Goal: Task Accomplishment & Management: Use online tool/utility

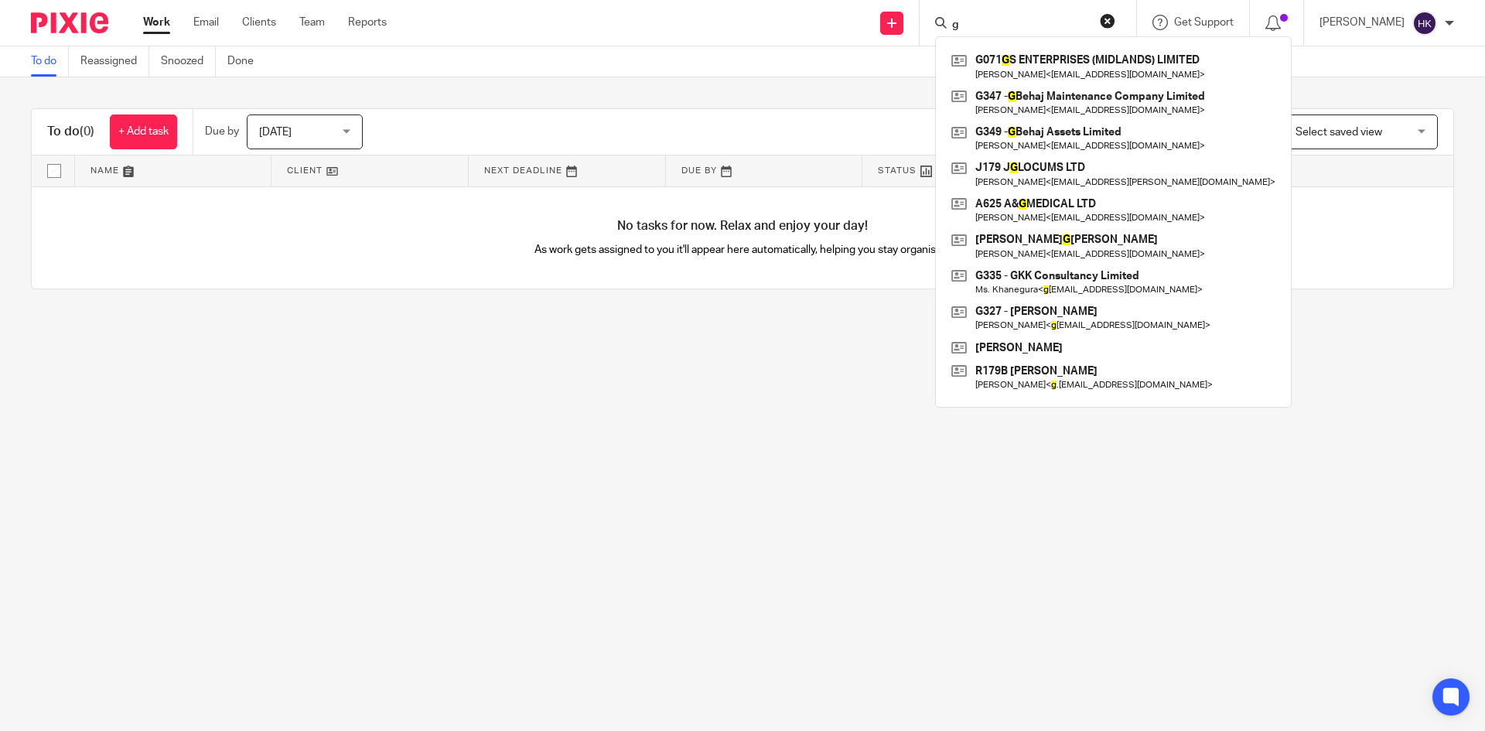
type input "g"
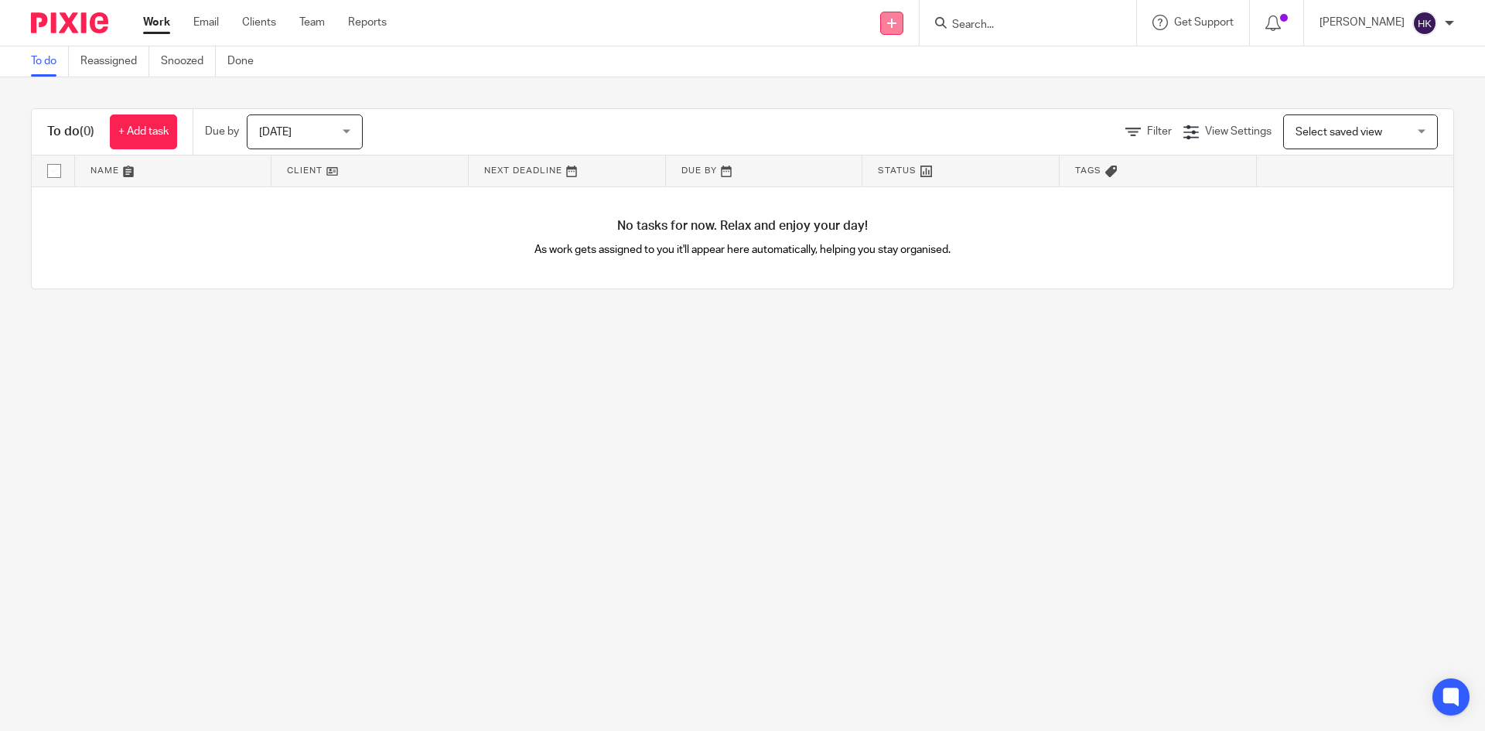
click at [896, 23] on icon at bounding box center [891, 23] width 9 height 9
click at [882, 136] on link "Request signature" at bounding box center [908, 140] width 108 height 22
click at [1012, 19] on input "Search" at bounding box center [1019, 26] width 139 height 14
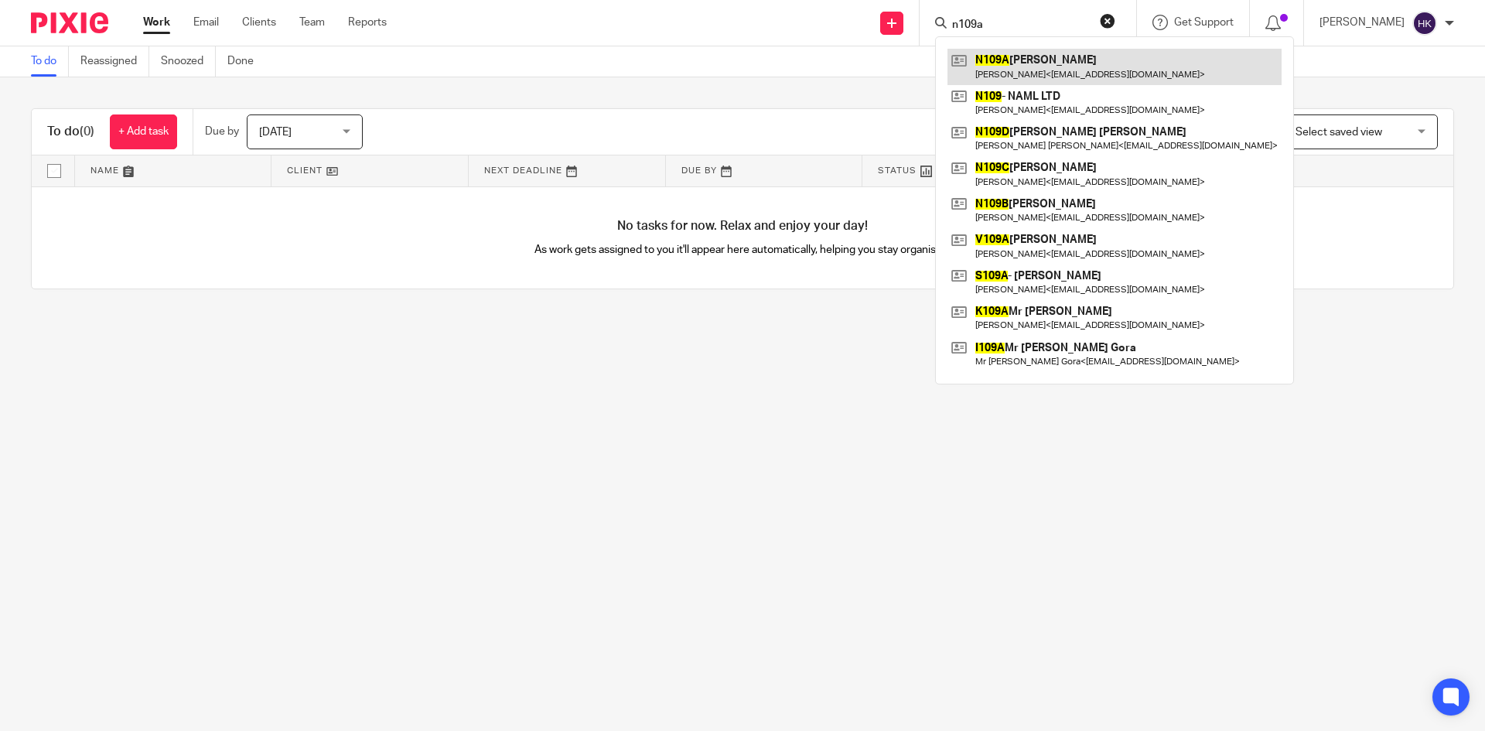
type input "n109a"
click at [1022, 65] on link at bounding box center [1114, 67] width 334 height 36
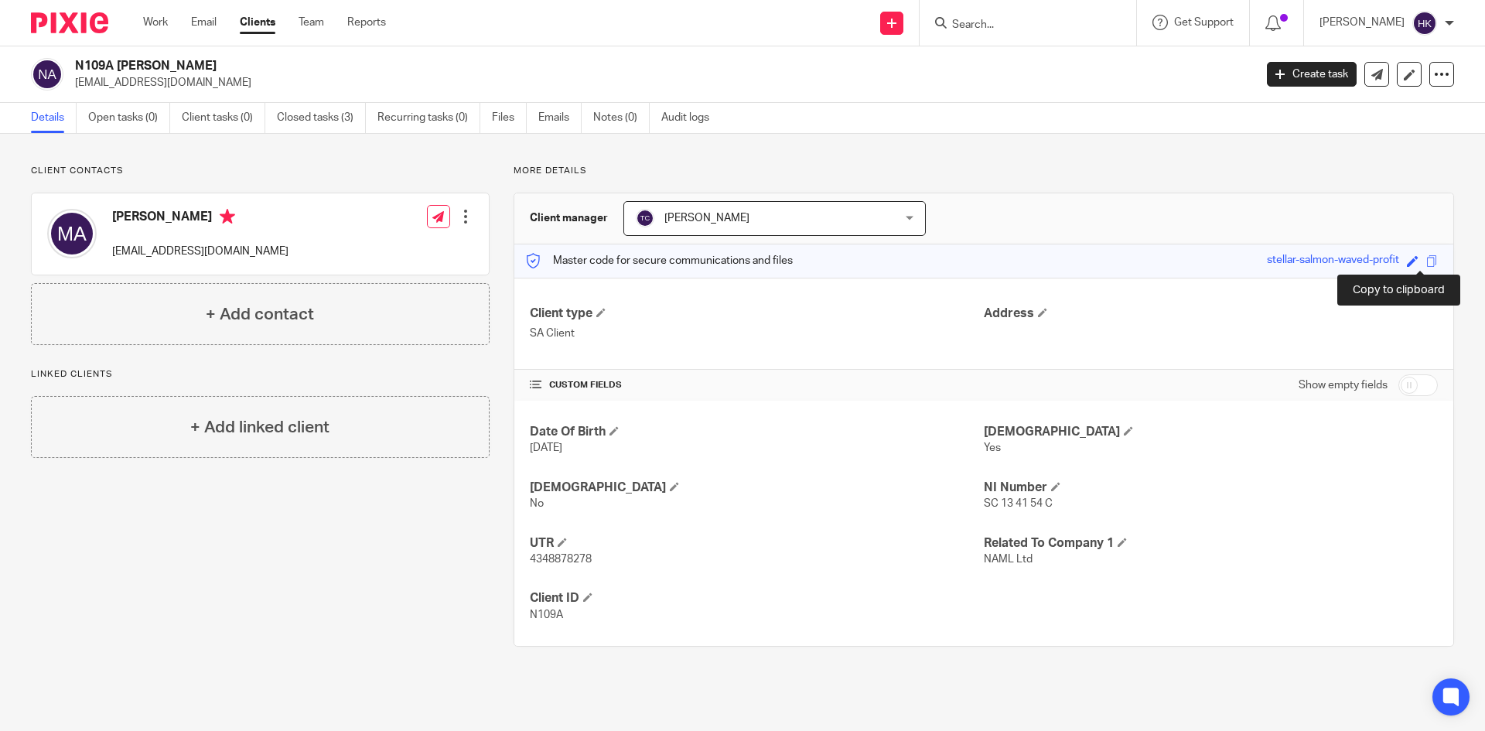
click at [1426, 261] on span at bounding box center [1432, 261] width 12 height 12
click at [1002, 19] on input "Search" at bounding box center [1019, 26] width 139 height 14
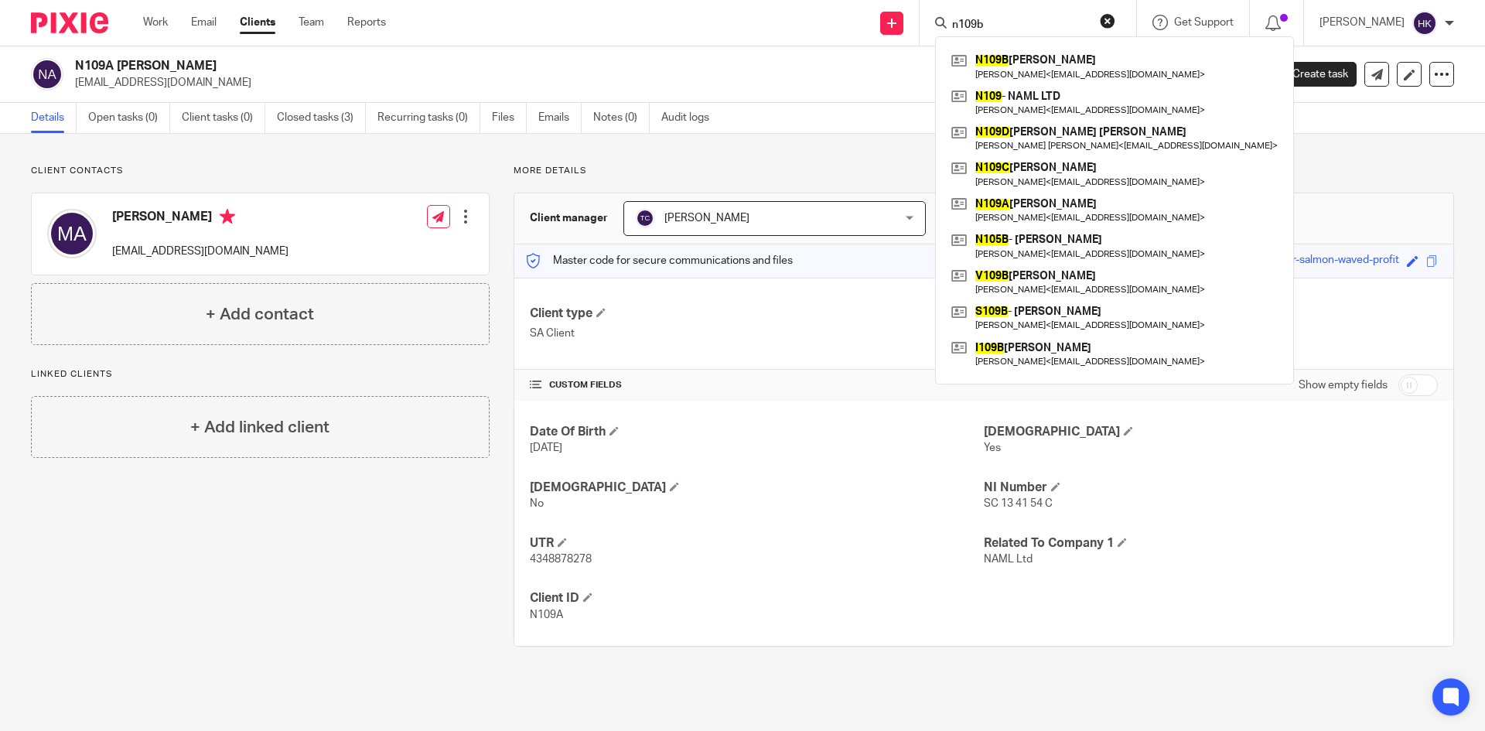
type input "n109b"
click button "submit" at bounding box center [0, 0] width 0 height 0
click at [1024, 60] on link at bounding box center [1114, 67] width 334 height 36
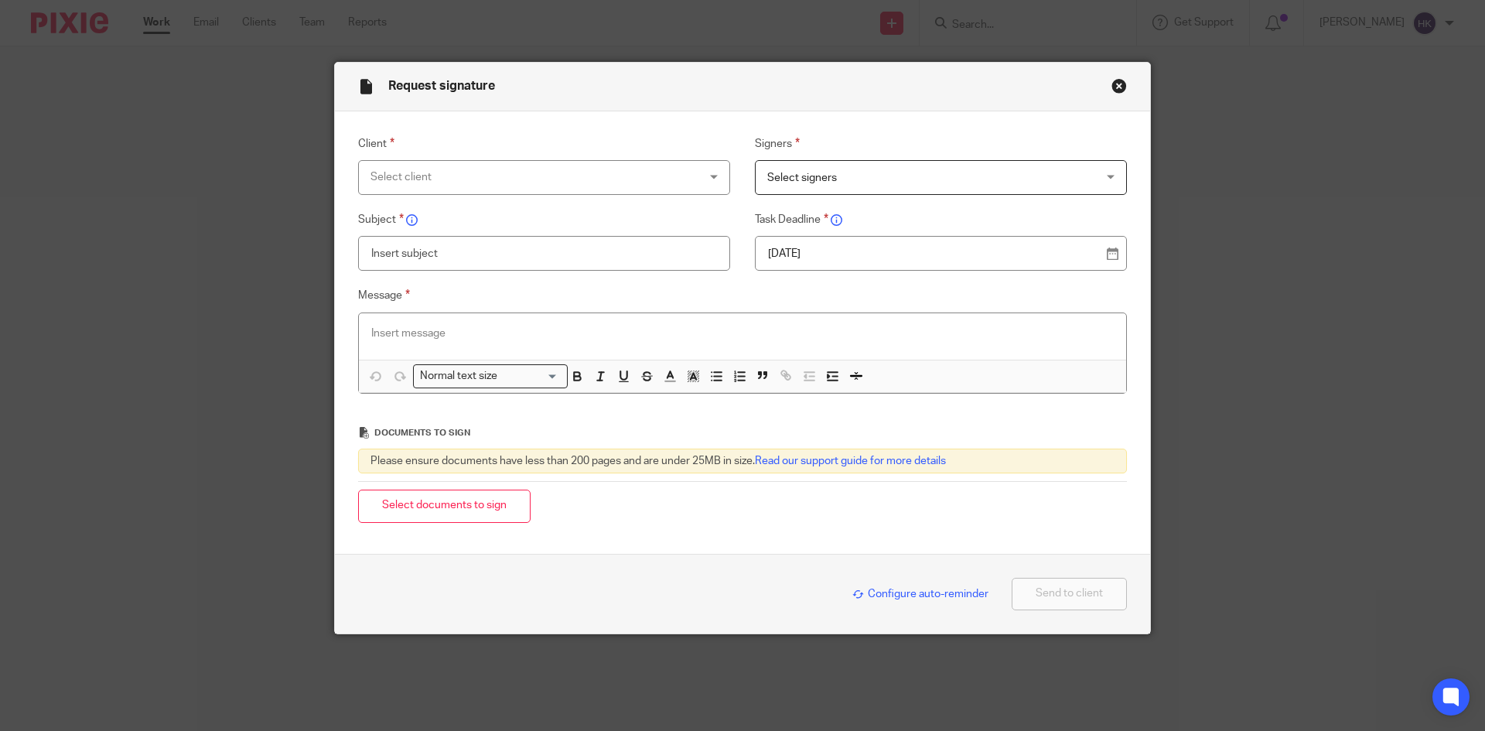
click at [423, 172] on div "Select client" at bounding box center [514, 177] width 288 height 32
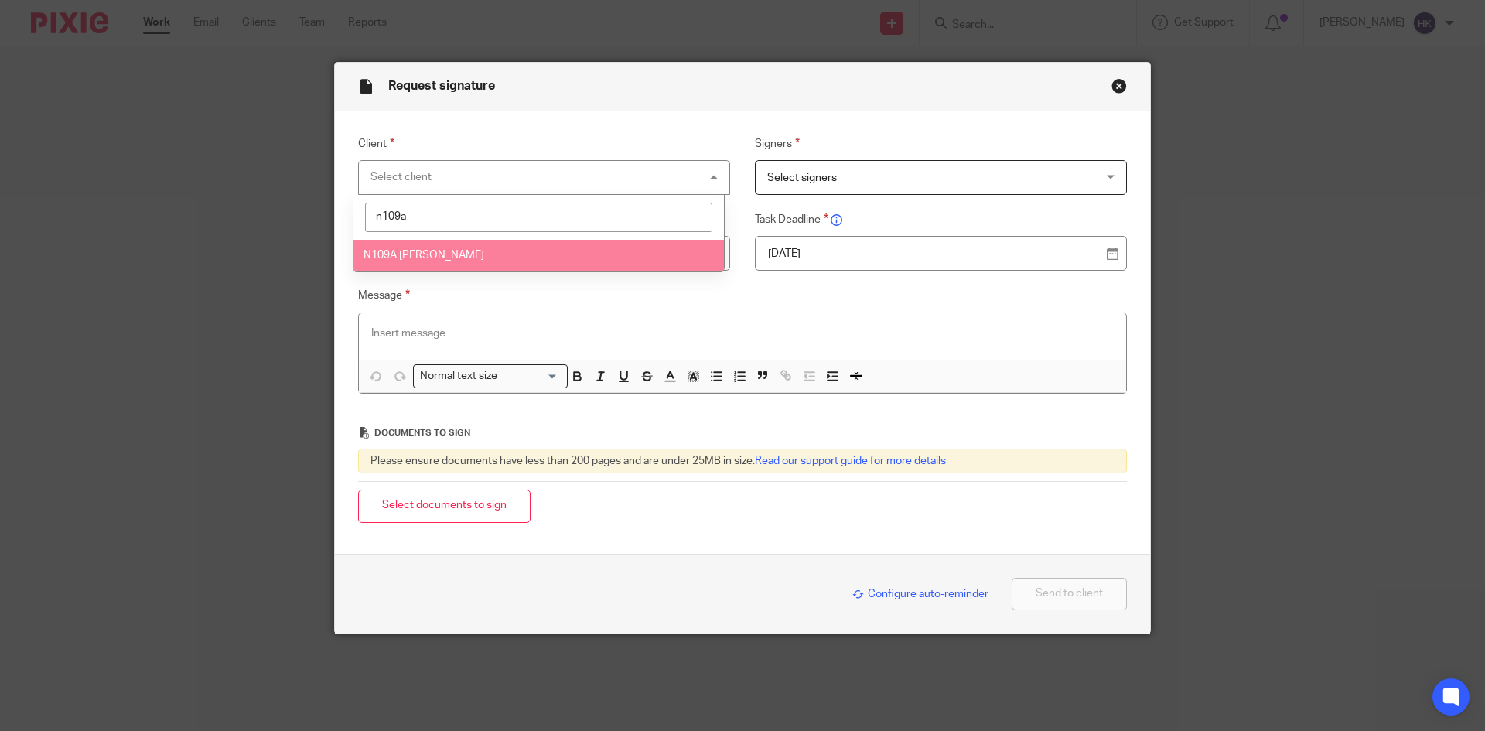
type input "n109a"
click at [421, 250] on span "N109A [PERSON_NAME]" at bounding box center [423, 255] width 121 height 11
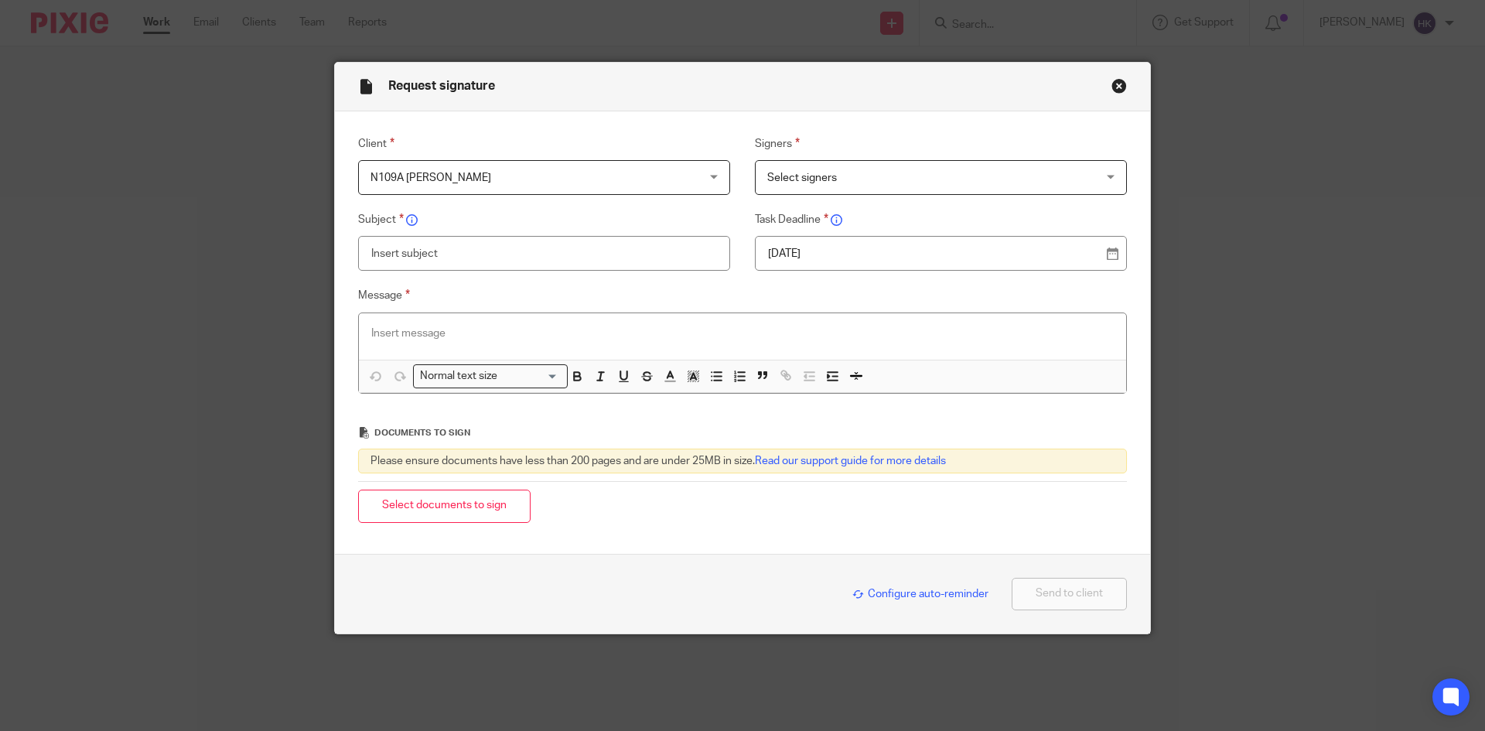
click at [769, 179] on span "Select signers" at bounding box center [802, 177] width 70 height 11
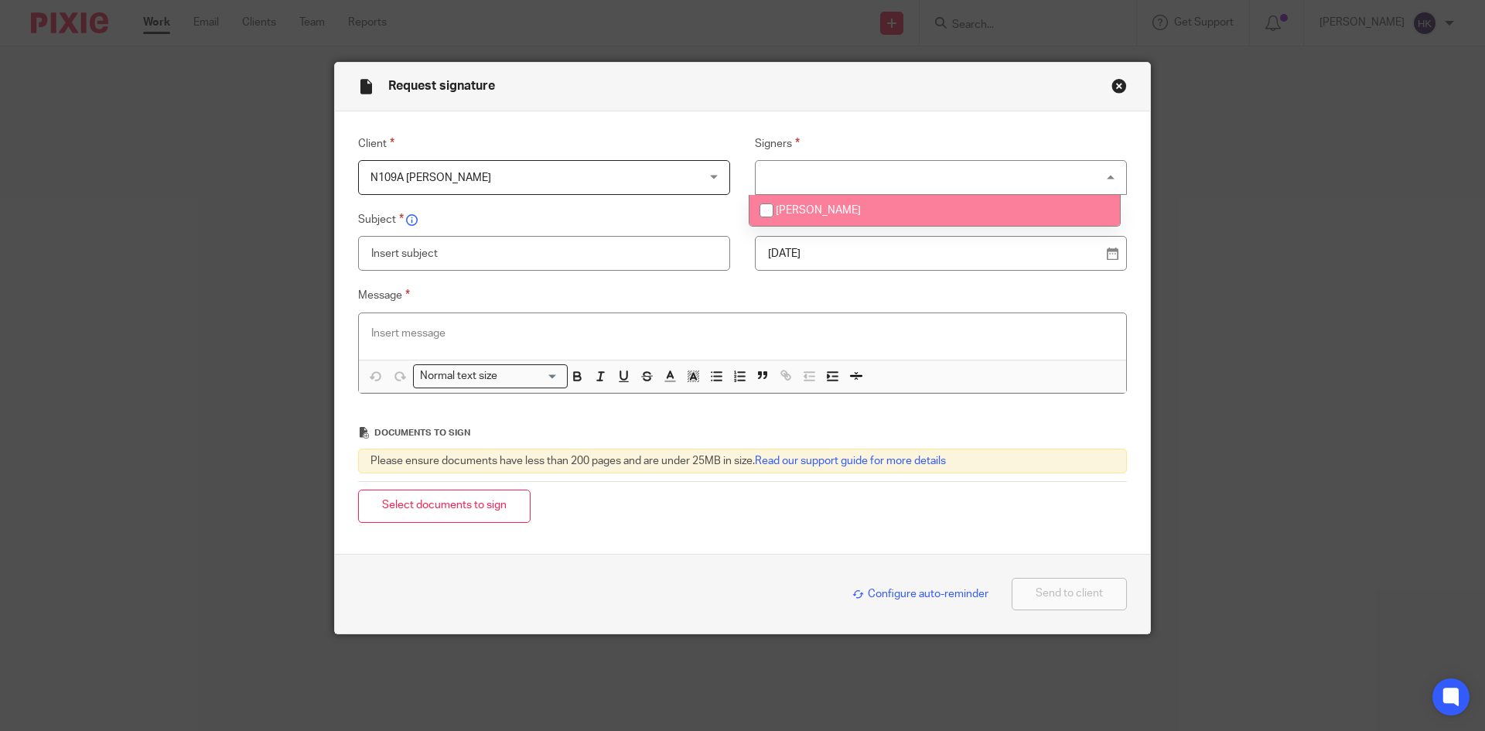
click at [804, 214] on span "Muhammad Shafique Ahmad" at bounding box center [818, 210] width 85 height 11
checkbox input "true"
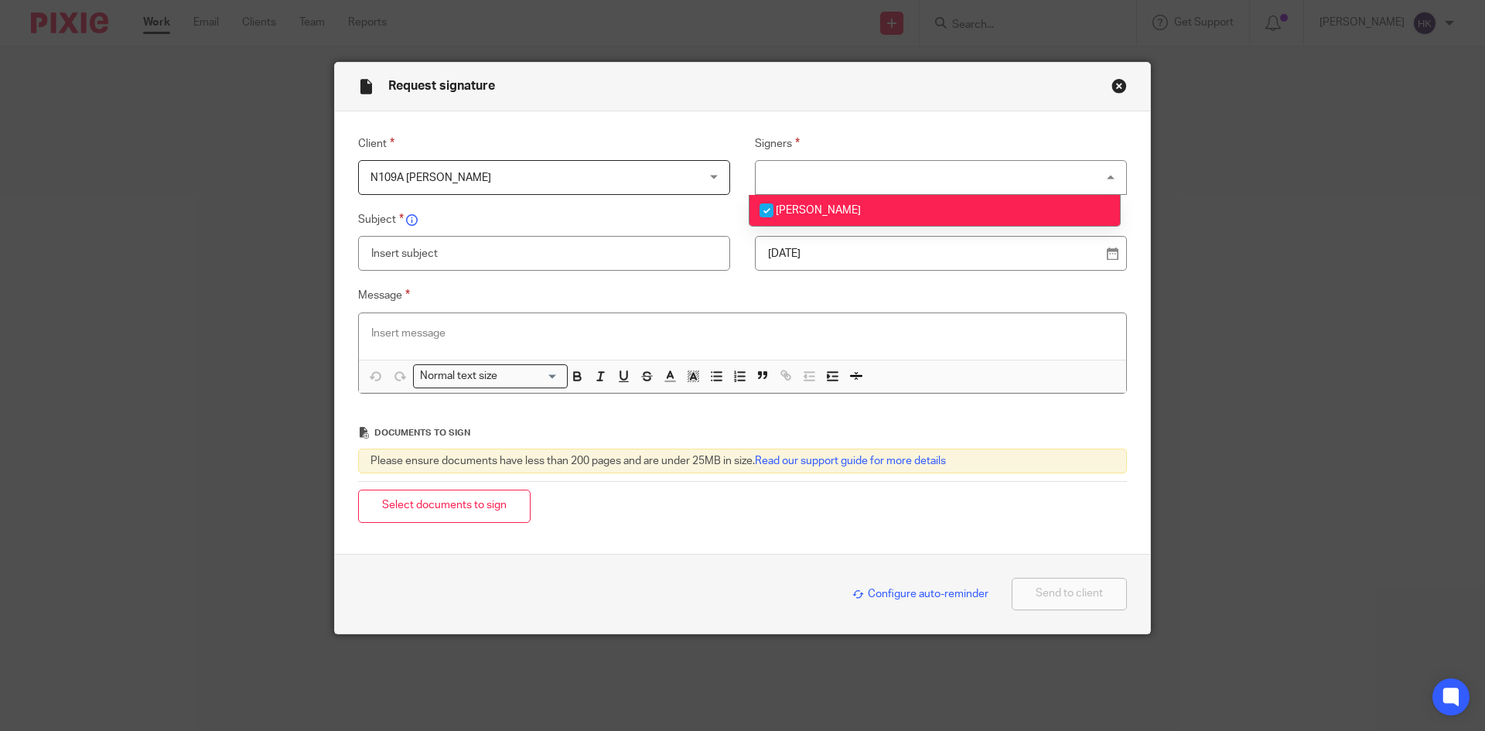
click at [824, 254] on p "19 Sep 2025" at bounding box center [934, 253] width 333 height 15
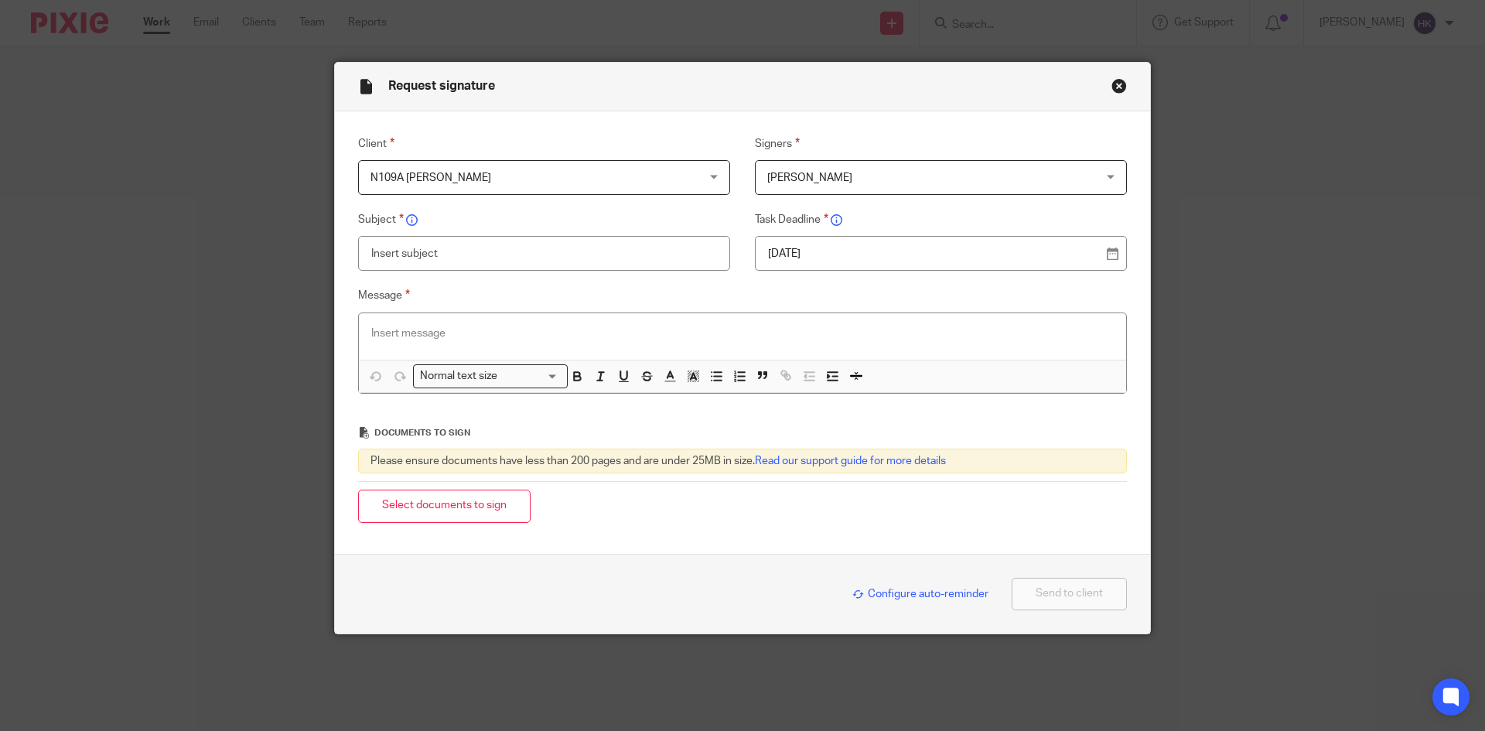
click at [394, 264] on input "text" at bounding box center [544, 253] width 372 height 35
type input "N109A - Personal Tax Return Pack"
paste div
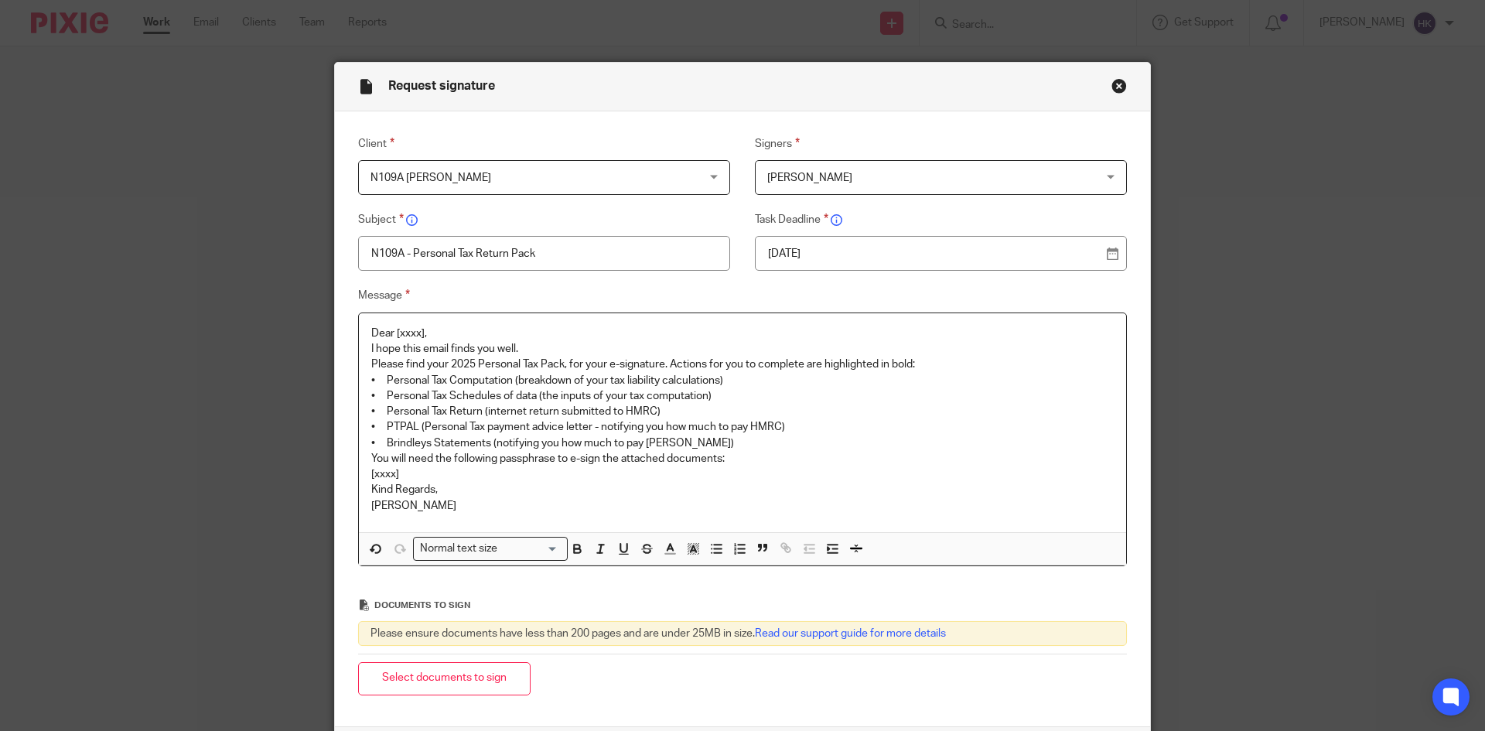
click at [423, 329] on p "Dear [xxxx]," at bounding box center [742, 333] width 742 height 15
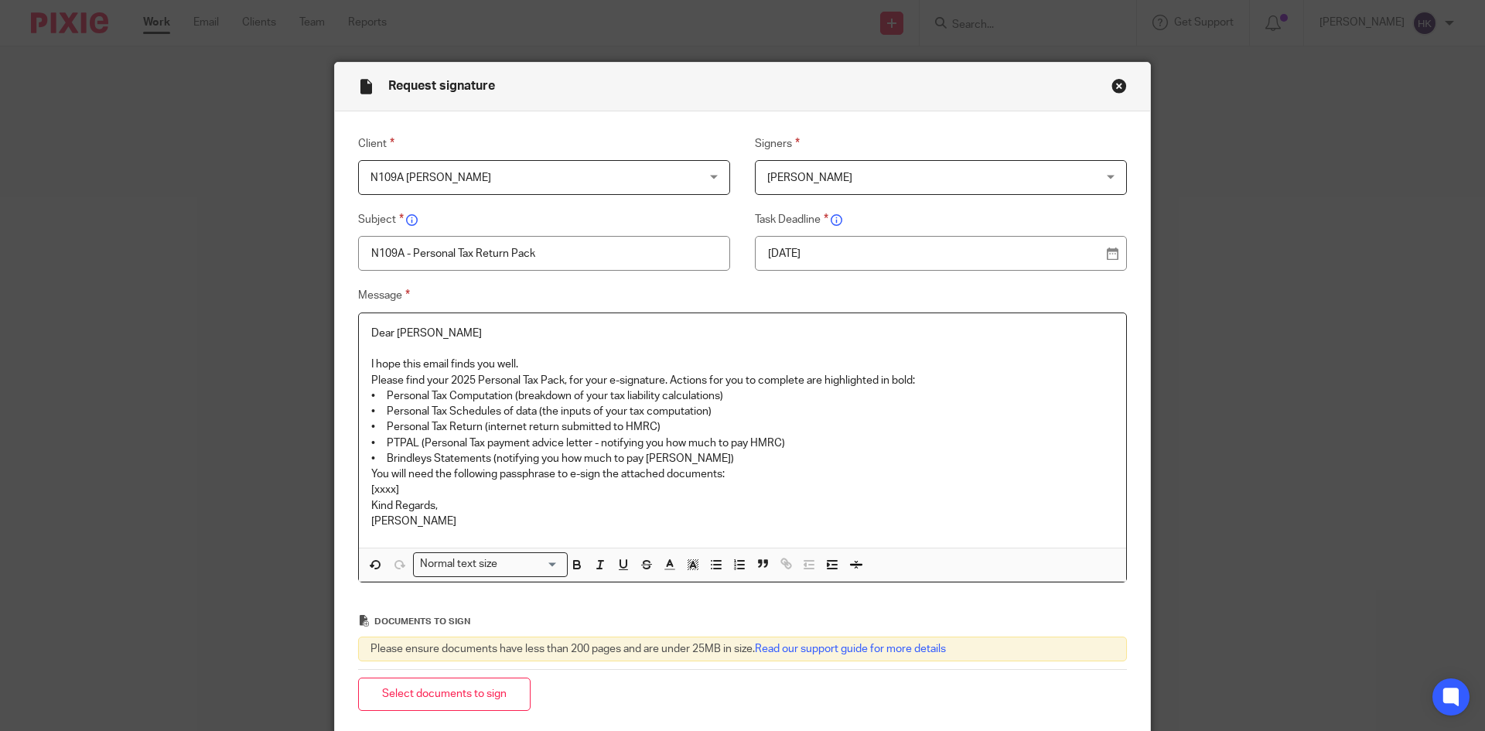
click at [552, 360] on p "I hope this email finds you well." at bounding box center [742, 363] width 742 height 15
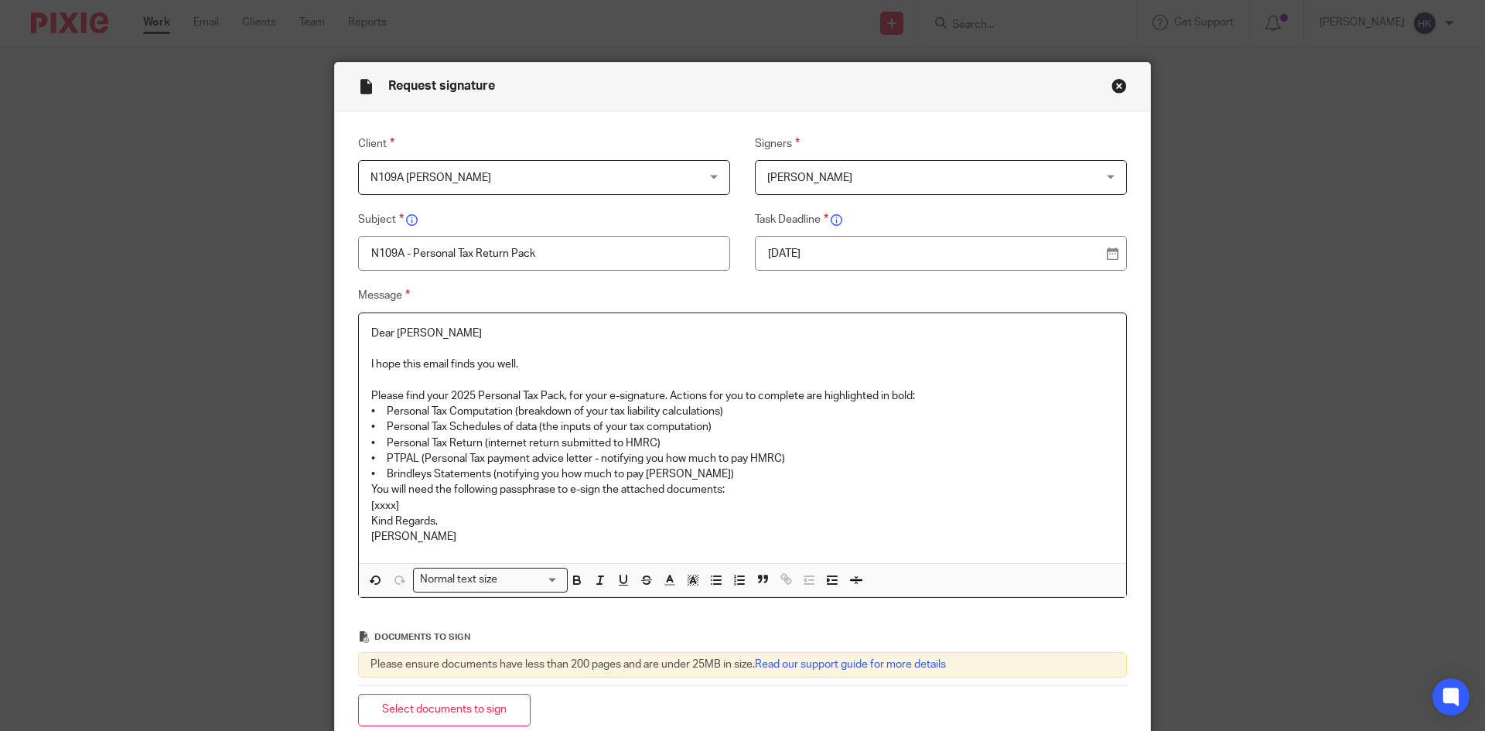
click at [463, 333] on p "Dear Muhammad" at bounding box center [742, 333] width 742 height 15
click at [928, 394] on p "Please find your 2025 Personal Tax Pack, for your e-signature. Actions for you …" at bounding box center [742, 395] width 742 height 15
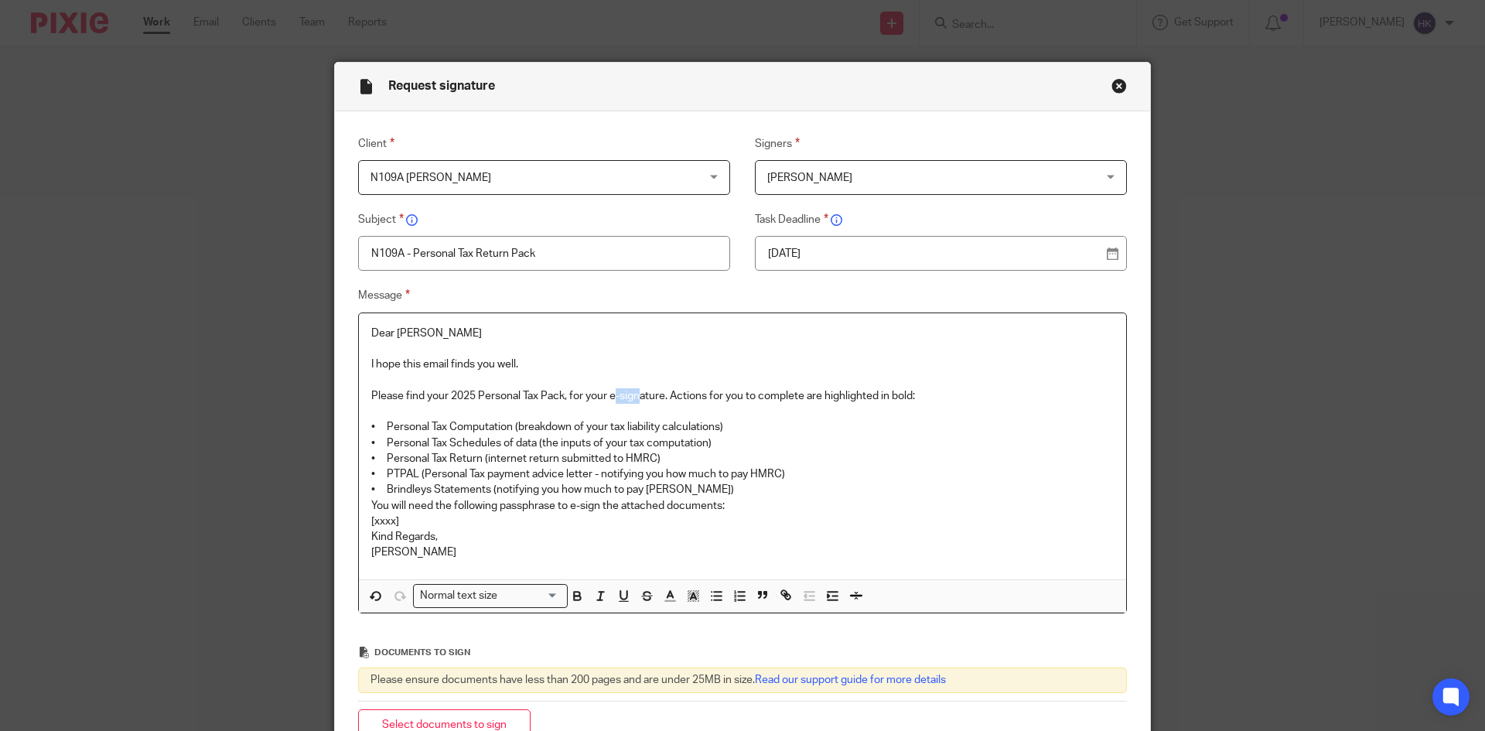
drag, startPoint x: 609, startPoint y: 391, endPoint x: 638, endPoint y: 391, distance: 28.6
click at [638, 391] on p "Please find your 2025 Personal Tax Pack, for your e-signature. Actions for you …" at bounding box center [742, 395] width 742 height 15
drag, startPoint x: 609, startPoint y: 391, endPoint x: 661, endPoint y: 396, distance: 52.9
click at [661, 396] on p "Please find your 2025 Personal Tax Pack, for your e-signature. Actions for you …" at bounding box center [742, 395] width 742 height 15
drag, startPoint x: 366, startPoint y: 485, endPoint x: 698, endPoint y: 493, distance: 331.8
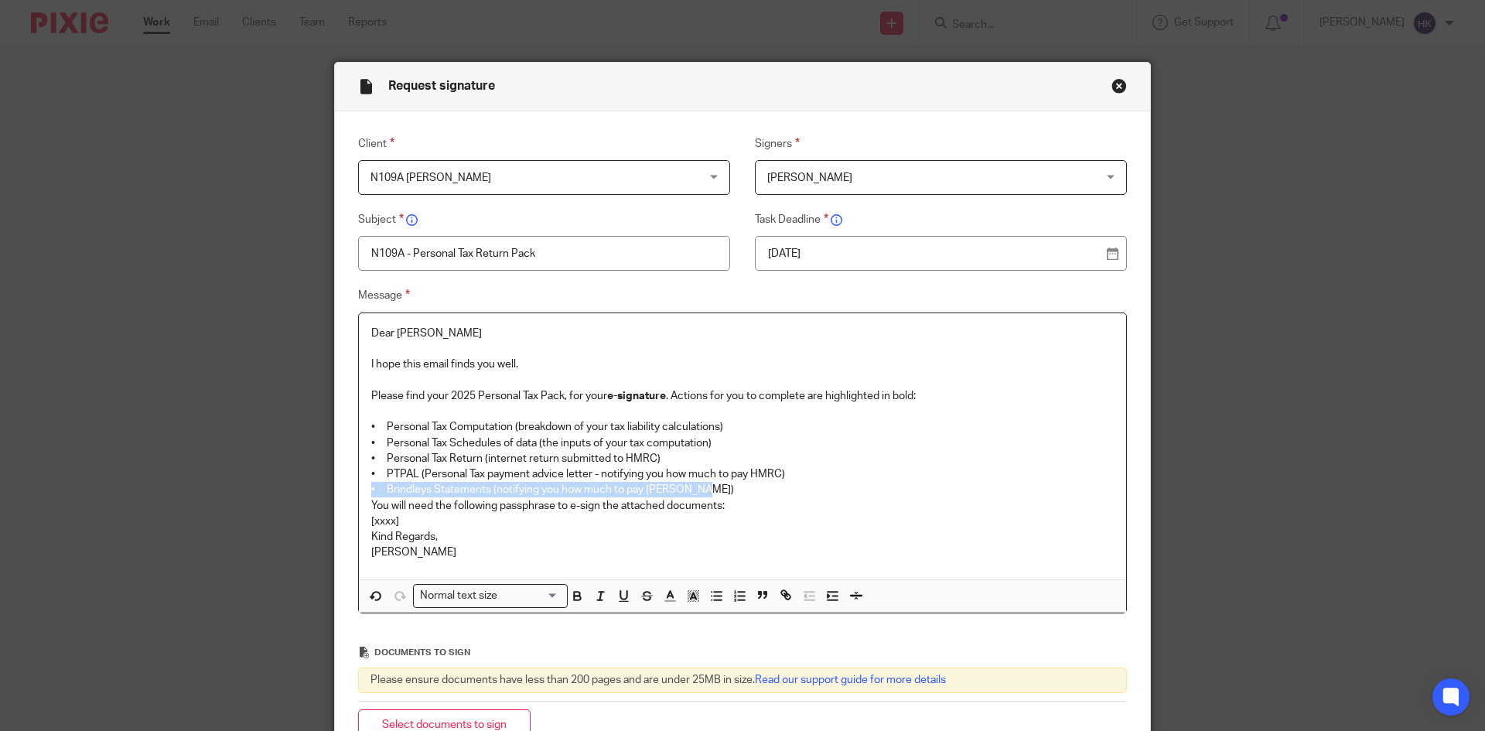
click at [698, 493] on p "• Brindleys Statements (notifying you how much to pay [PERSON_NAME])" at bounding box center [742, 489] width 742 height 15
drag, startPoint x: 598, startPoint y: 475, endPoint x: 794, endPoint y: 482, distance: 196.5
click at [794, 482] on div "Dear Dr Ahmad I hope this email finds you well. Please find your 2025 Personal …" at bounding box center [742, 446] width 767 height 266
click at [728, 503] on p "You will need the following passphrase to e-sign the attached documents:" at bounding box center [742, 505] width 742 height 15
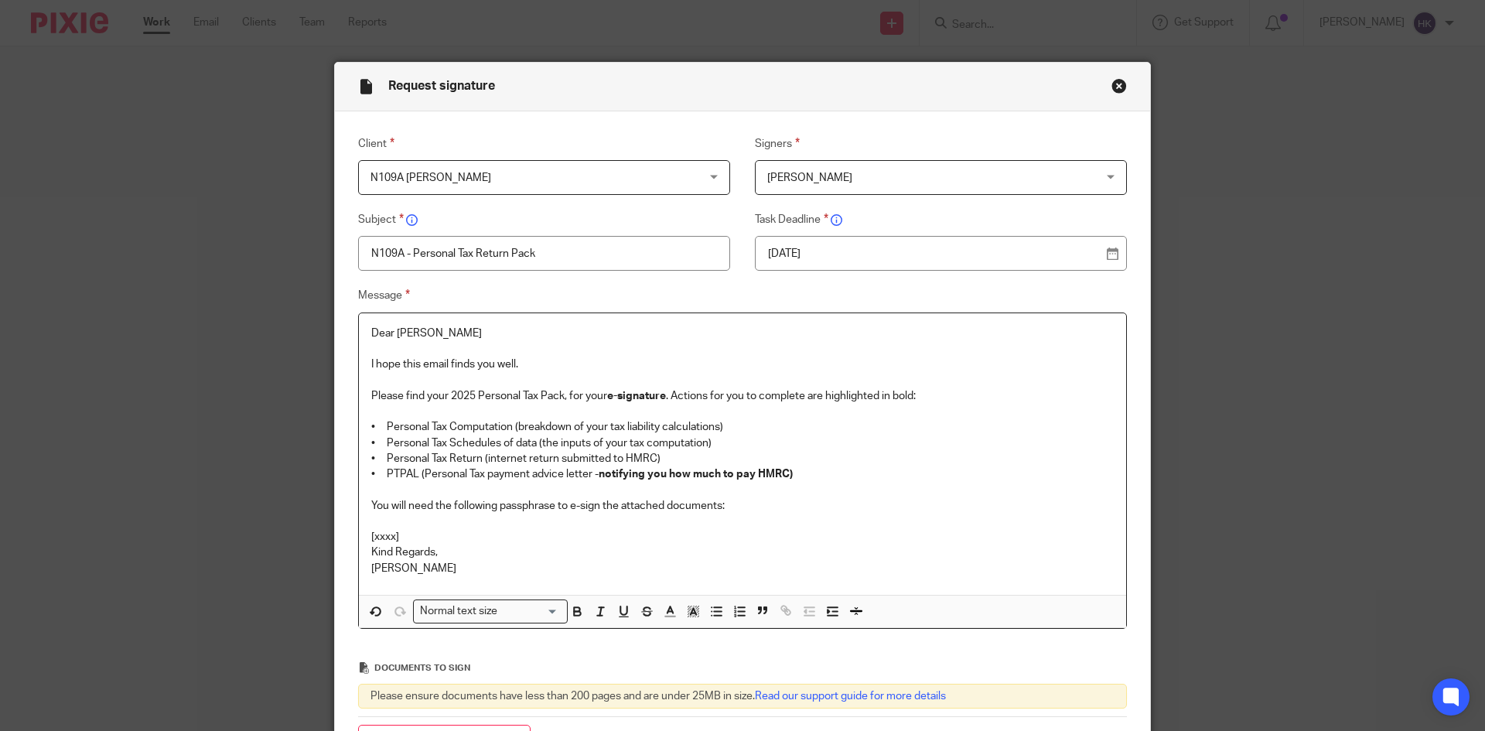
click at [412, 534] on p "[xxxx]" at bounding box center [742, 536] width 742 height 15
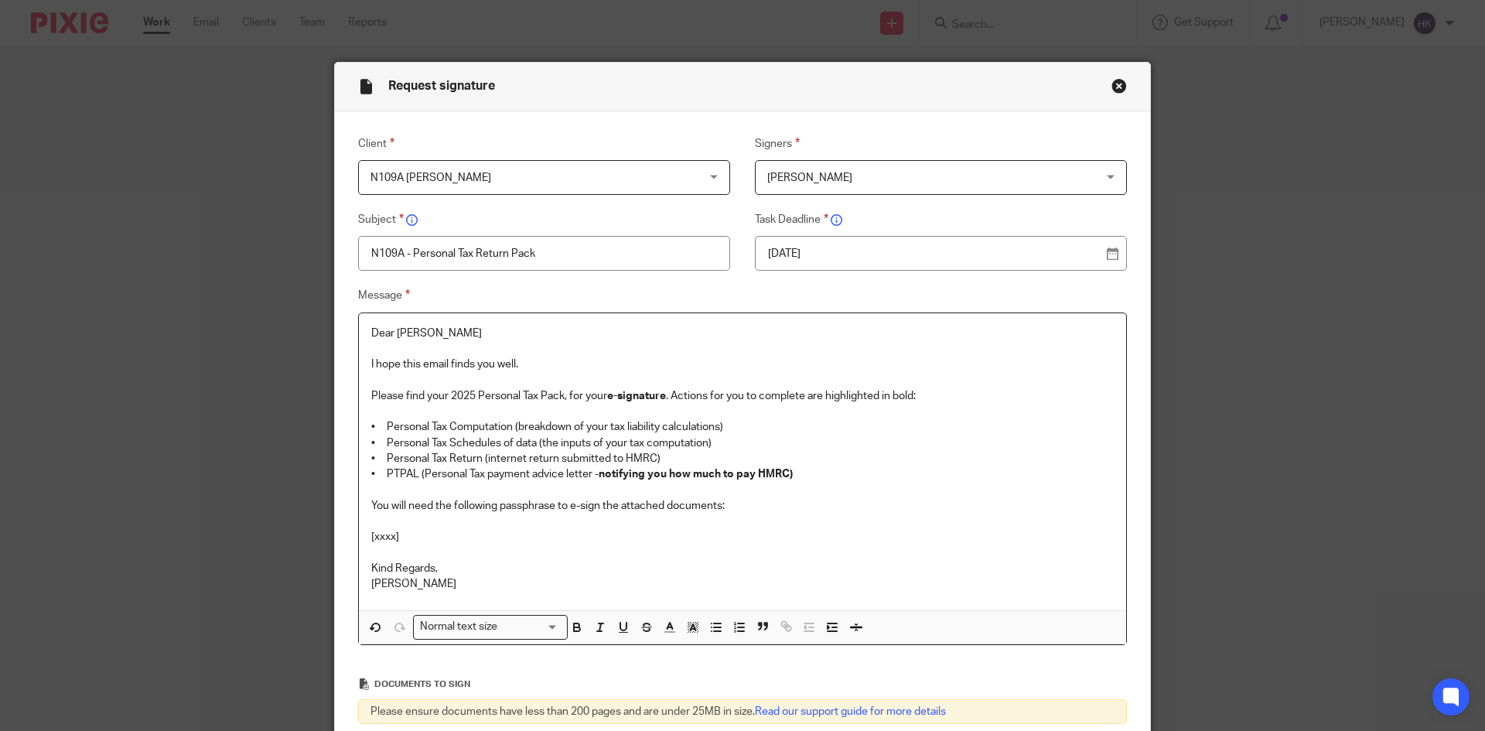
click at [421, 541] on p "[xxxx]" at bounding box center [742, 536] width 742 height 15
click at [468, 634] on div "Normal text size" at bounding box center [487, 625] width 146 height 19
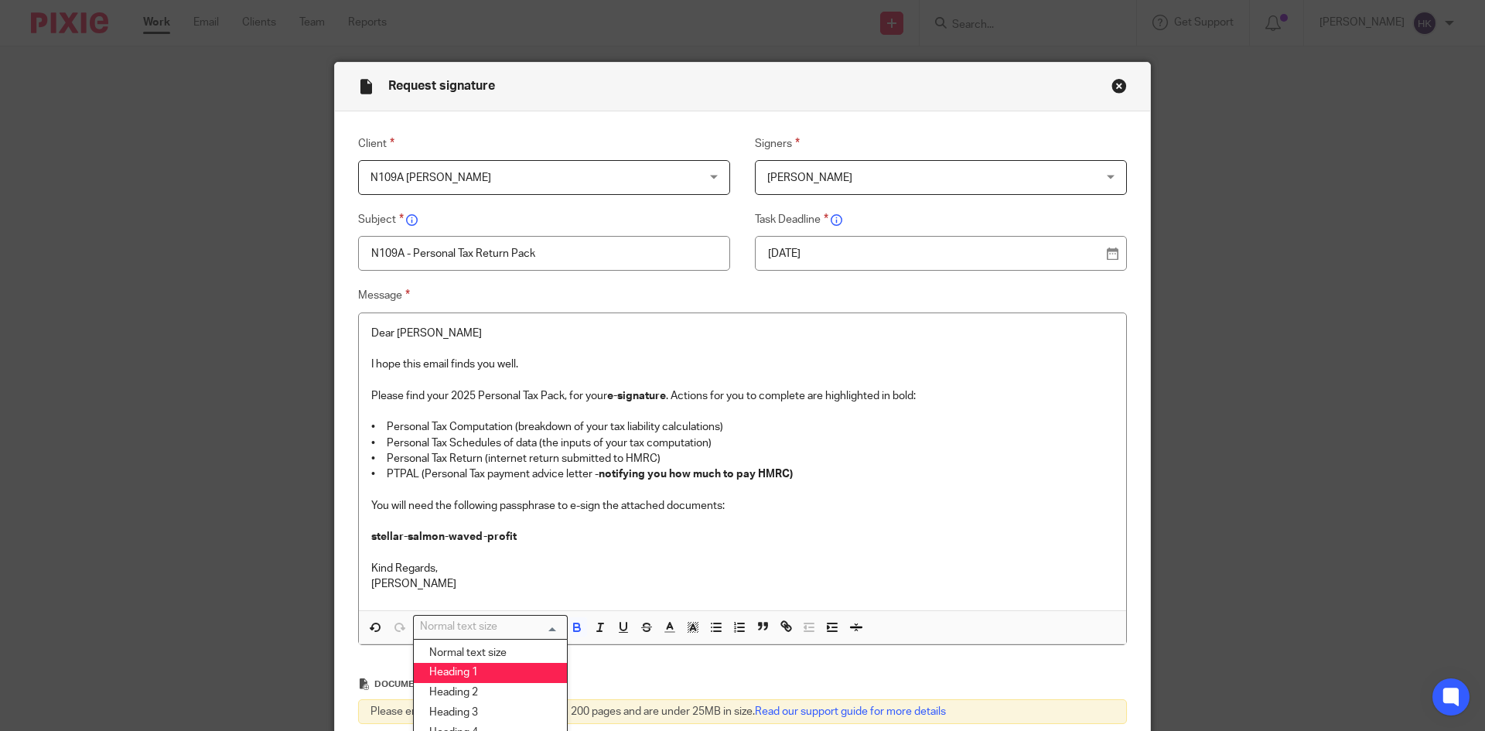
click at [471, 684] on li "Heading 2" at bounding box center [490, 693] width 153 height 20
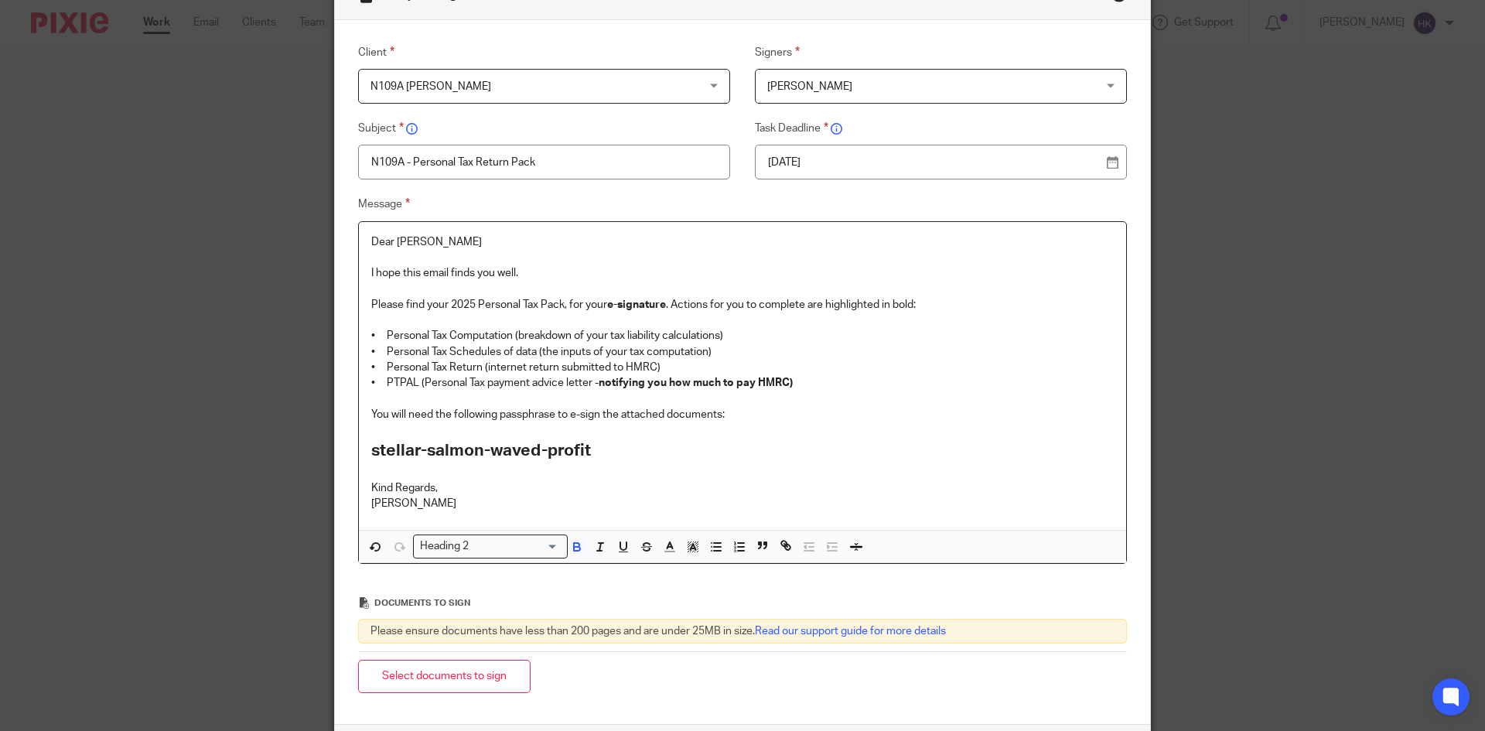
scroll to position [227, 0]
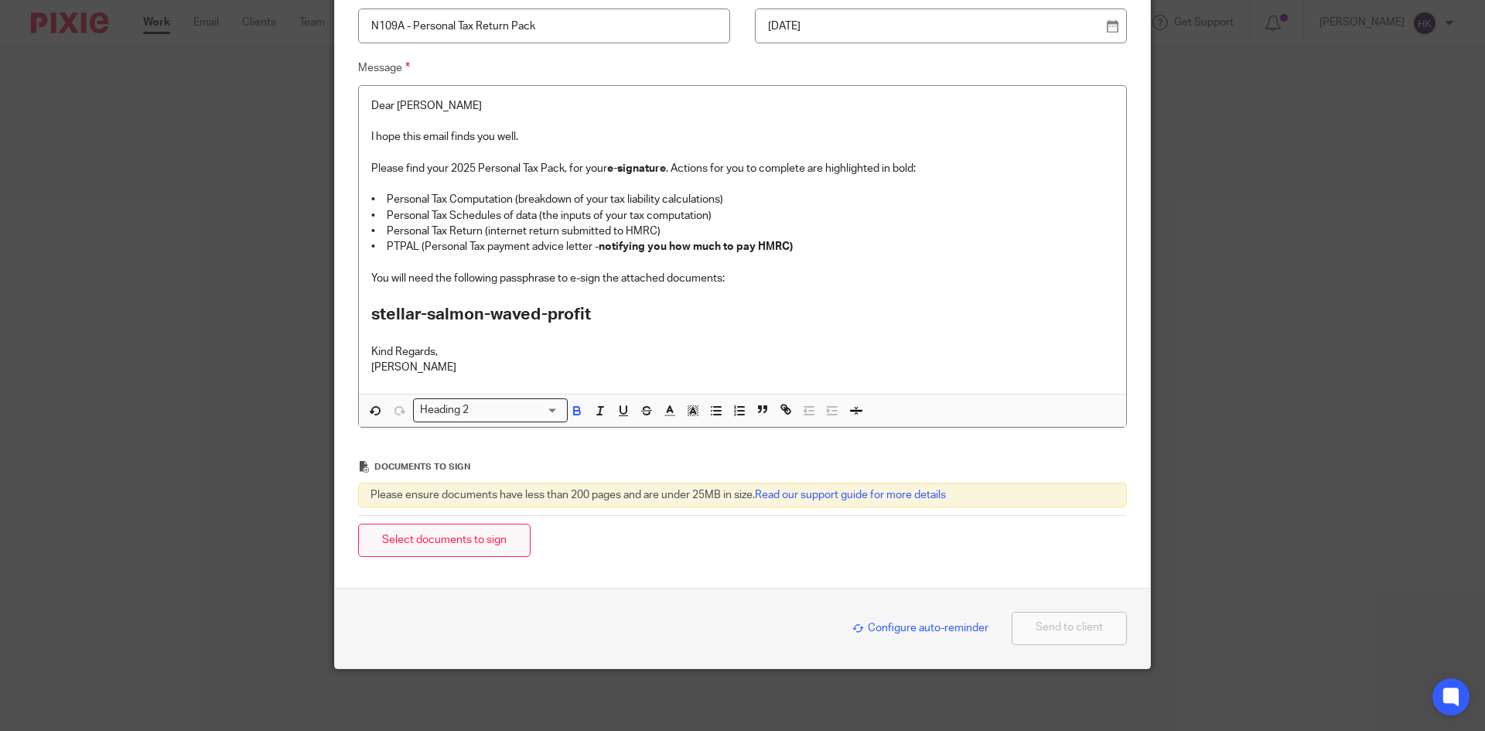
click at [470, 549] on button "Select documents to sign" at bounding box center [444, 540] width 172 height 33
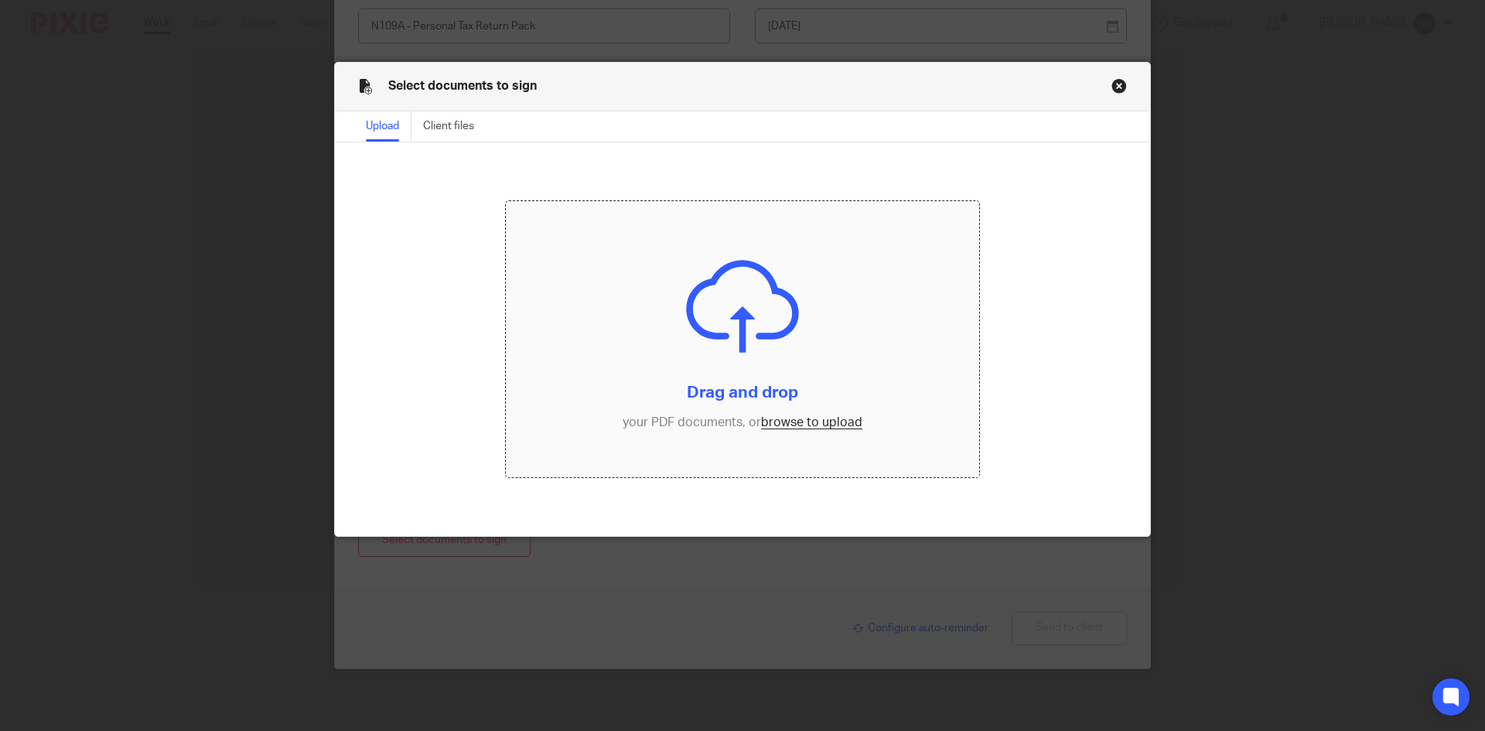
click at [809, 431] on input "file" at bounding box center [743, 339] width 474 height 277
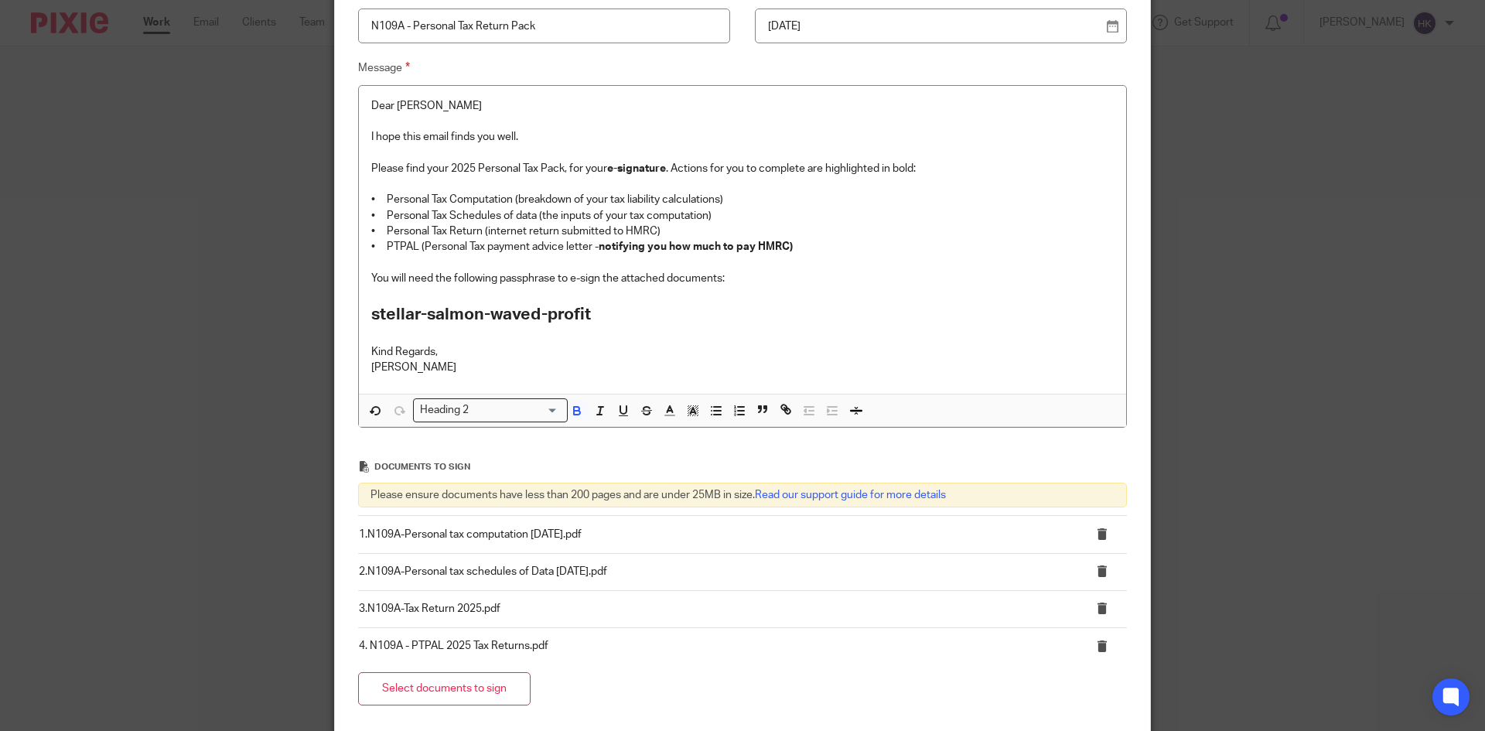
scroll to position [376, 0]
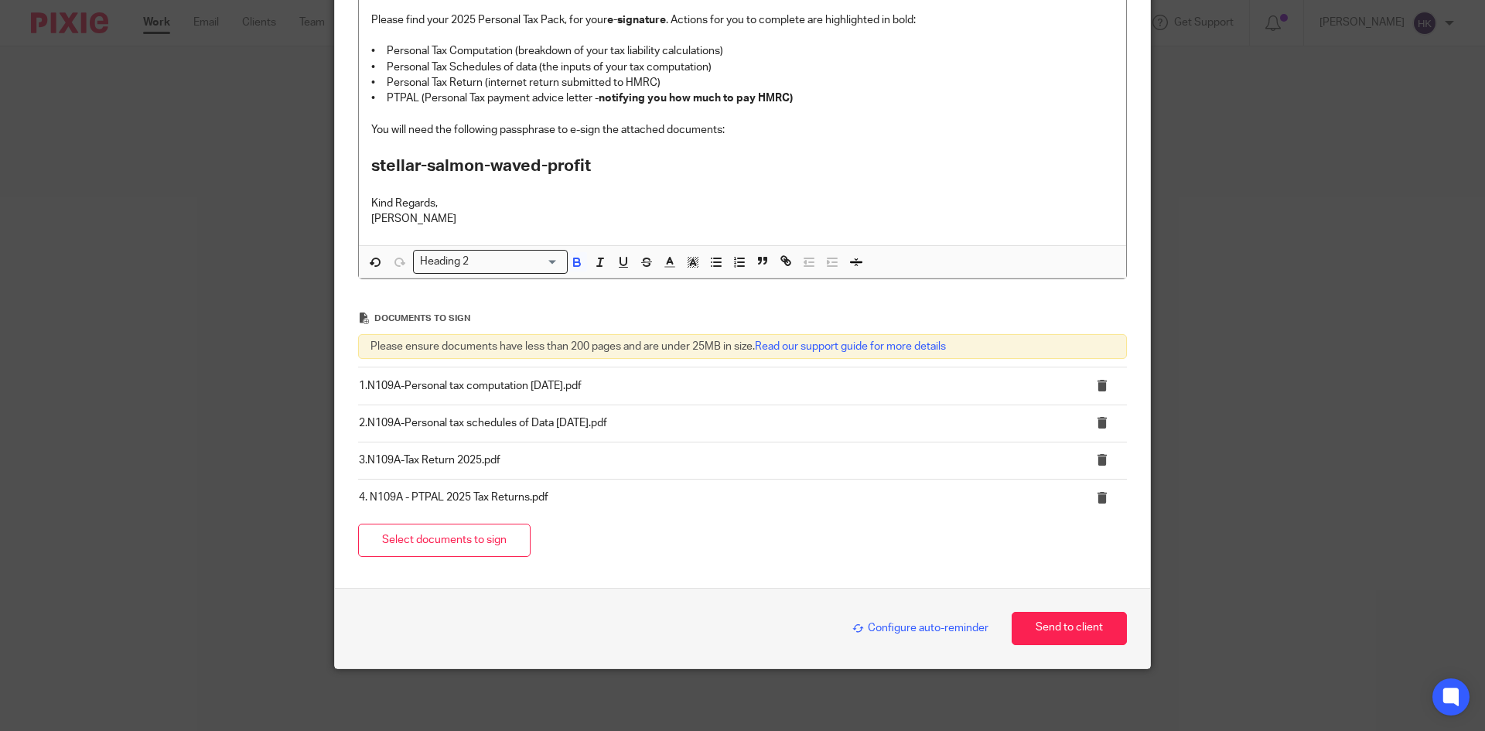
click at [921, 629] on span "Configure auto-reminder" at bounding box center [920, 627] width 136 height 11
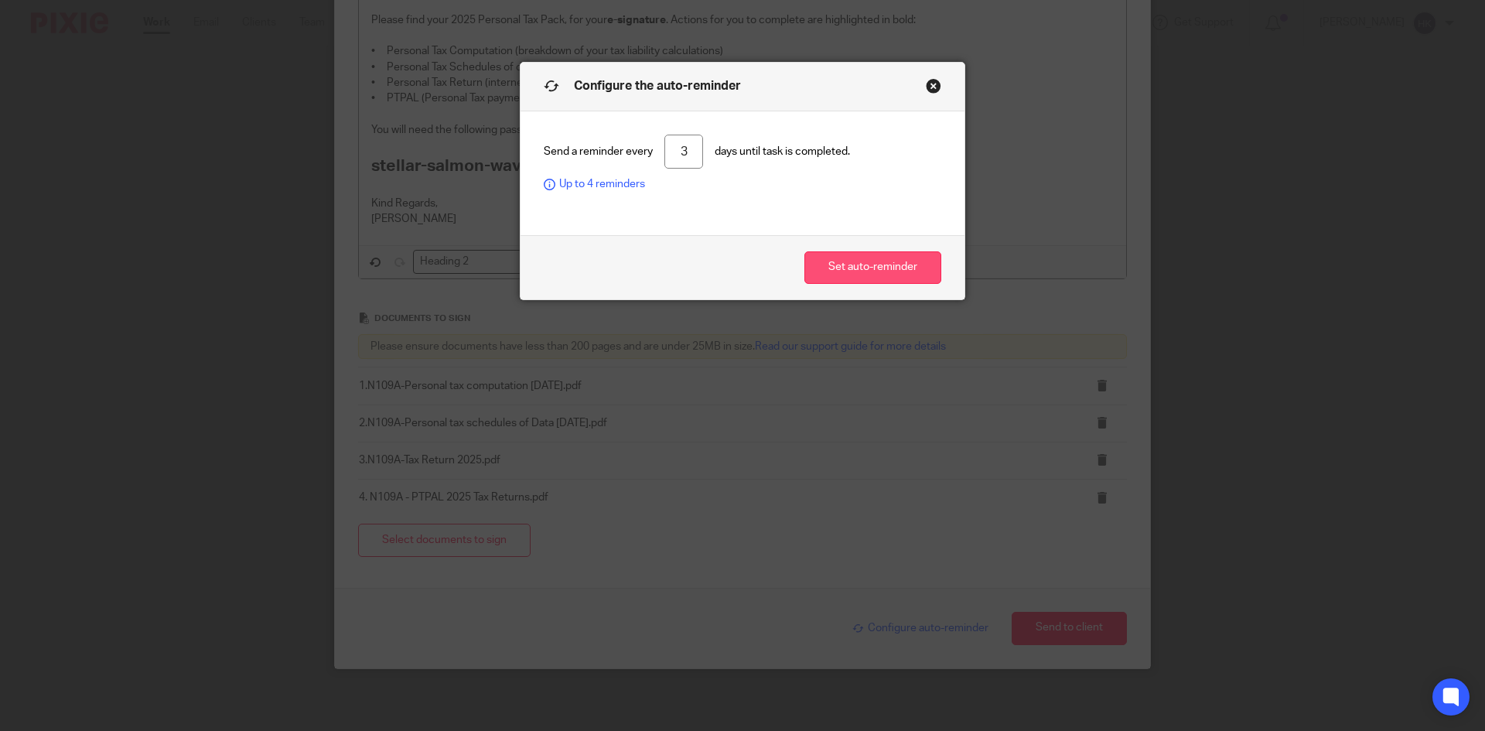
click at [888, 276] on button "Set auto-reminder" at bounding box center [872, 267] width 137 height 33
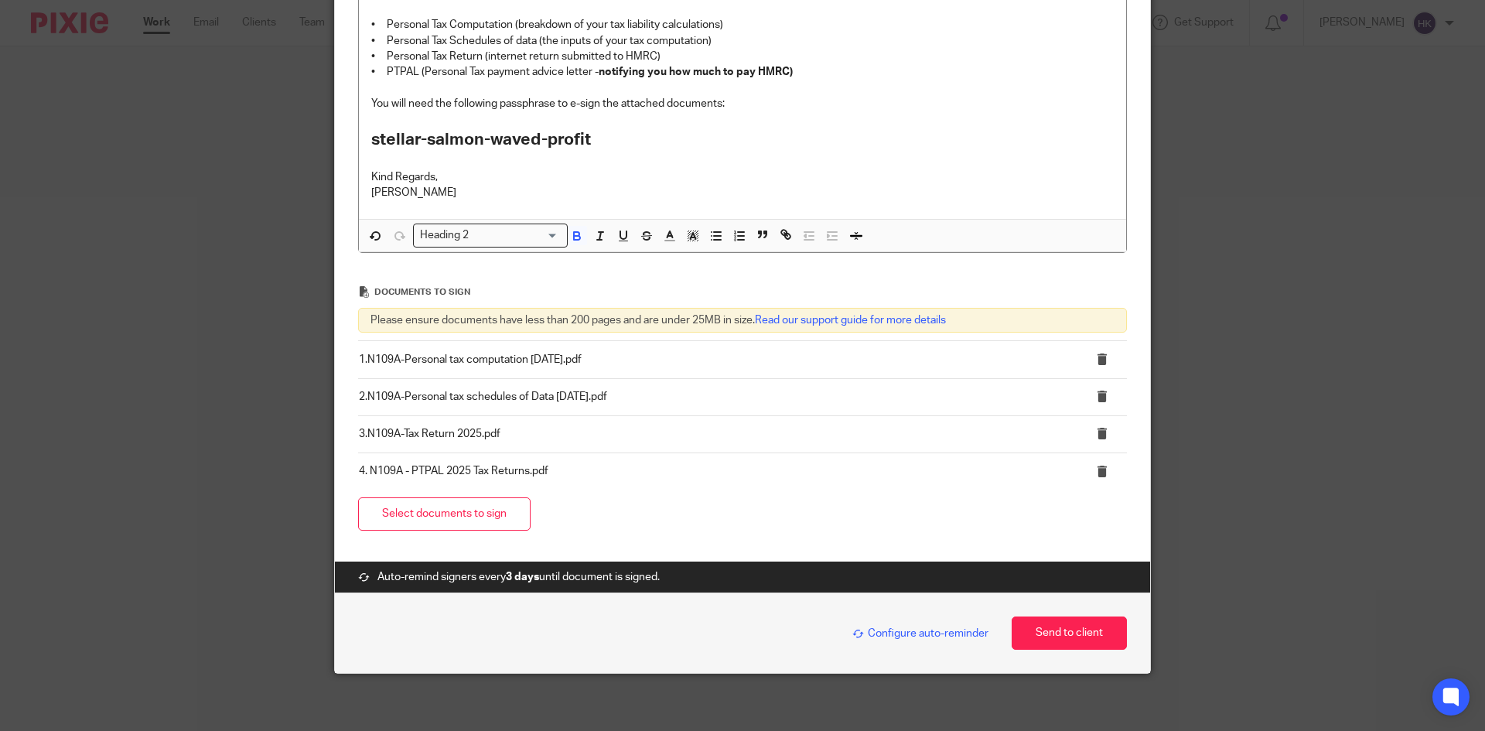
scroll to position [407, 0]
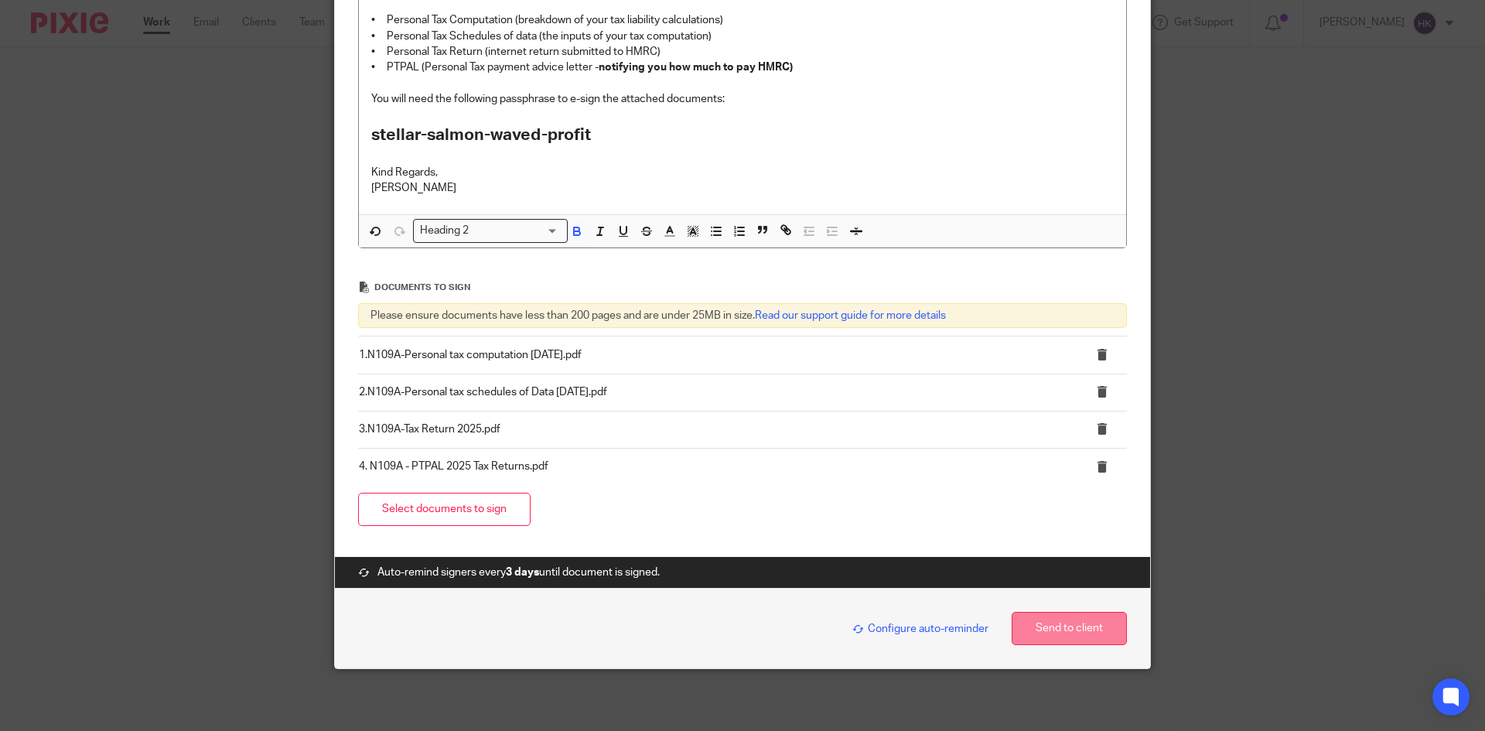
click at [1028, 638] on button "Send to client" at bounding box center [1068, 628] width 115 height 33
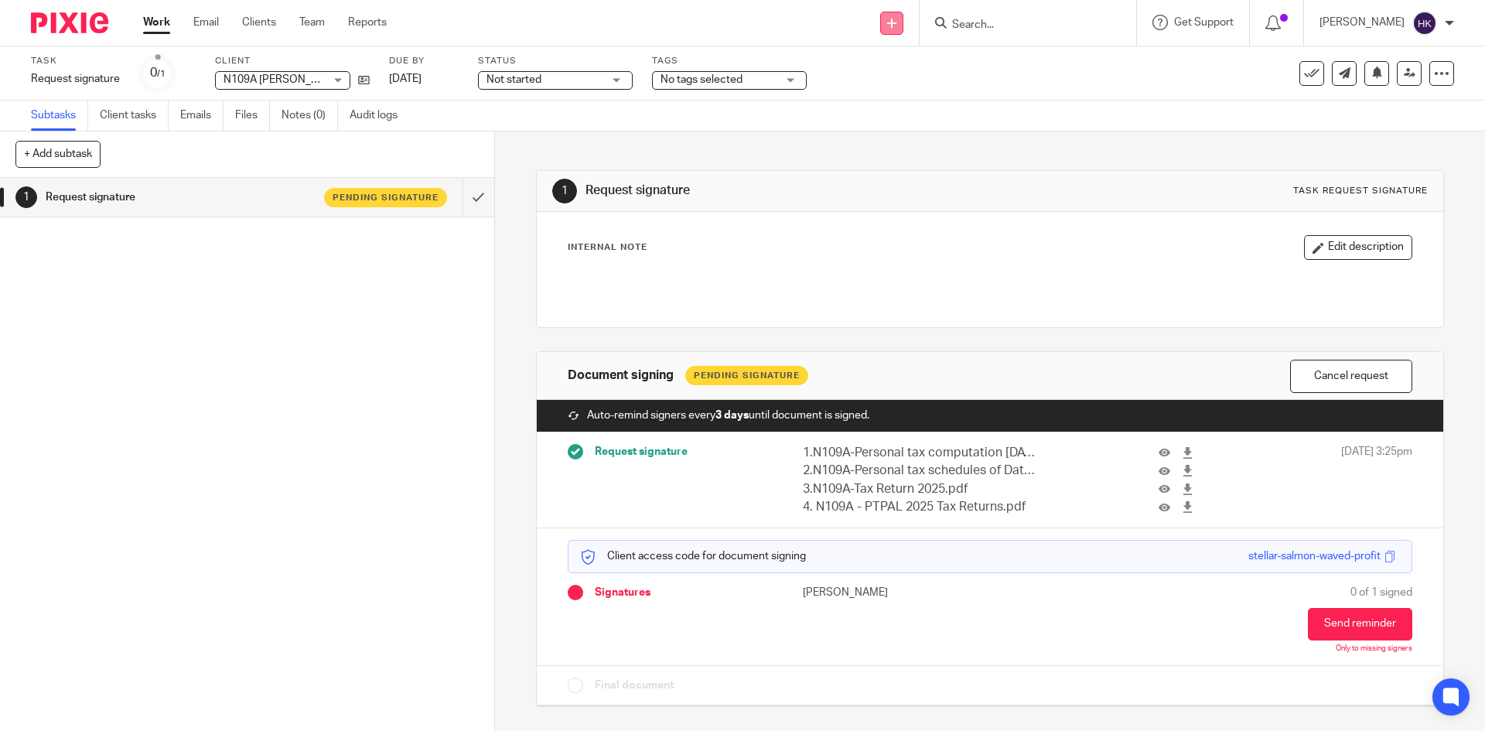
click at [896, 26] on icon at bounding box center [891, 23] width 9 height 9
click at [899, 138] on link "Request signature" at bounding box center [908, 140] width 108 height 22
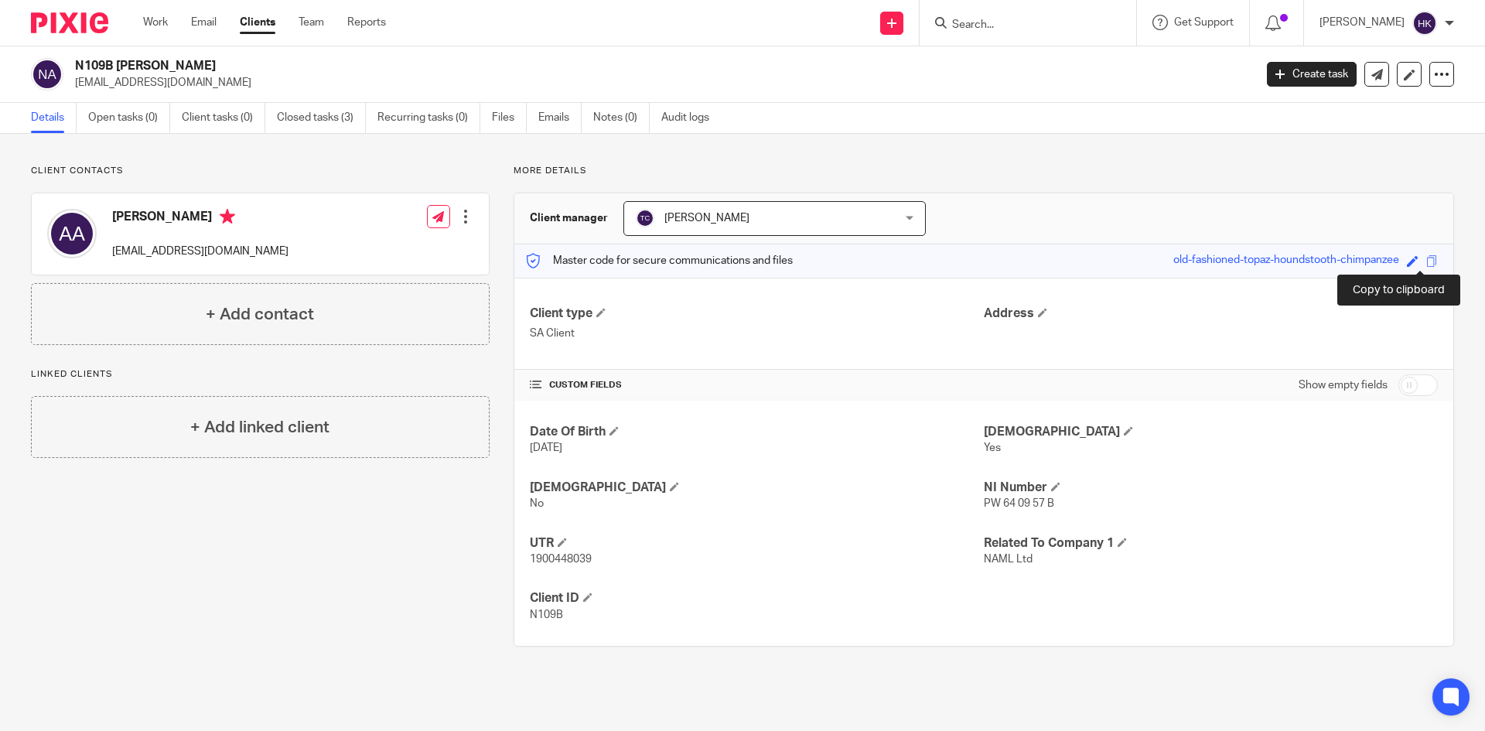
click at [1426, 261] on span at bounding box center [1432, 261] width 12 height 12
click at [1051, 24] on input "Search" at bounding box center [1019, 26] width 139 height 14
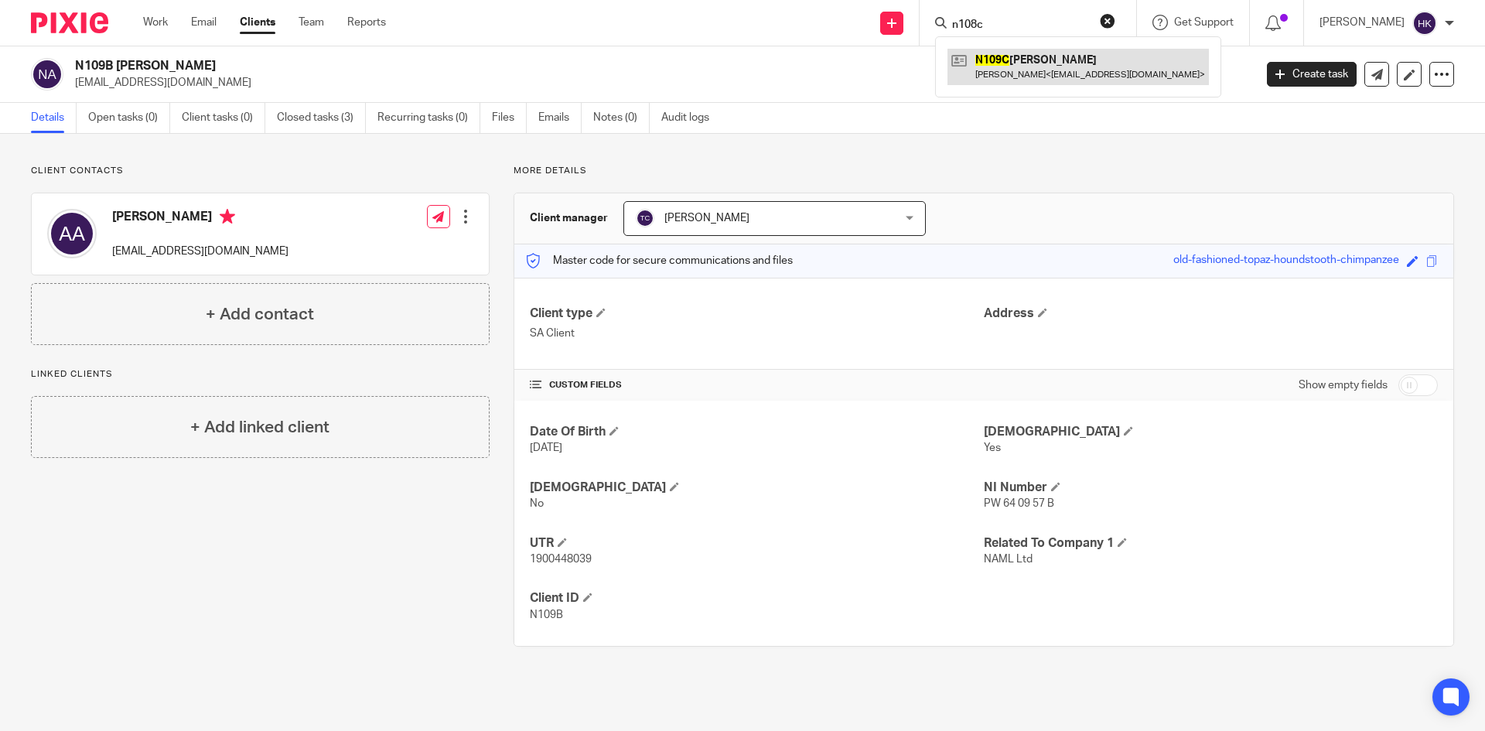
type input "n108c"
click at [1032, 83] on link at bounding box center [1077, 67] width 261 height 36
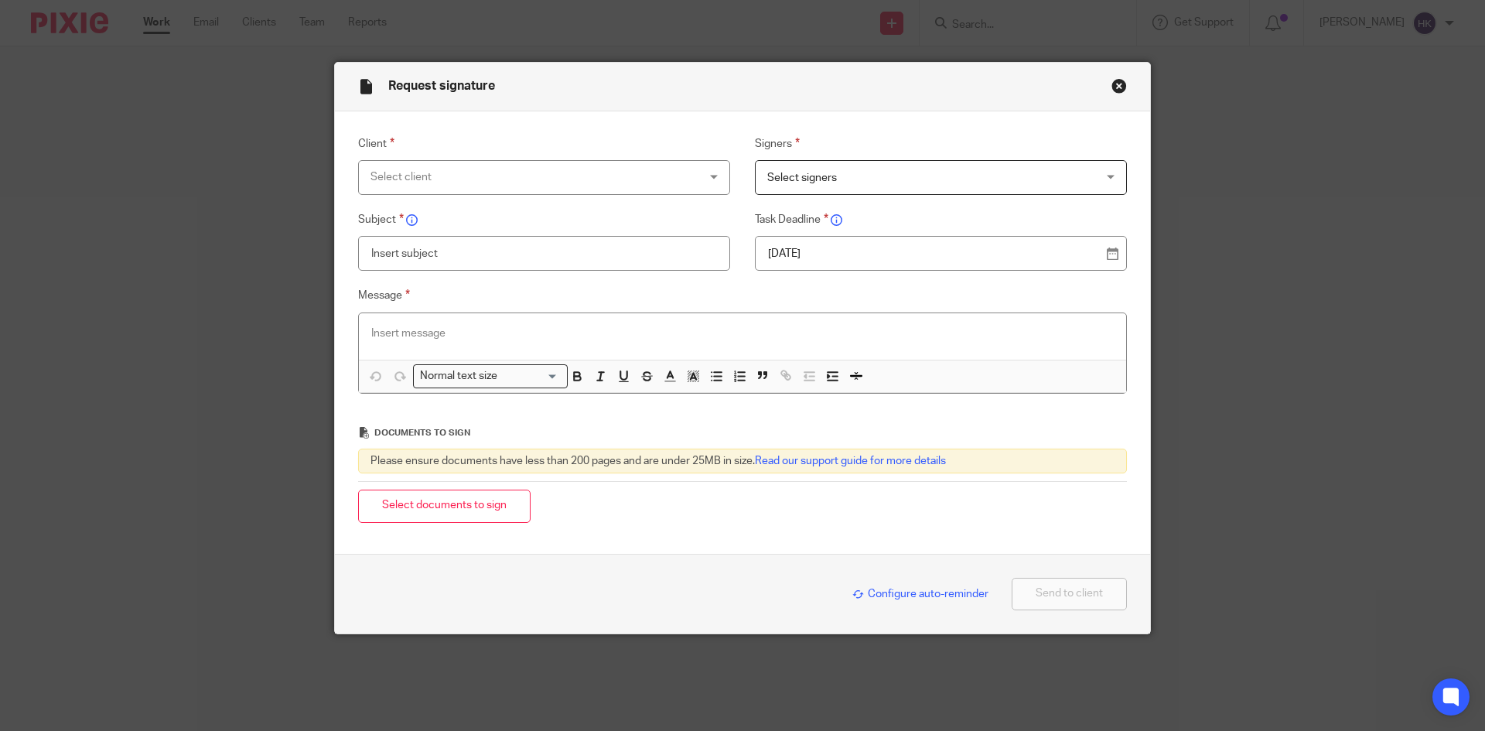
click at [401, 169] on div "Select client" at bounding box center [514, 177] width 288 height 32
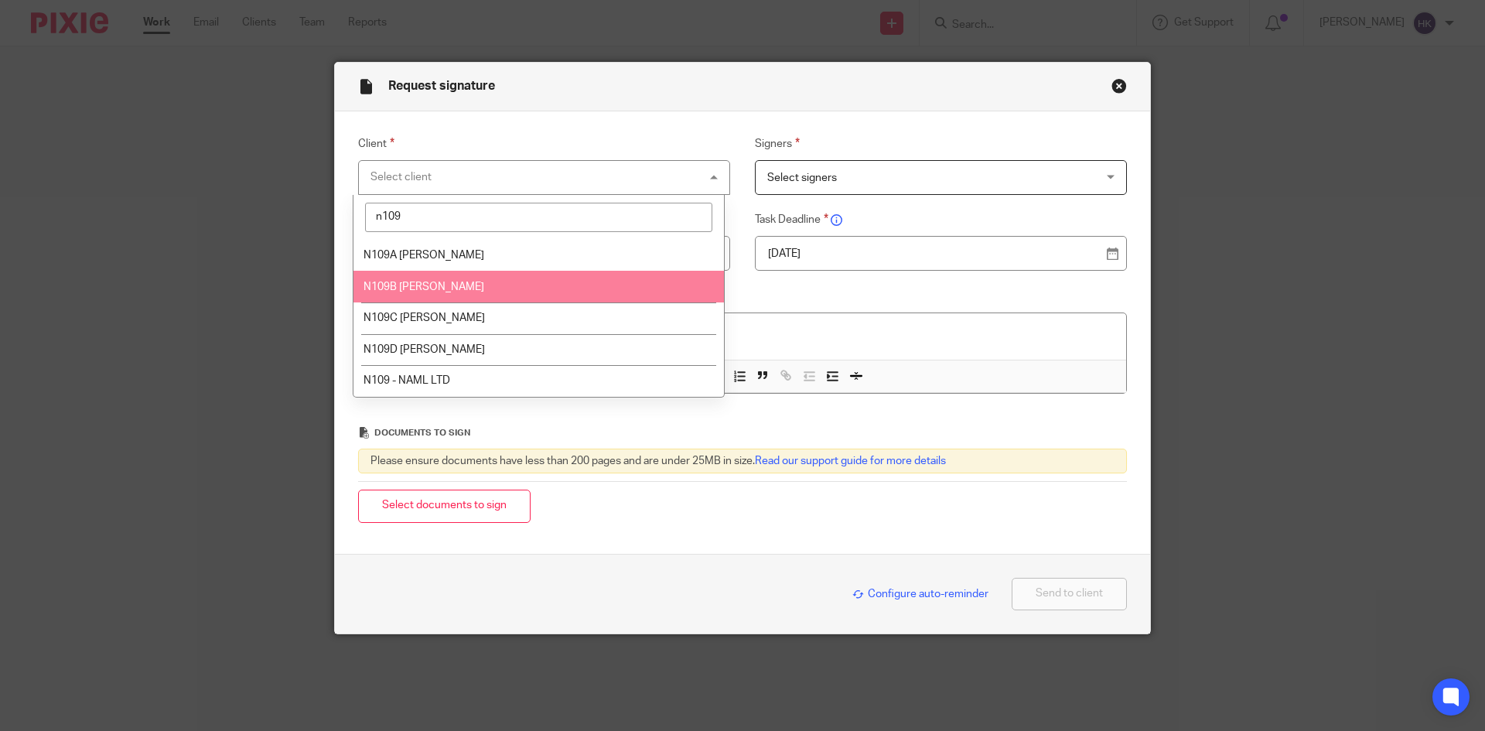
type input "n109"
click at [438, 290] on span "N109B [PERSON_NAME]" at bounding box center [423, 286] width 121 height 11
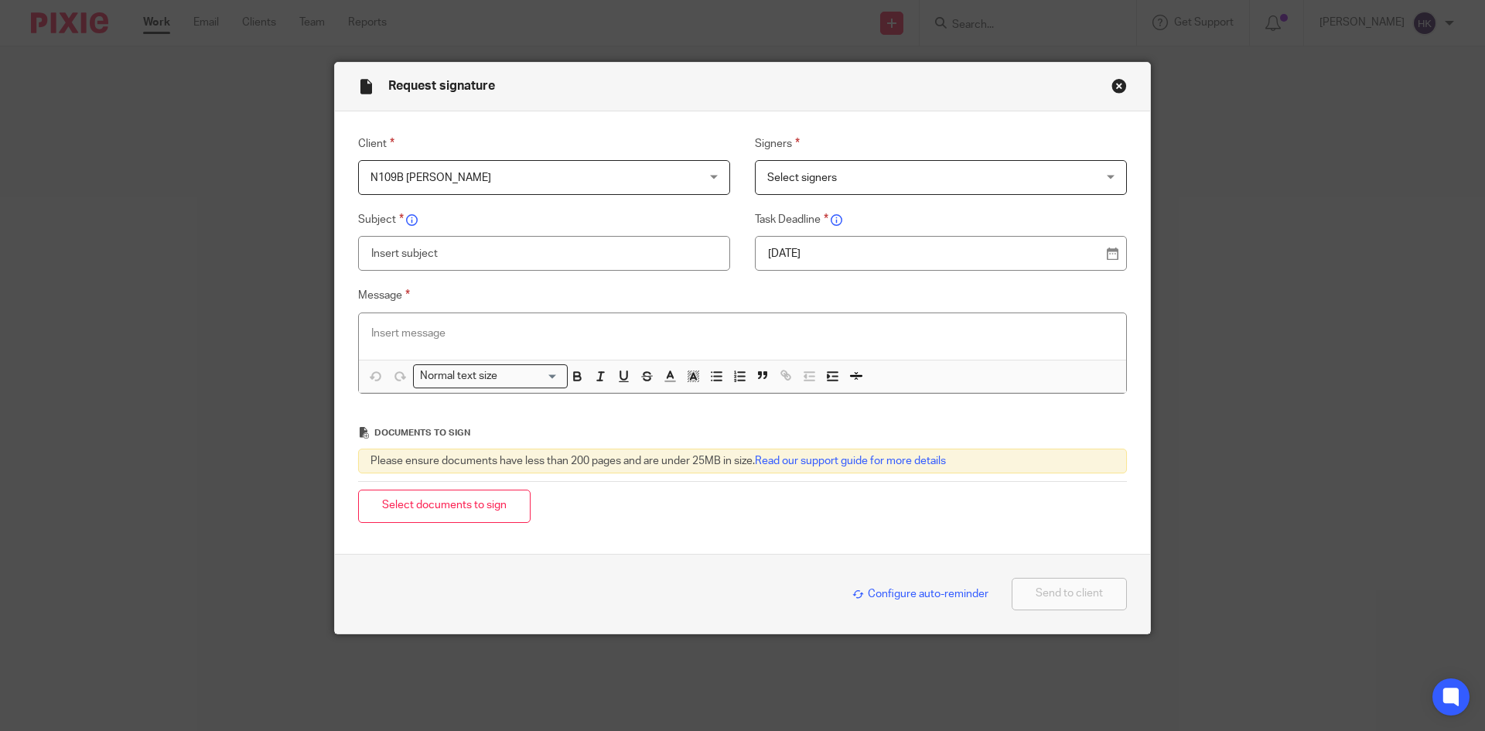
click at [823, 186] on span "Select signers" at bounding box center [911, 177] width 288 height 32
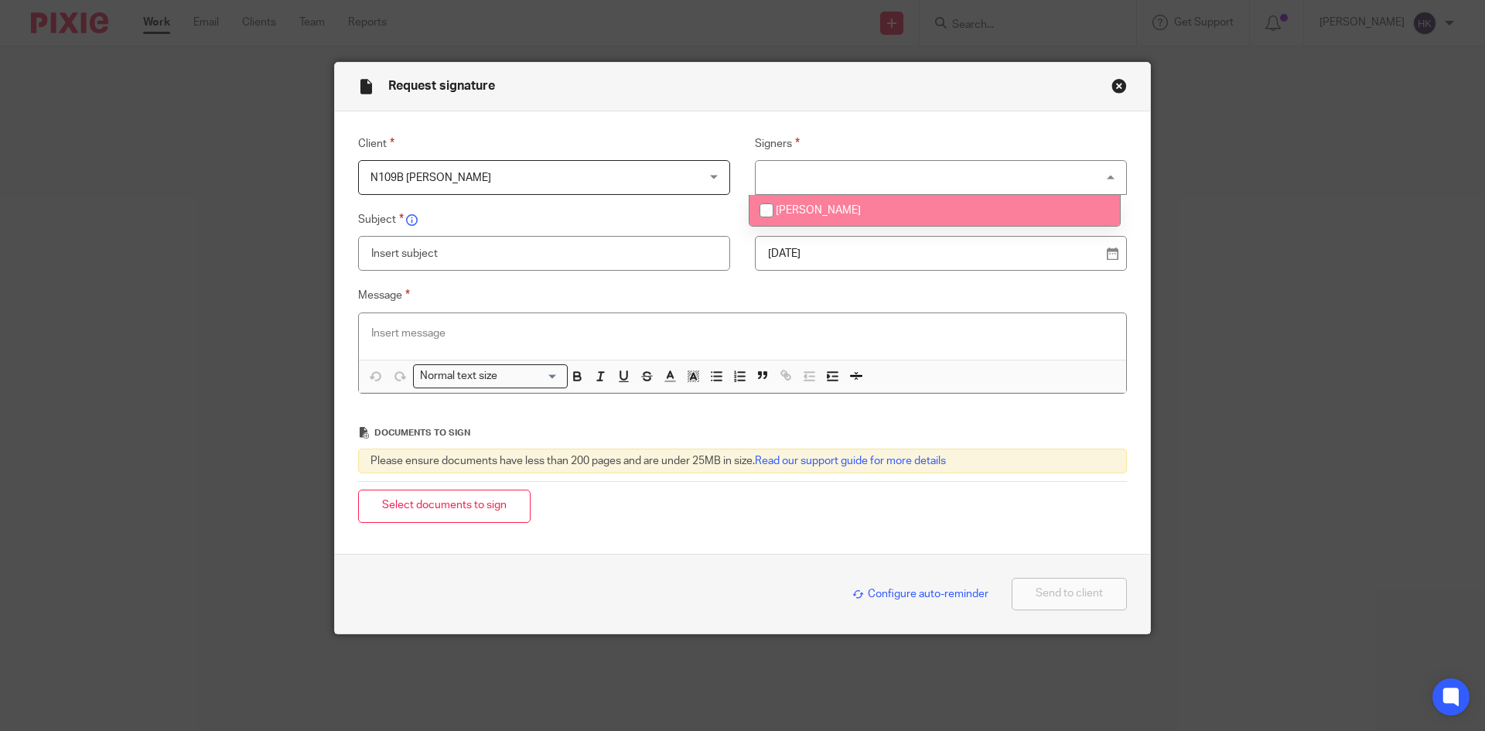
click at [854, 218] on li "[PERSON_NAME]" at bounding box center [934, 211] width 370 height 32
checkbox input "true"
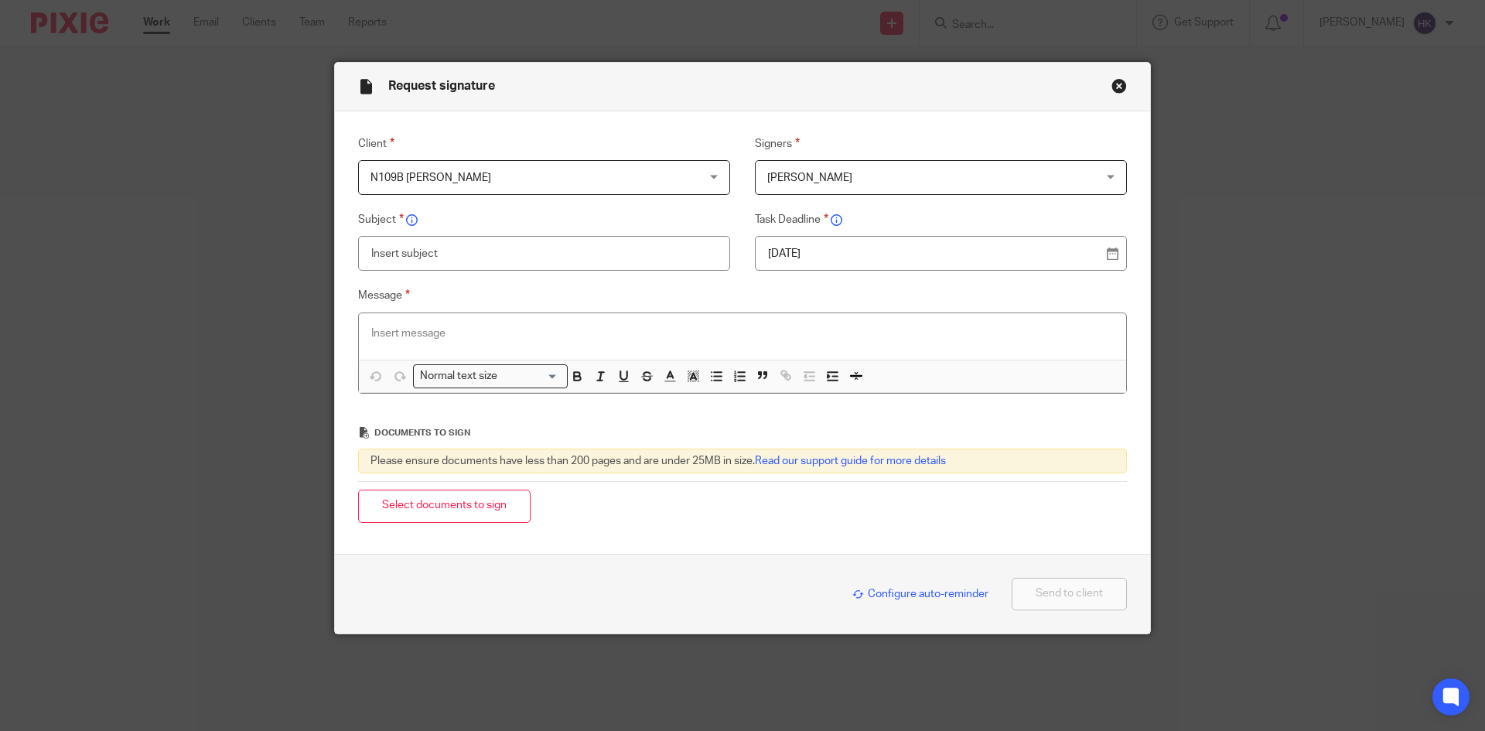
click at [885, 254] on p "[DATE]" at bounding box center [934, 253] width 333 height 15
click at [435, 261] on input "text" at bounding box center [544, 253] width 372 height 35
type input "N109B - Personal Tax Return Pack"
paste div
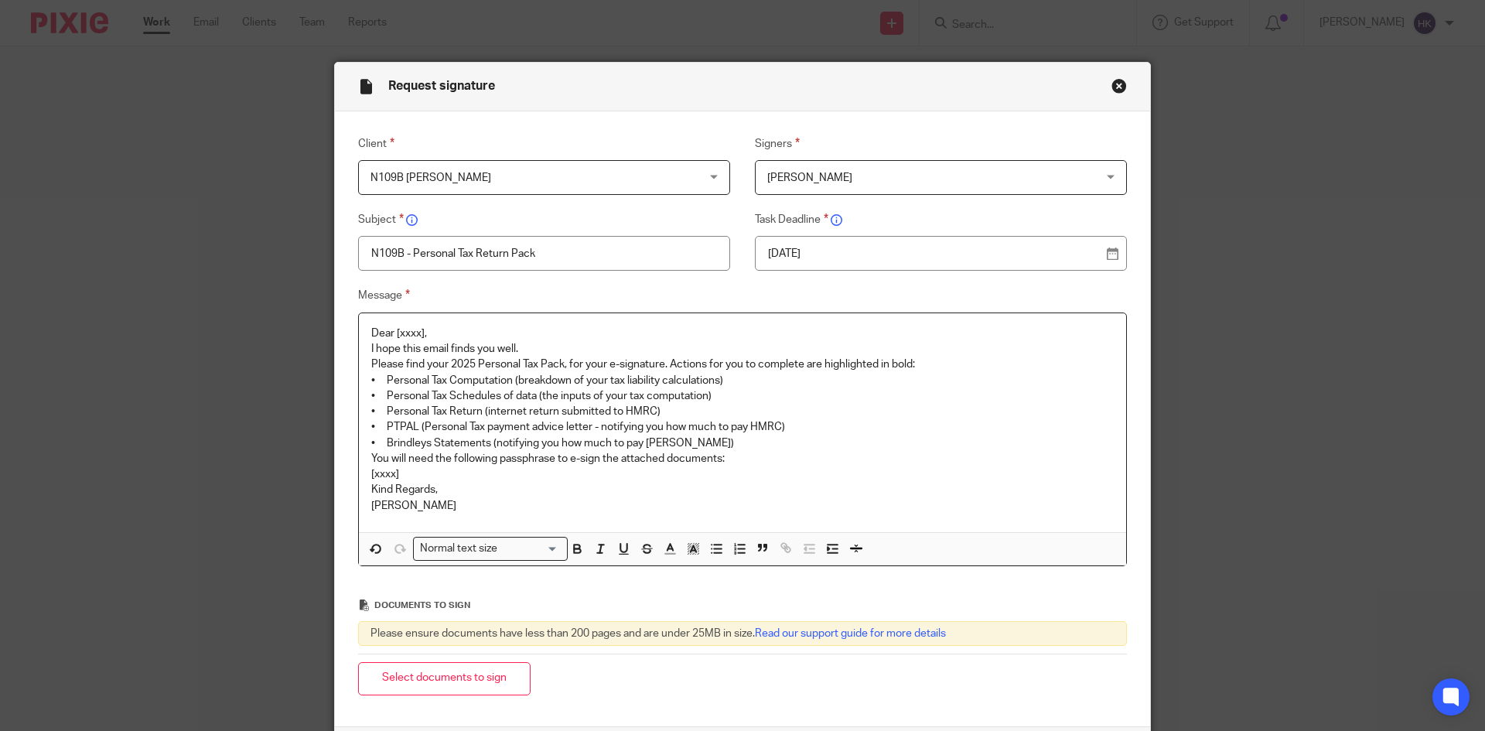
click at [459, 328] on p "Dear [xxxx]," at bounding box center [742, 333] width 742 height 15
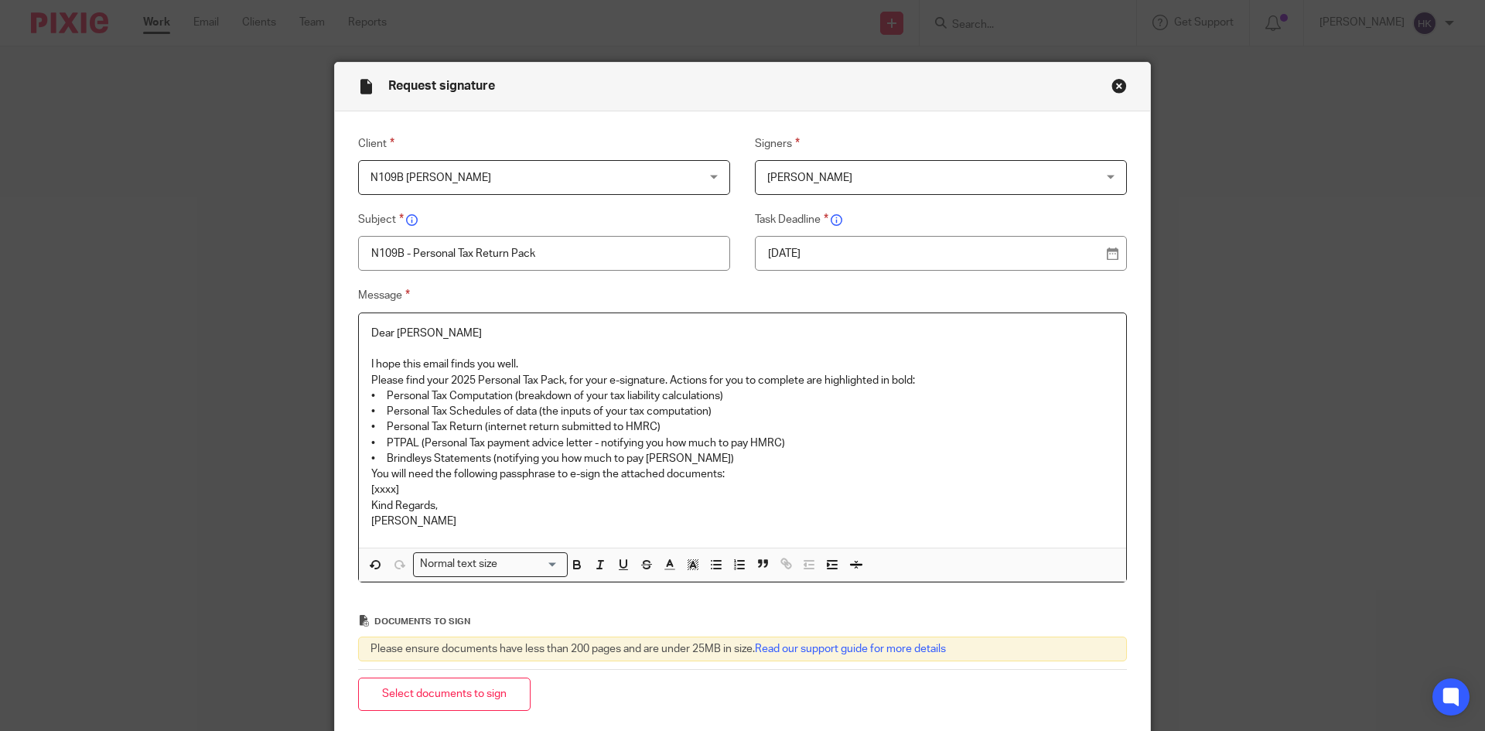
click at [532, 356] on p "I hope this email finds you well." at bounding box center [742, 363] width 742 height 15
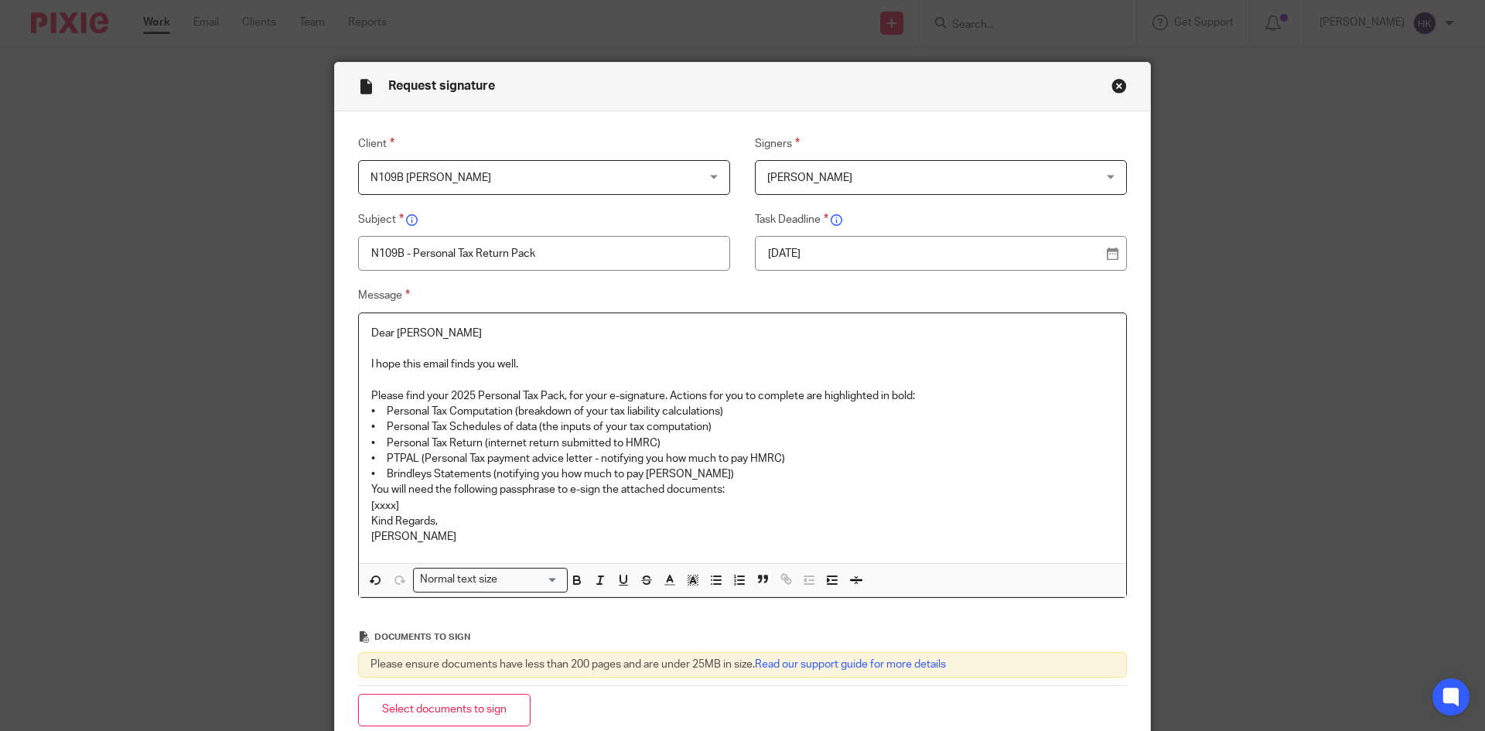
click at [941, 393] on p "Please find your 2025 Personal Tax Pack, for your e-signature. Actions for you …" at bounding box center [742, 395] width 742 height 15
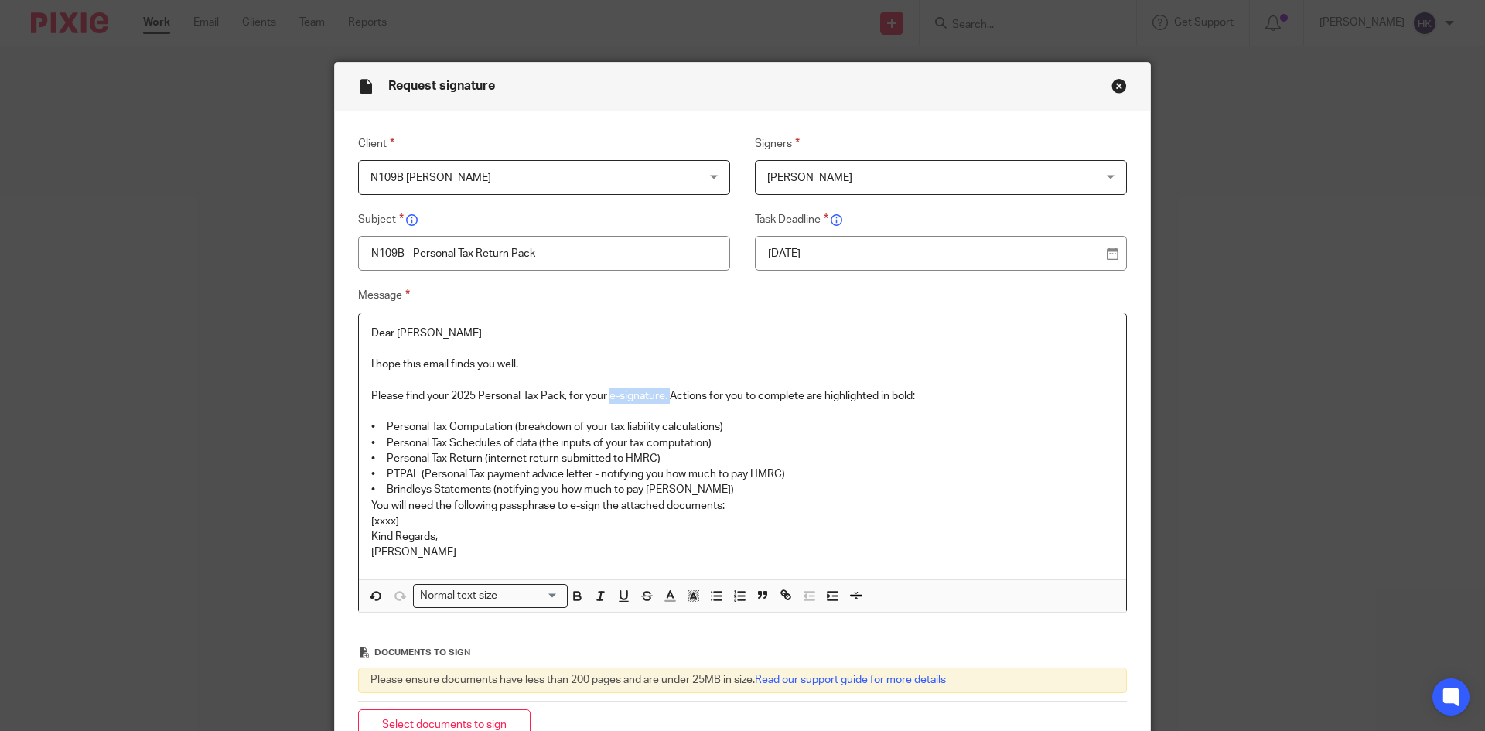
drag, startPoint x: 608, startPoint y: 391, endPoint x: 666, endPoint y: 401, distance: 58.9
click at [666, 401] on p "Please find your 2025 Personal Tax Pack, for your e-signature. Actions for you …" at bounding box center [742, 395] width 742 height 15
drag, startPoint x: 366, startPoint y: 487, endPoint x: 691, endPoint y: 486, distance: 324.8
click at [691, 486] on p "• Brindleys Statements (notifying you how much to pay [PERSON_NAME])" at bounding box center [742, 489] width 742 height 15
drag, startPoint x: 601, startPoint y: 474, endPoint x: 789, endPoint y: 474, distance: 187.9
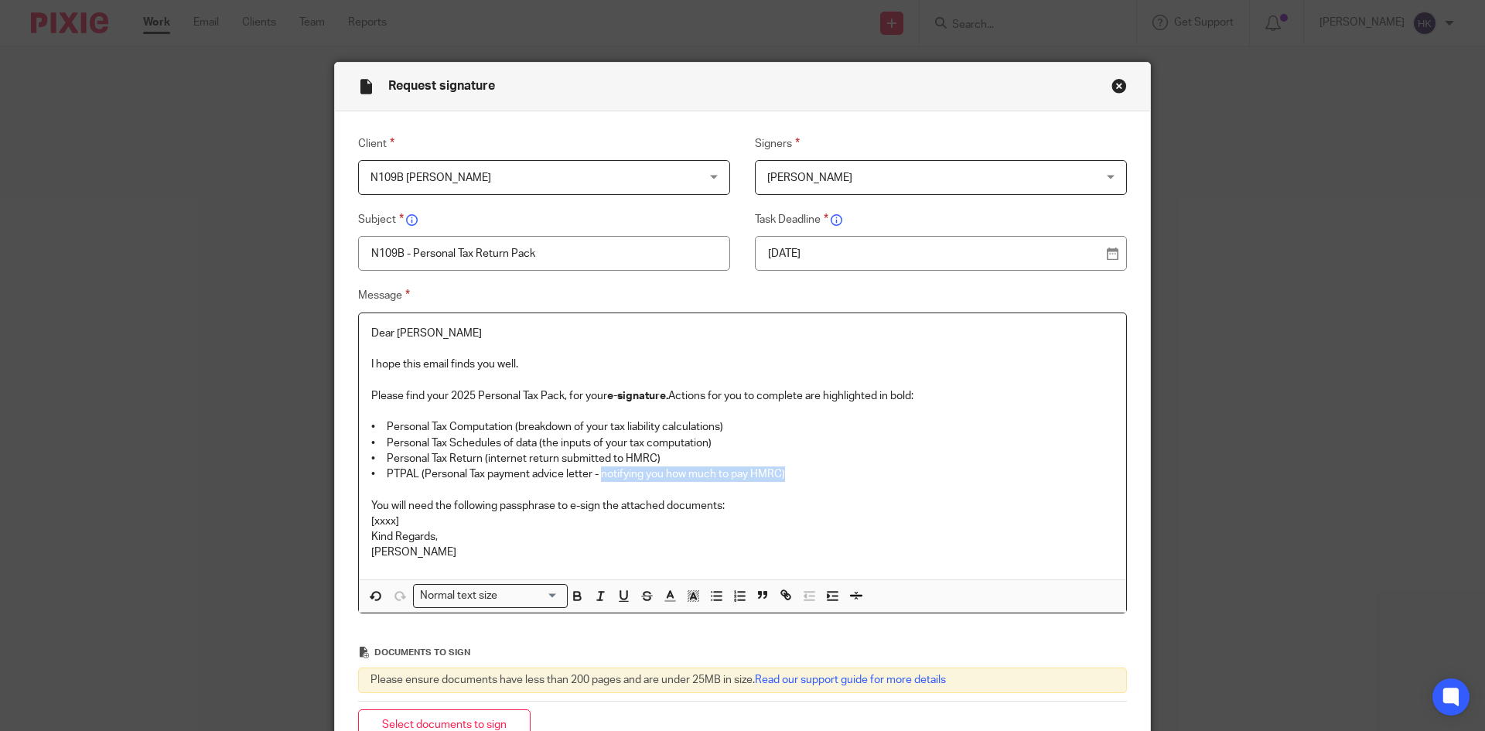
click at [789, 474] on p "• PTPAL (Personal Tax payment advice letter - notifying you how much to pay HMR…" at bounding box center [742, 473] width 742 height 15
drag, startPoint x: 565, startPoint y: 508, endPoint x: 595, endPoint y: 513, distance: 29.7
click at [595, 513] on p "You will need the following passphrase to e-sign the attached documents:" at bounding box center [742, 505] width 742 height 15
click at [731, 509] on p "You will need the following passphrase to e-sign the attached documents:" at bounding box center [742, 505] width 742 height 15
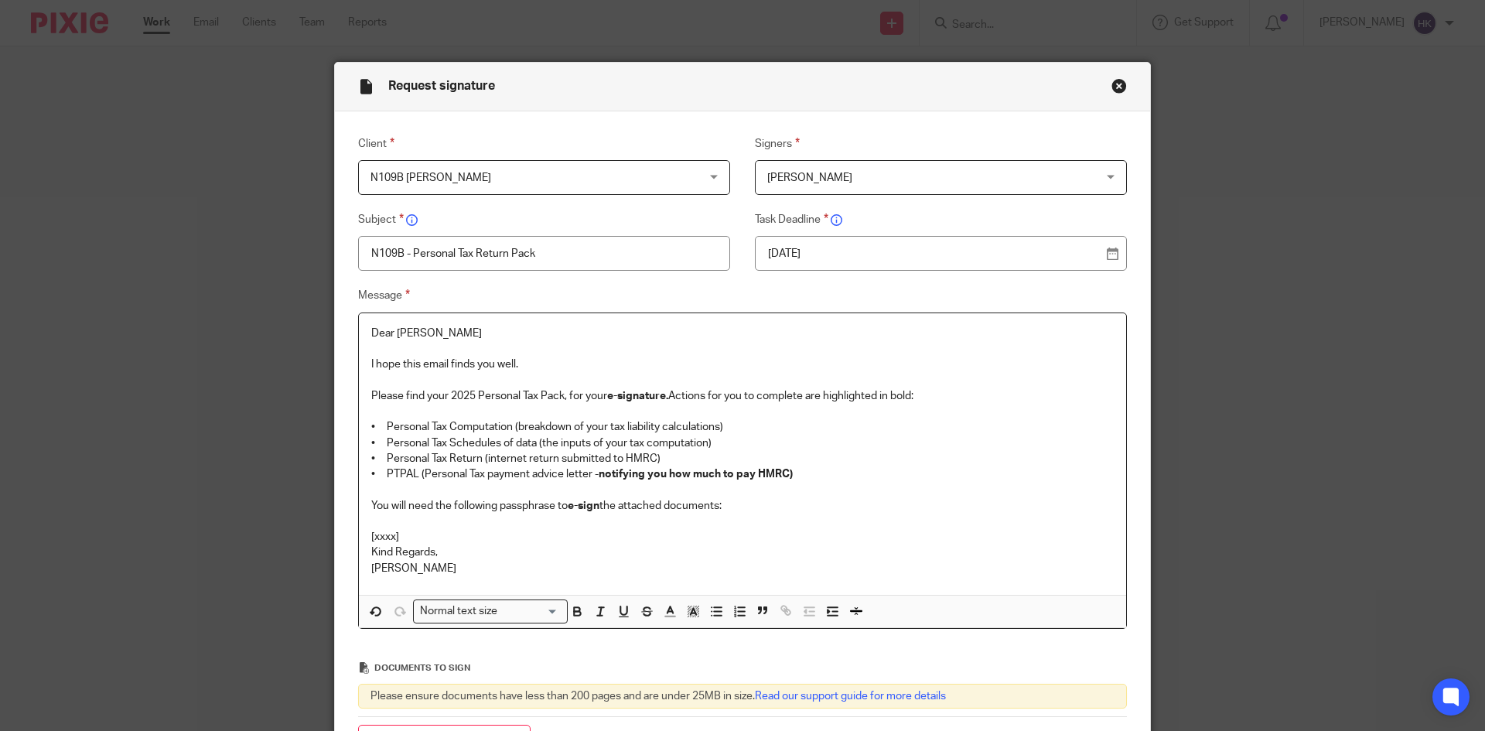
click at [401, 537] on p "[xxxx]" at bounding box center [742, 536] width 742 height 15
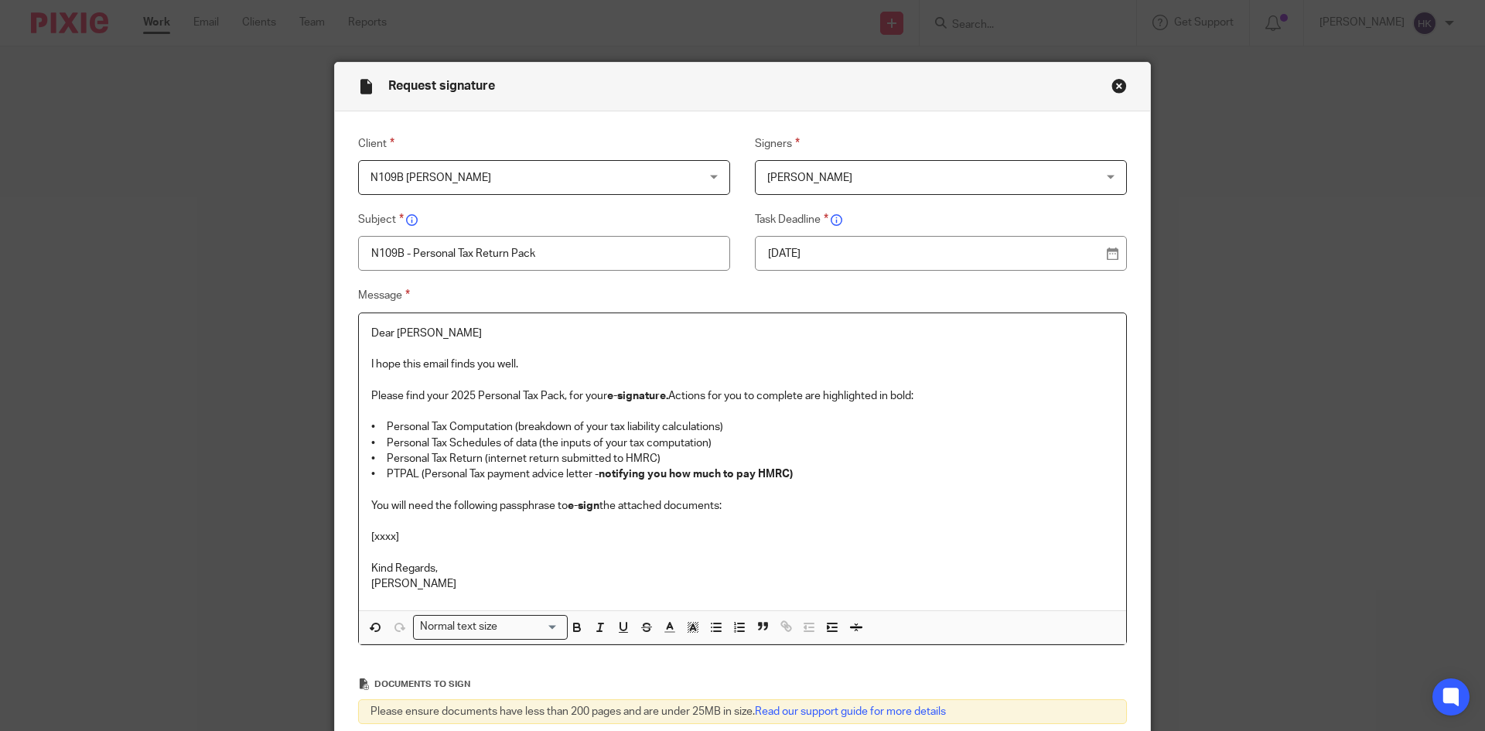
click at [401, 535] on p "[xxxx]" at bounding box center [742, 536] width 742 height 15
click at [404, 544] on p at bounding box center [742, 536] width 742 height 15
drag, startPoint x: 599, startPoint y: 534, endPoint x: 361, endPoint y: 544, distance: 237.6
click at [361, 544] on div "Dear Abeda I hope this email finds you well. Please find your 2025 Personal Tax…" at bounding box center [742, 462] width 767 height 298
click at [438, 619] on div "Normal text size" at bounding box center [487, 625] width 146 height 19
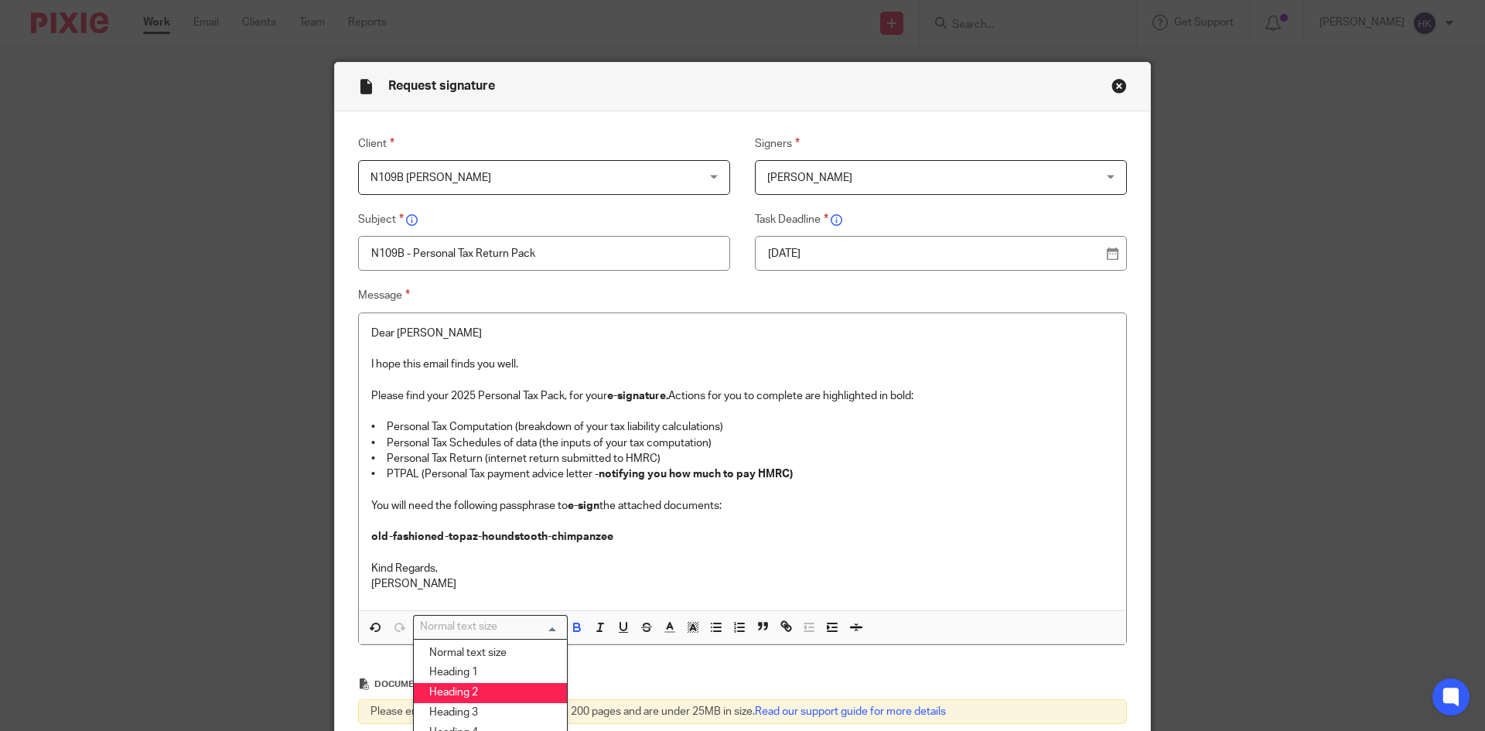
click at [472, 686] on li "Heading 2" at bounding box center [490, 693] width 153 height 20
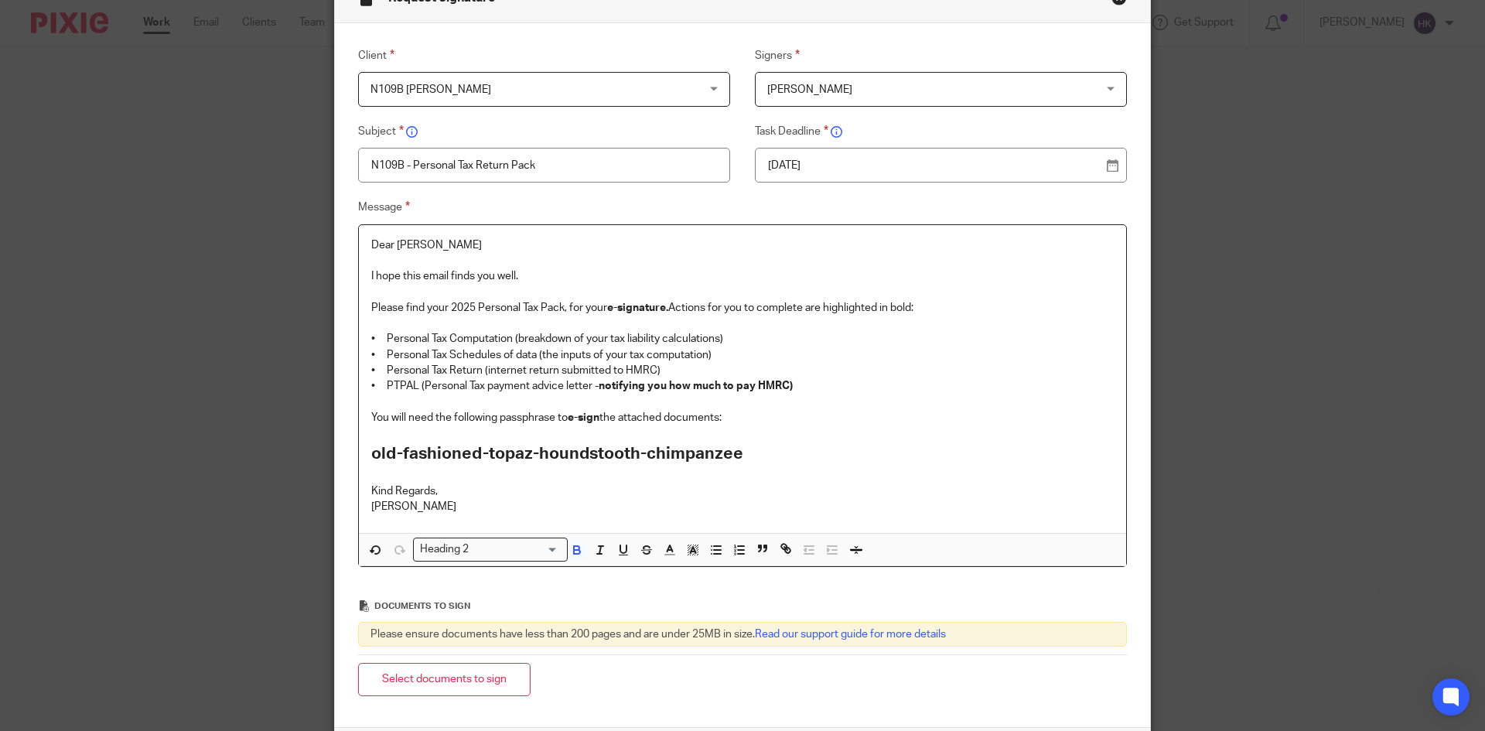
scroll to position [227, 0]
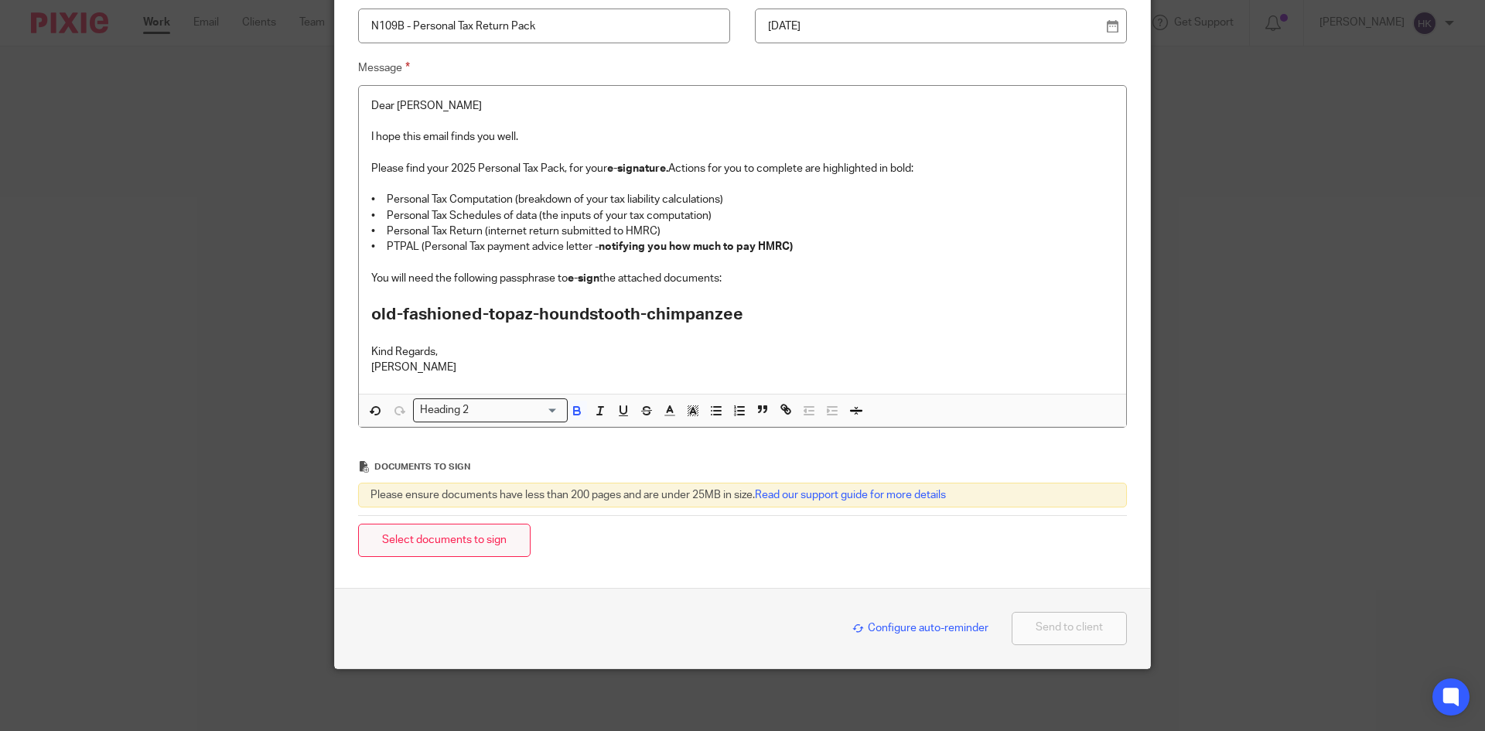
click at [489, 550] on button "Select documents to sign" at bounding box center [444, 540] width 172 height 33
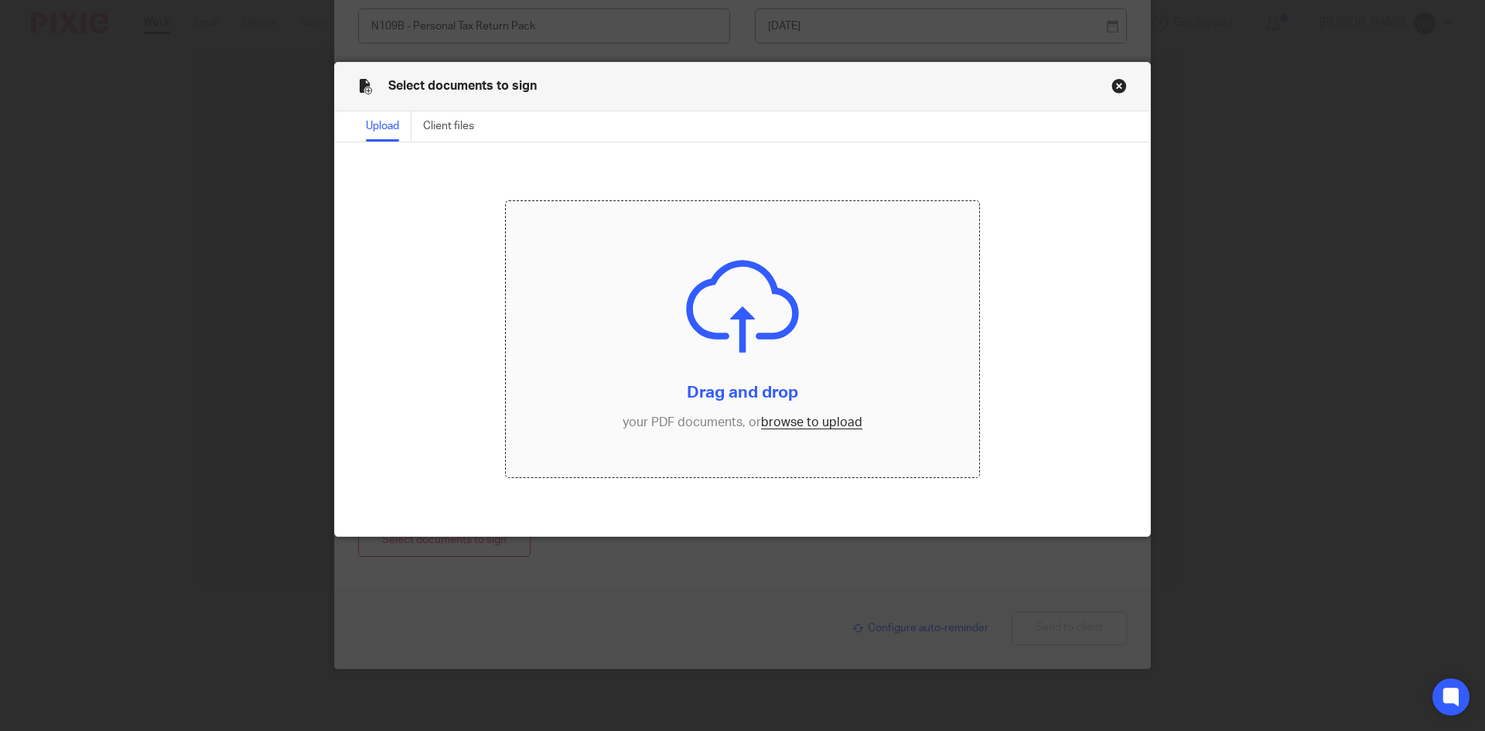
click at [786, 421] on input "file" at bounding box center [743, 339] width 474 height 277
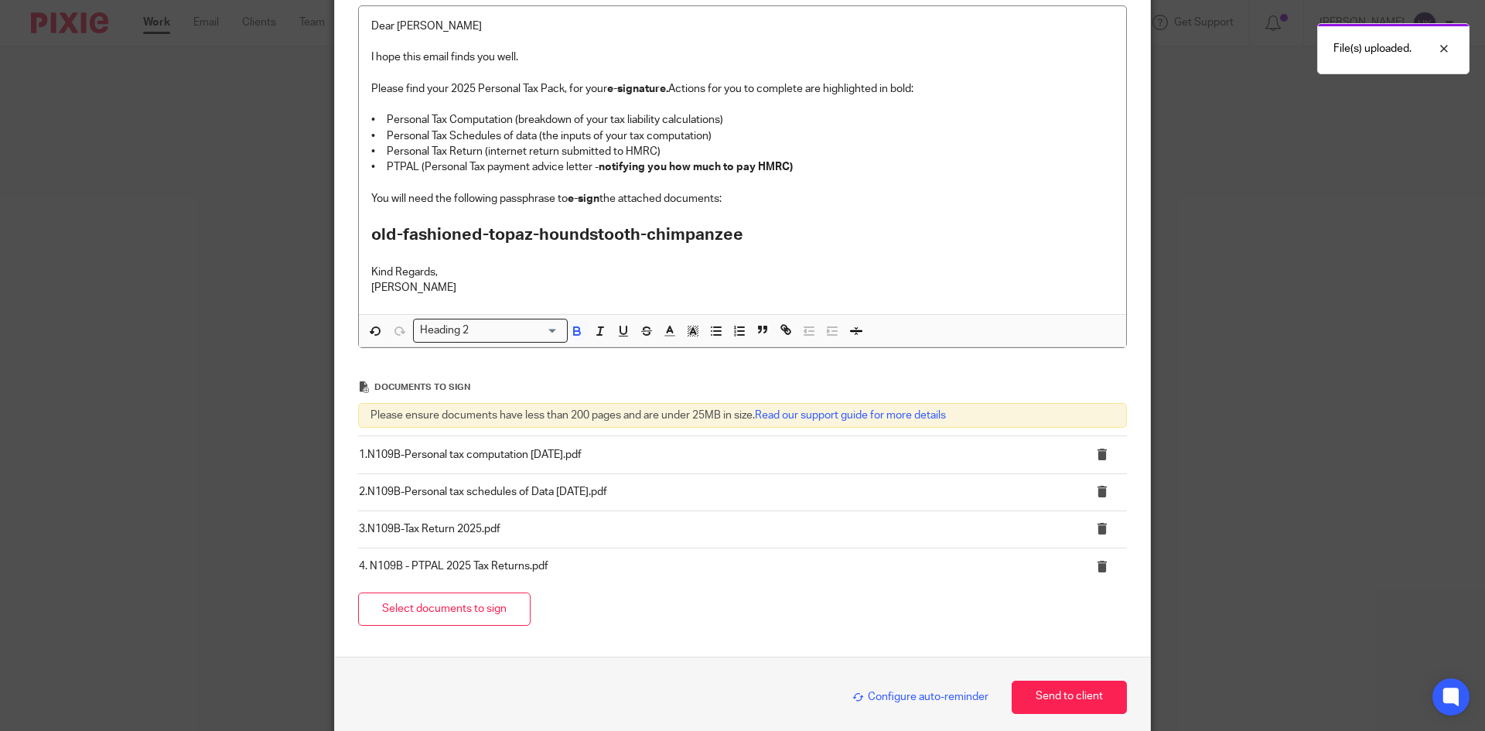
scroll to position [376, 0]
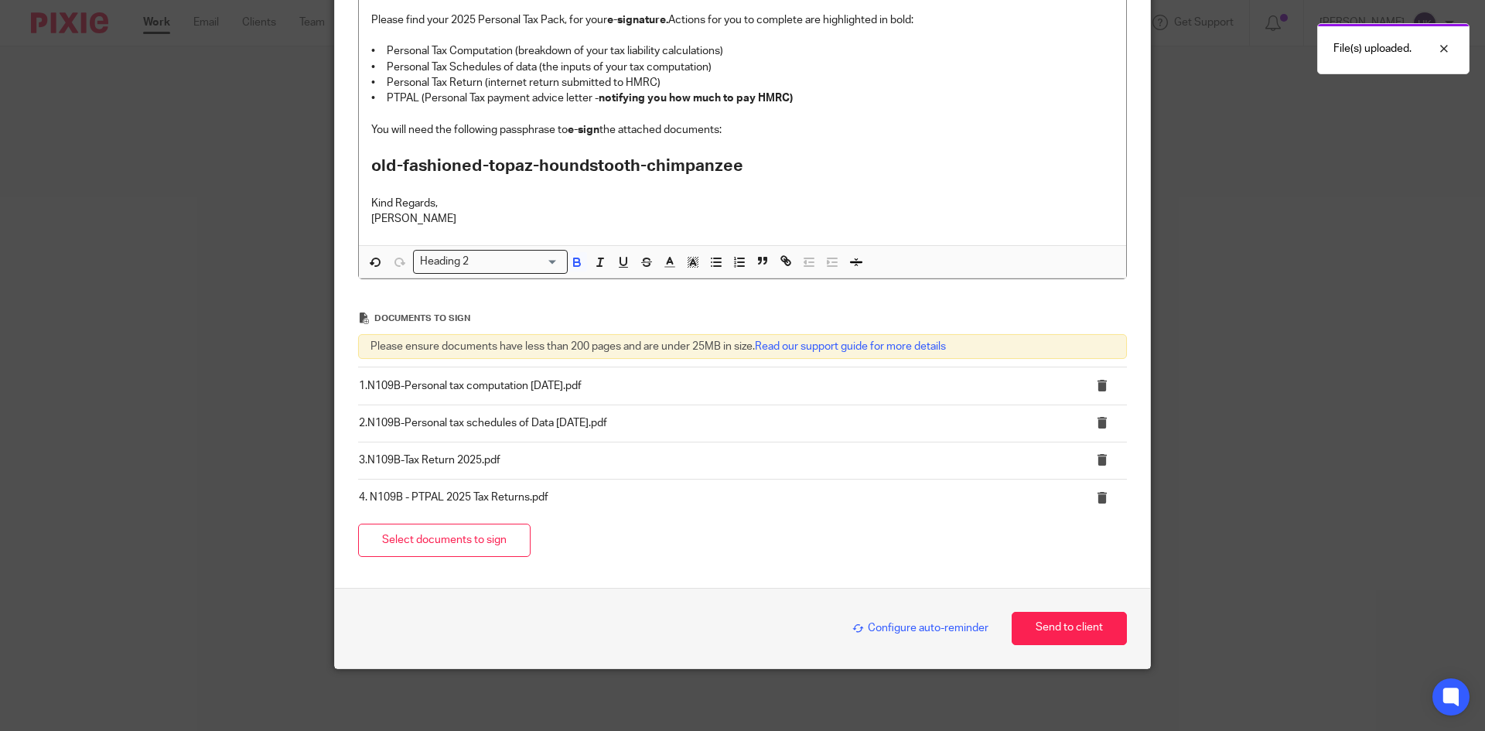
click at [864, 628] on span "Configure auto-reminder" at bounding box center [920, 627] width 136 height 11
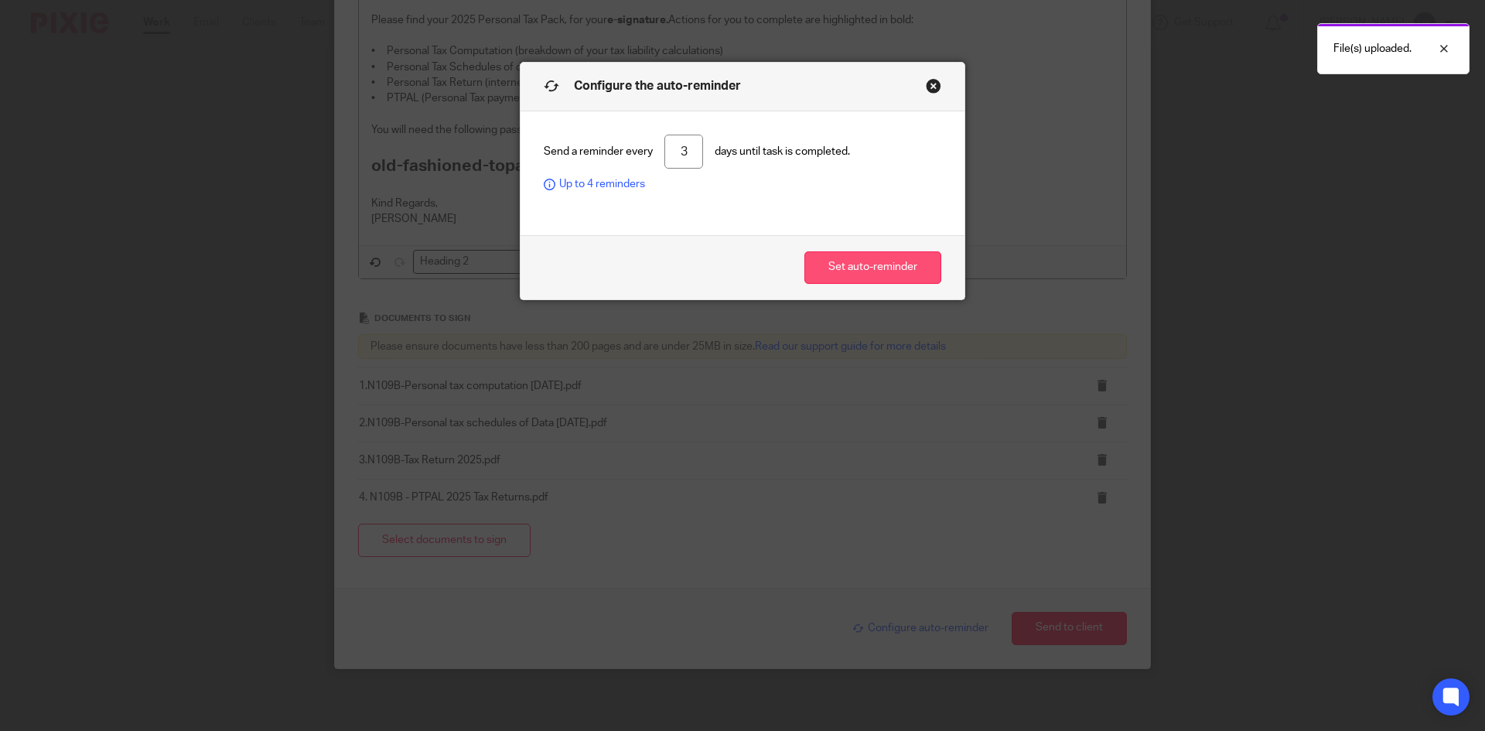
click at [850, 268] on button "Set auto-reminder" at bounding box center [872, 267] width 137 height 33
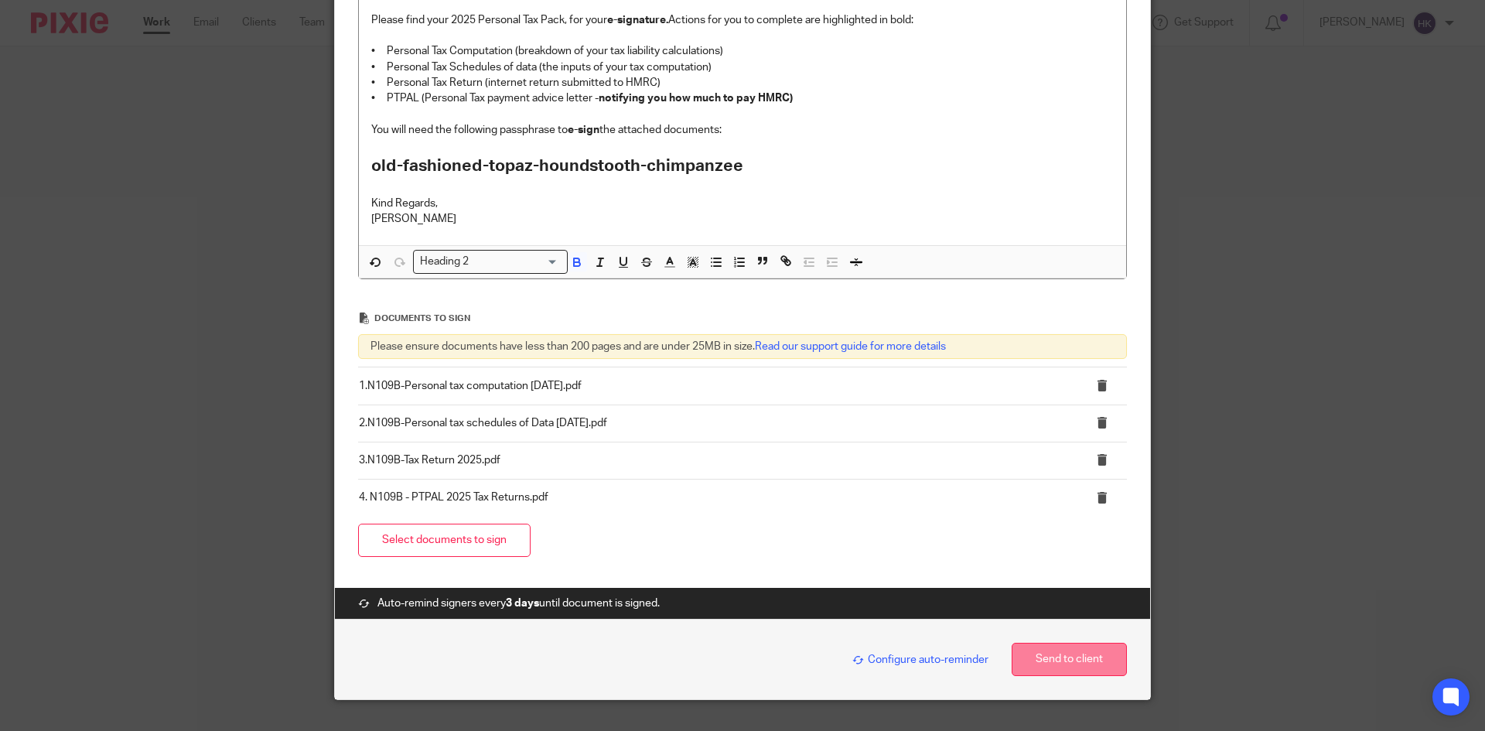
click at [1091, 653] on button "Send to client" at bounding box center [1068, 659] width 115 height 33
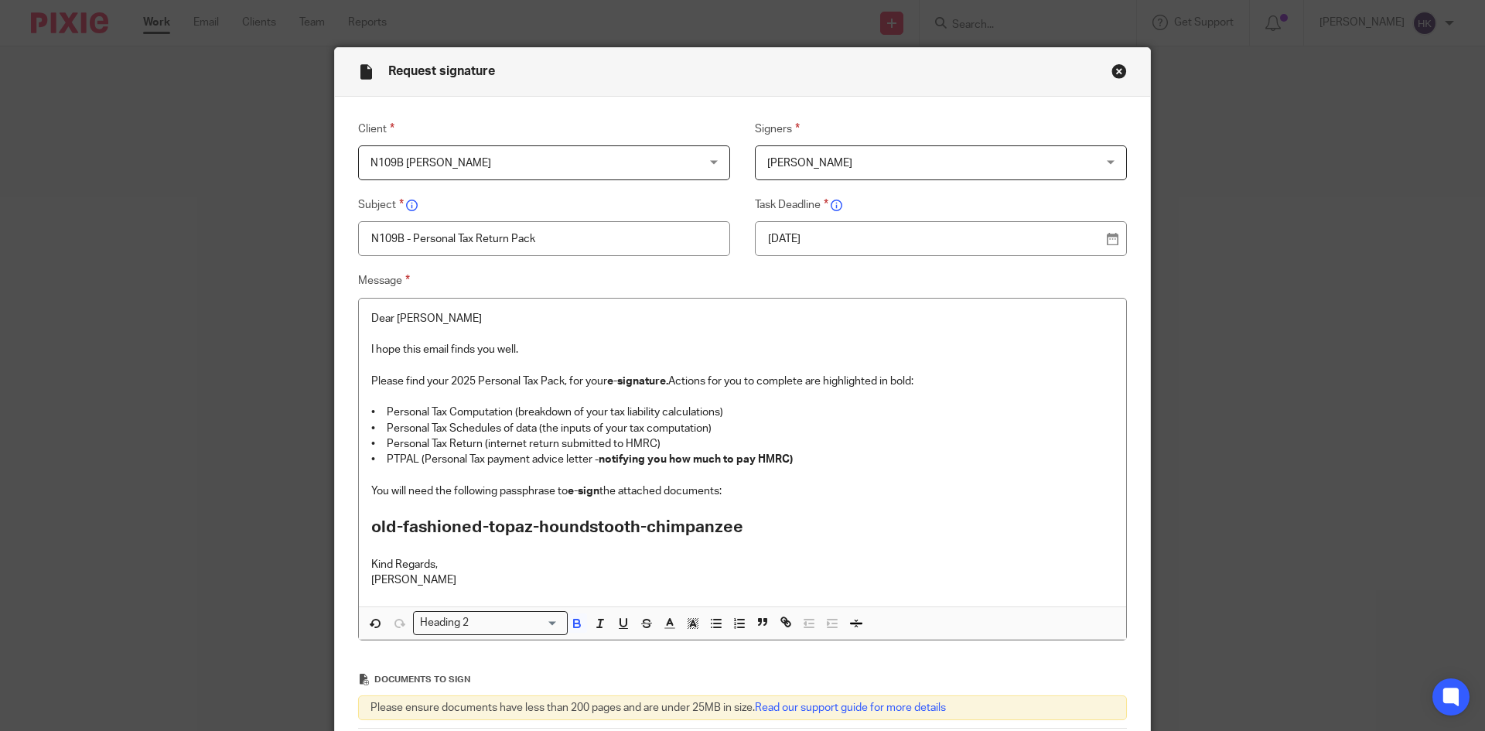
scroll to position [0, 0]
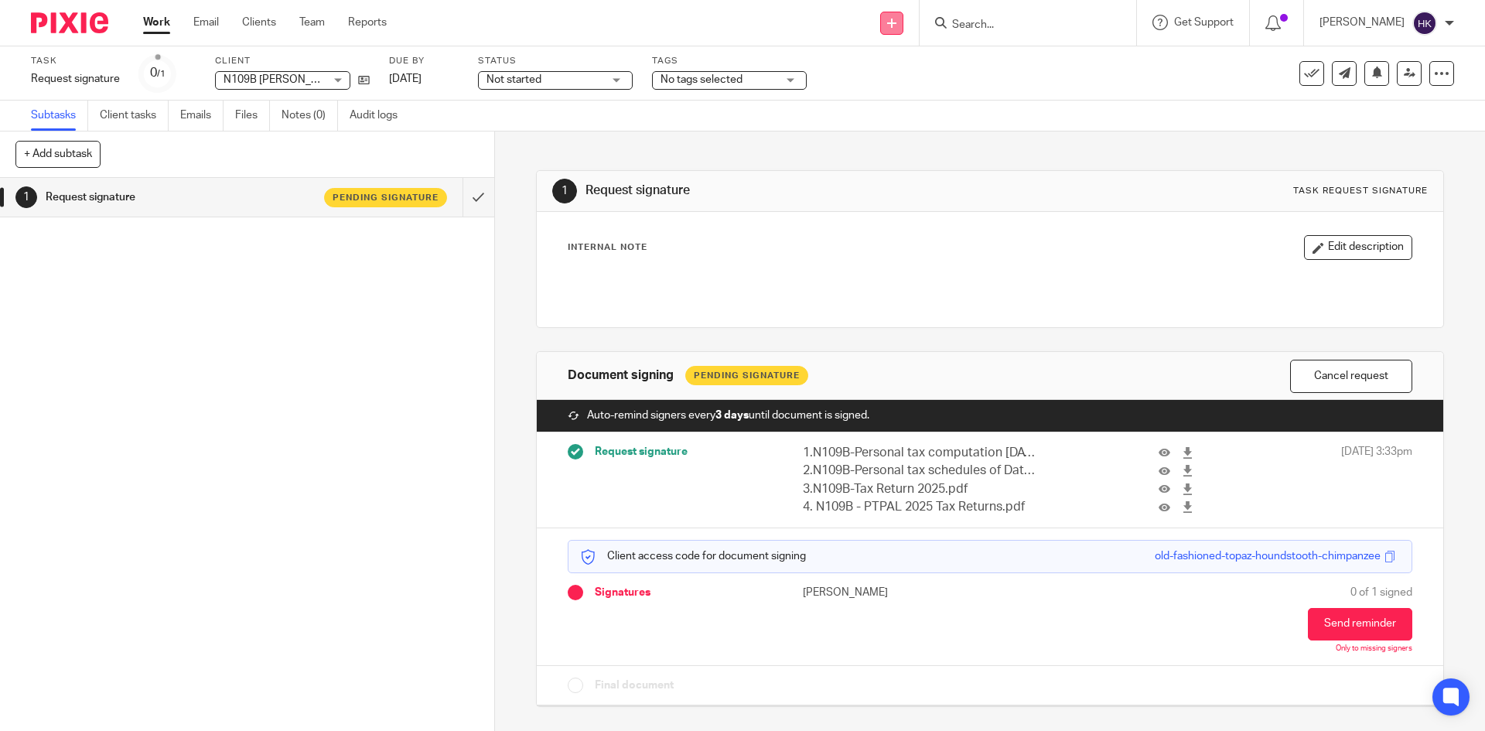
click at [899, 22] on link at bounding box center [891, 23] width 23 height 23
click at [902, 138] on link "Request signature" at bounding box center [908, 140] width 108 height 22
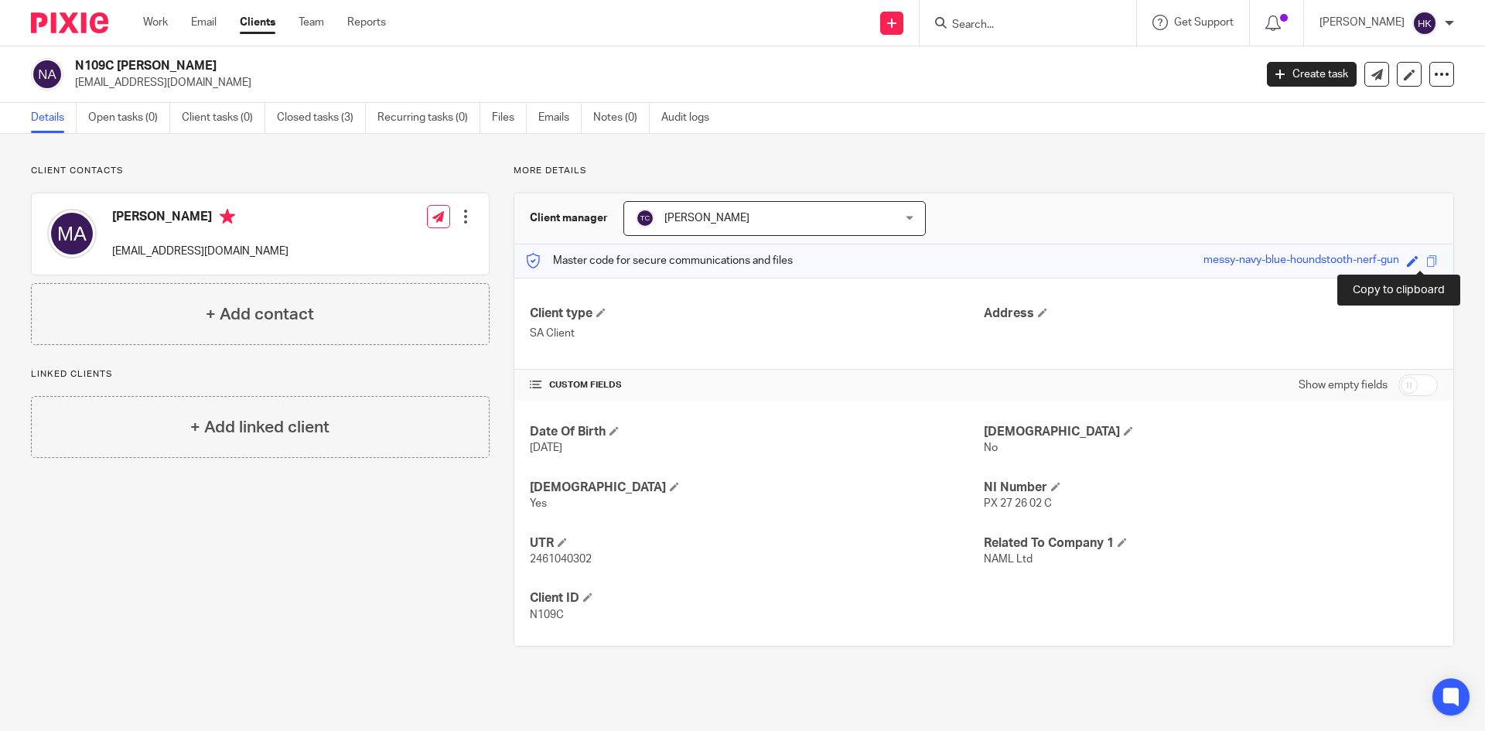
click at [1426, 261] on span at bounding box center [1432, 261] width 12 height 12
click at [1032, 19] on input "Search" at bounding box center [1019, 26] width 139 height 14
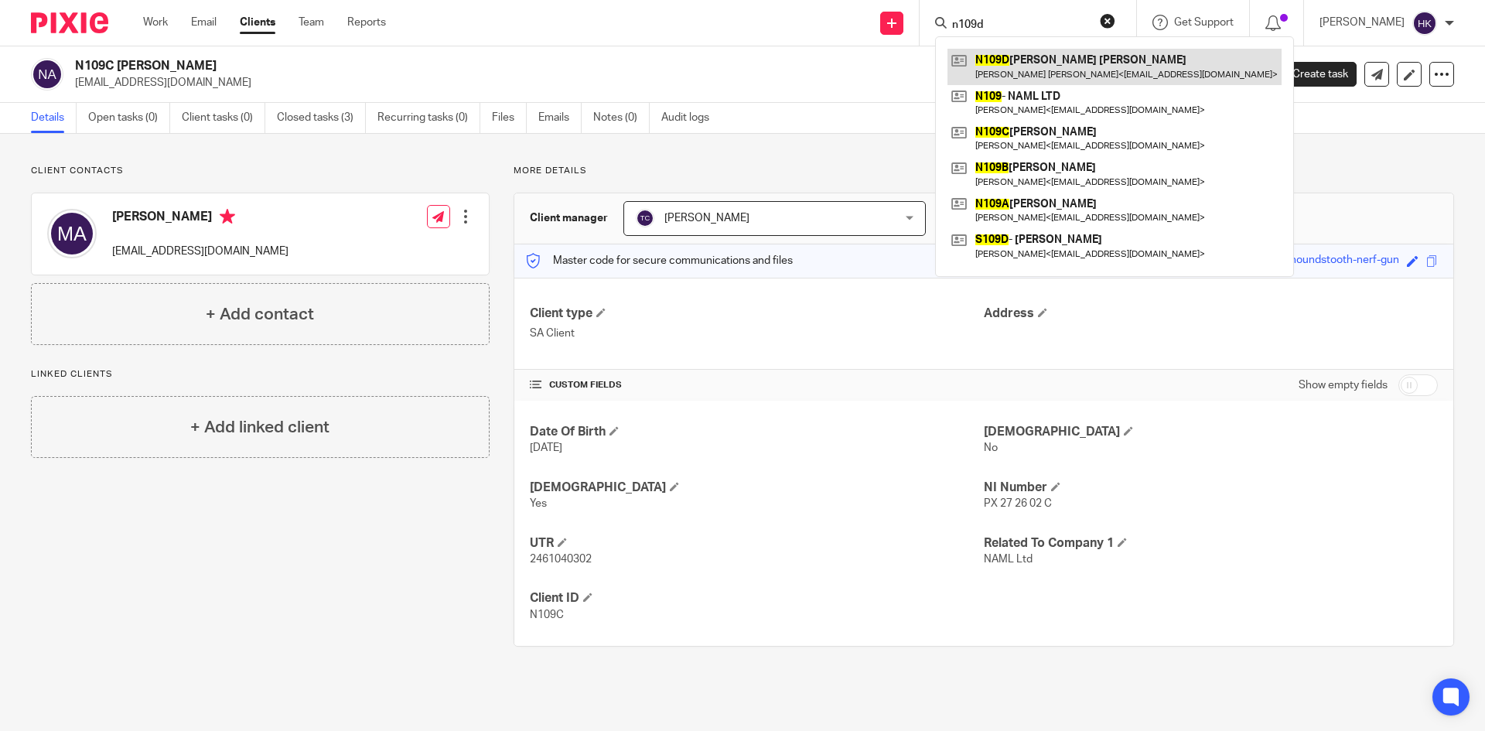
type input "n109d"
click at [1035, 67] on link at bounding box center [1114, 67] width 334 height 36
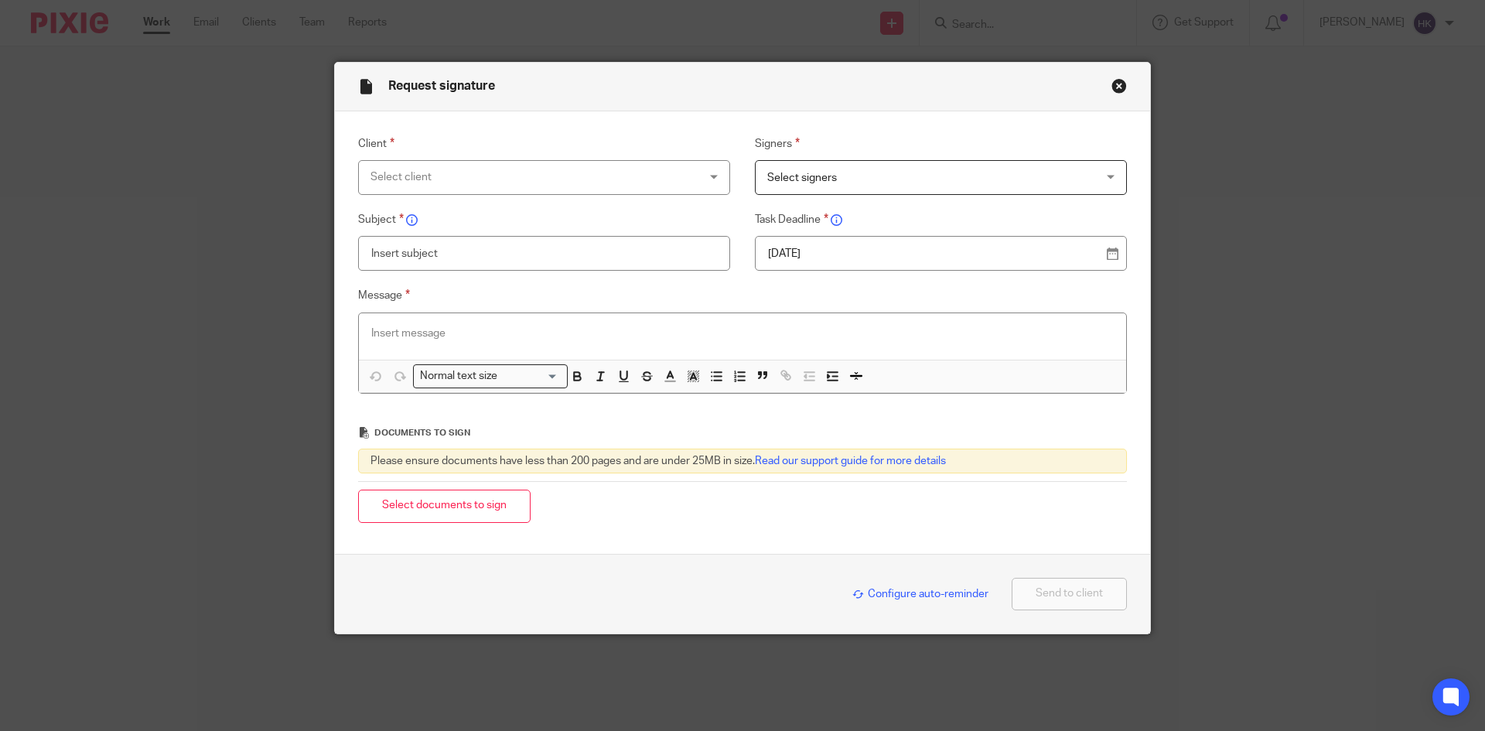
click at [410, 174] on div "Select client" at bounding box center [514, 177] width 288 height 32
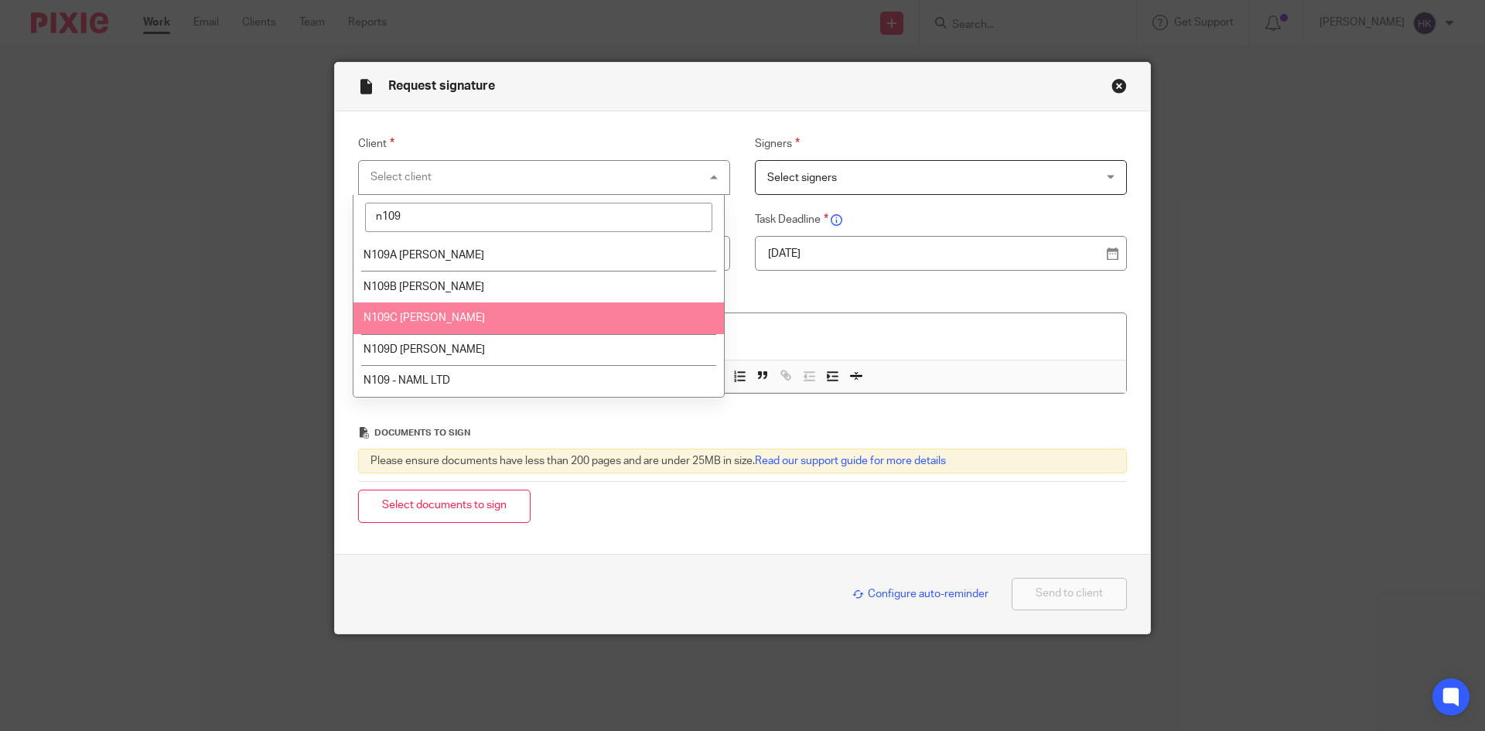
type input "n109"
click at [452, 325] on li "N109C [PERSON_NAME]" at bounding box center [538, 318] width 370 height 32
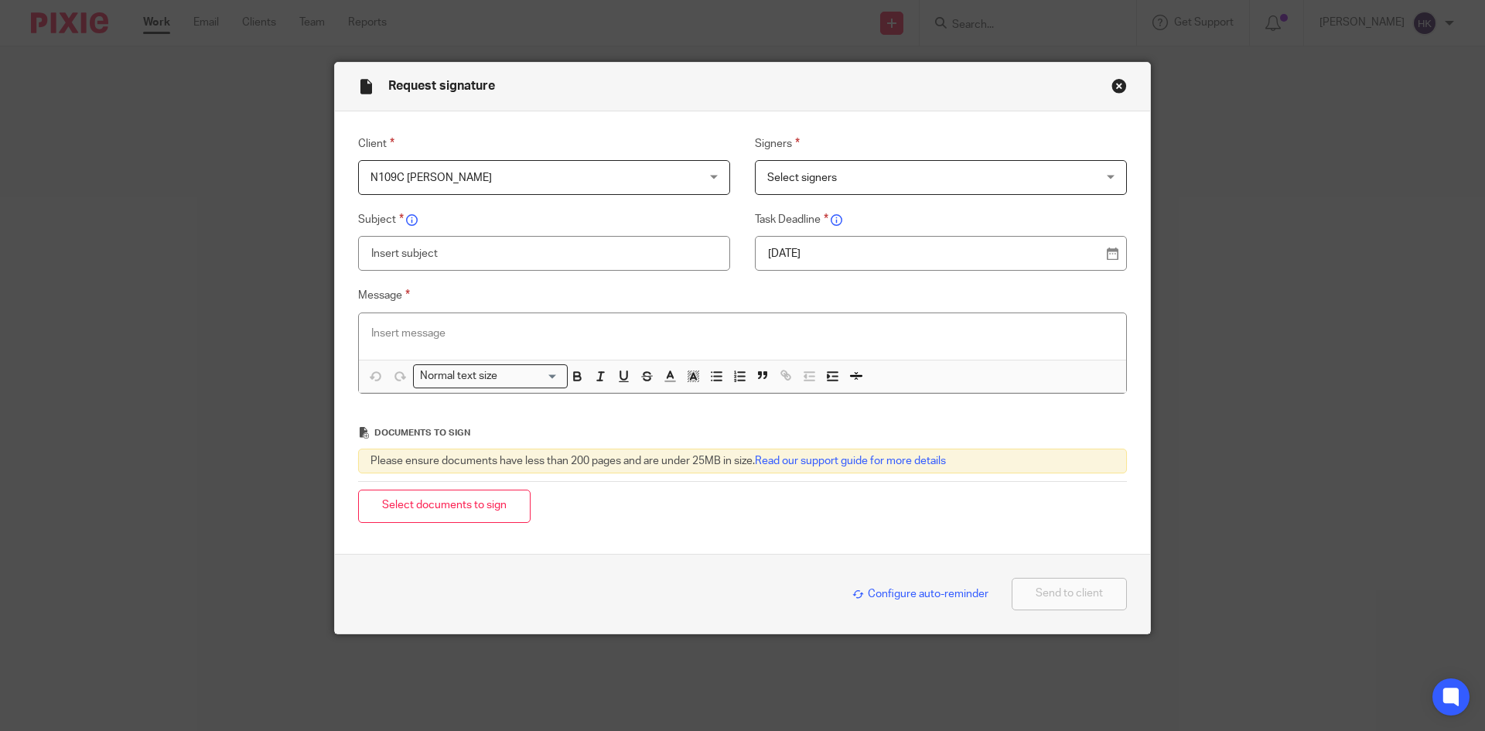
click at [810, 176] on span "Select signers" at bounding box center [802, 177] width 70 height 11
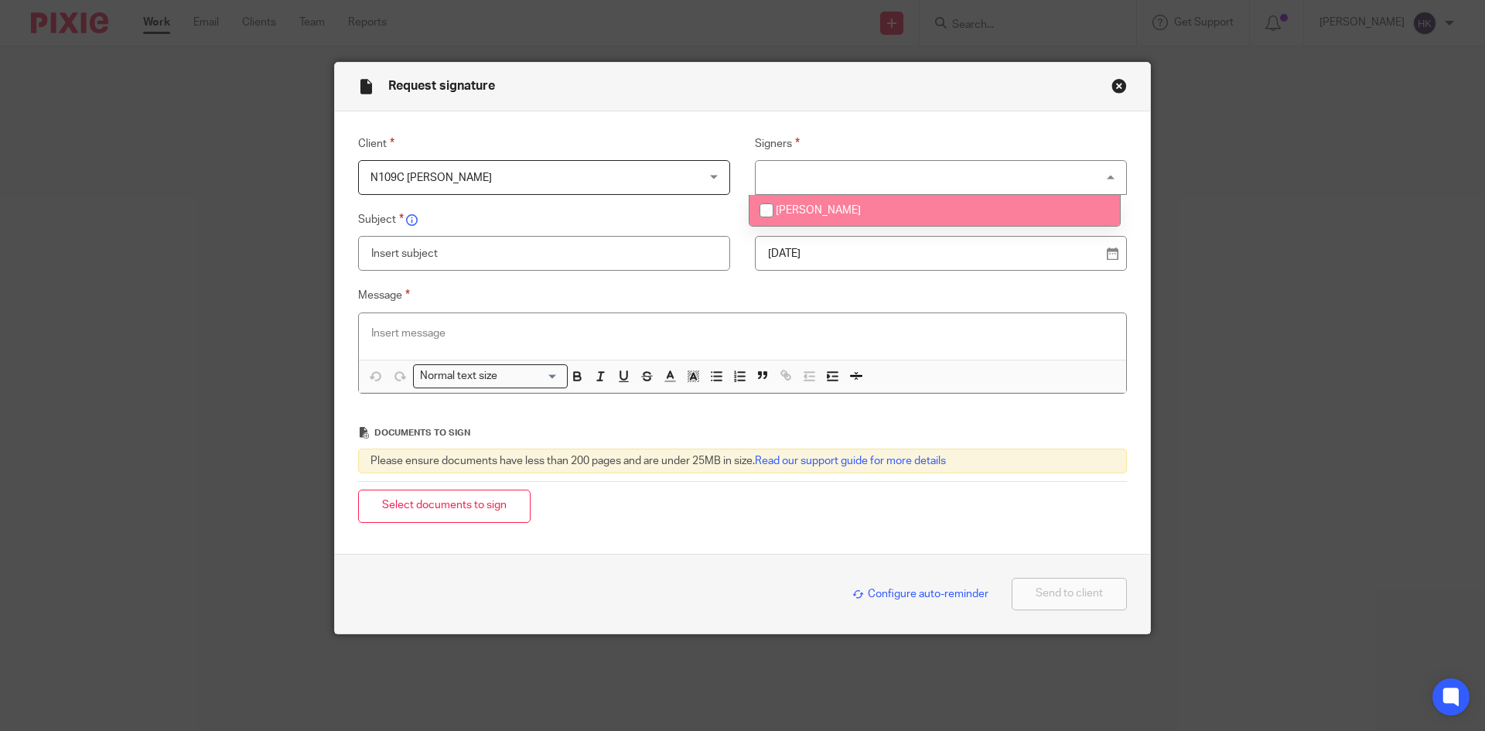
click at [838, 220] on li "[PERSON_NAME]" at bounding box center [934, 211] width 370 height 32
checkbox input "true"
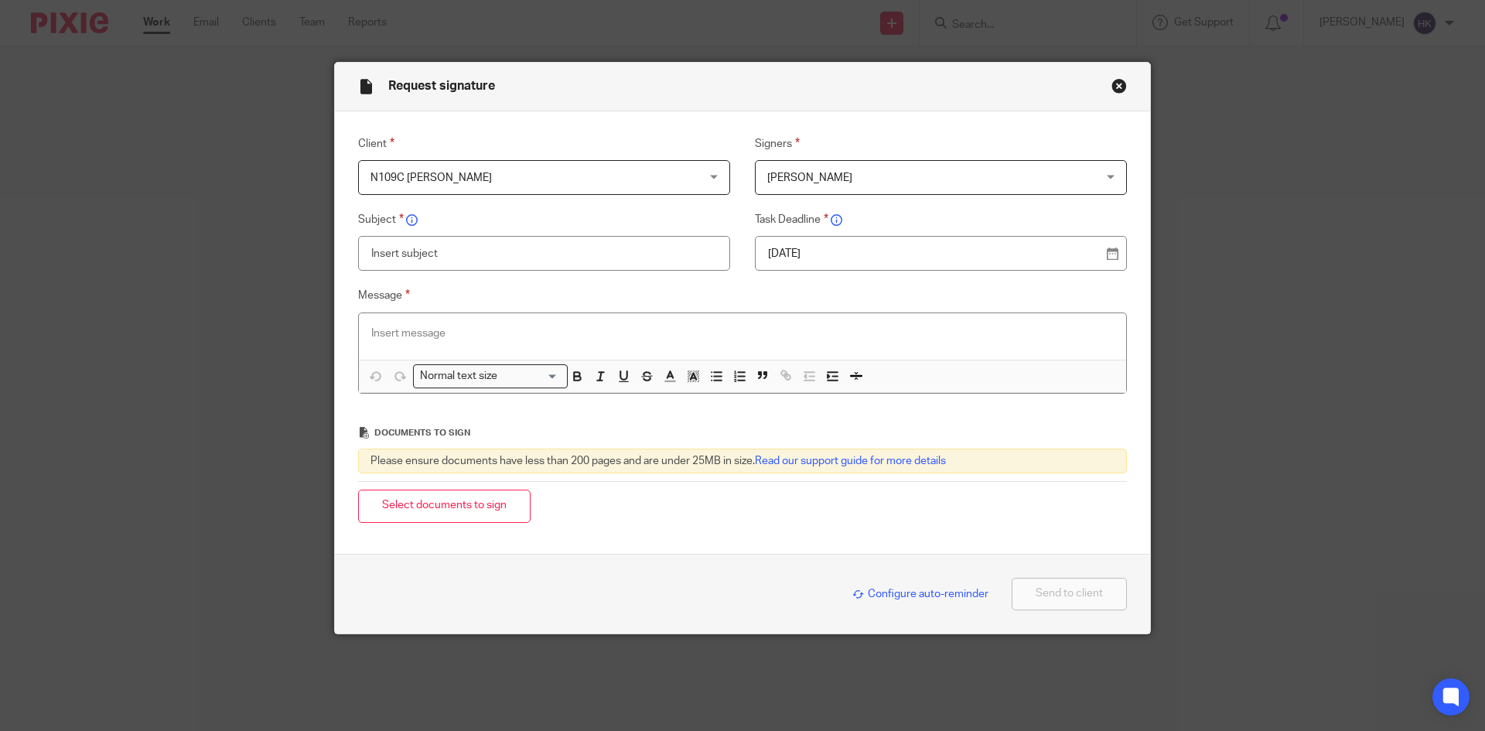
click at [838, 258] on p "19 Sep 2025" at bounding box center [934, 253] width 333 height 15
click at [448, 258] on input "text" at bounding box center [544, 253] width 372 height 35
type input "N109C - Personal Tax Return Pack"
paste div
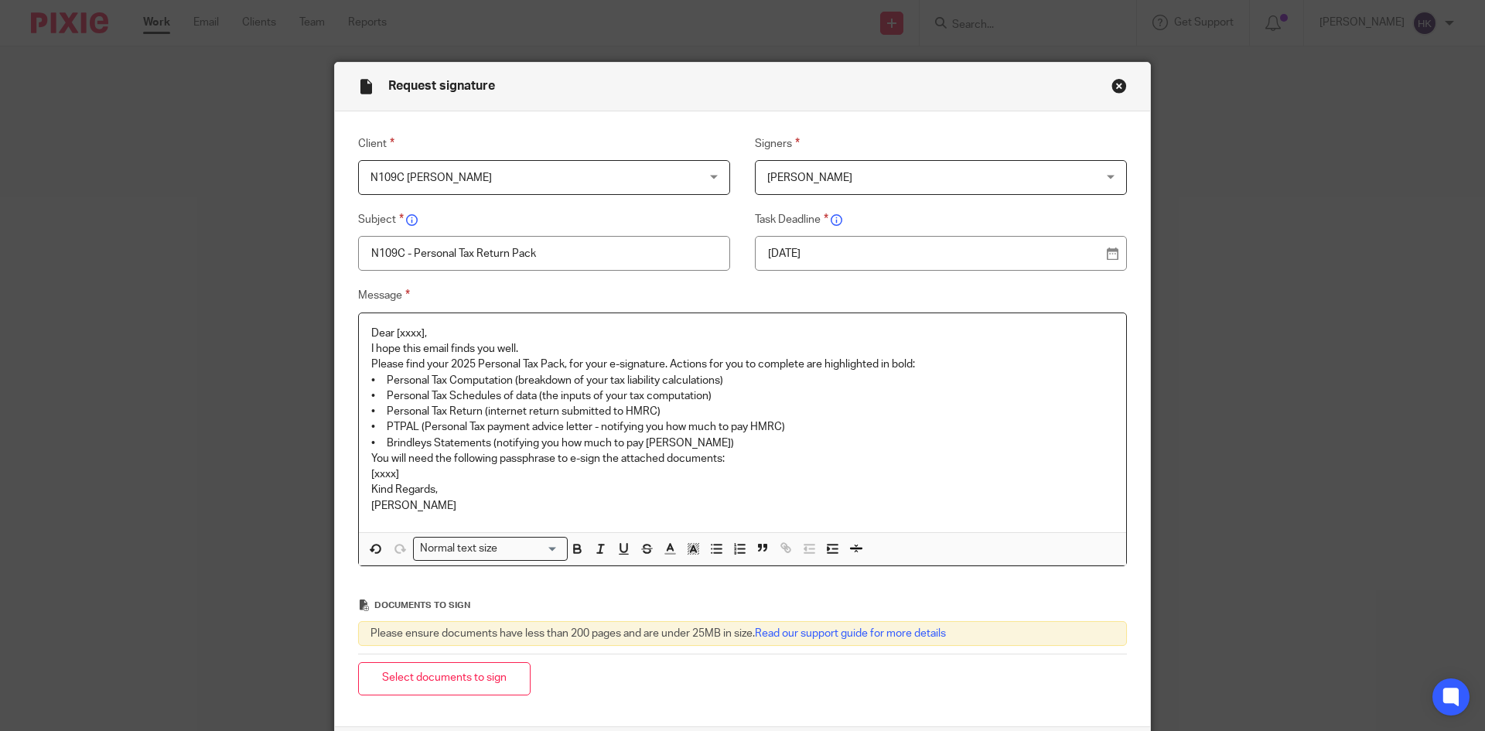
click at [438, 329] on p "Dear [xxxx]," at bounding box center [742, 333] width 742 height 15
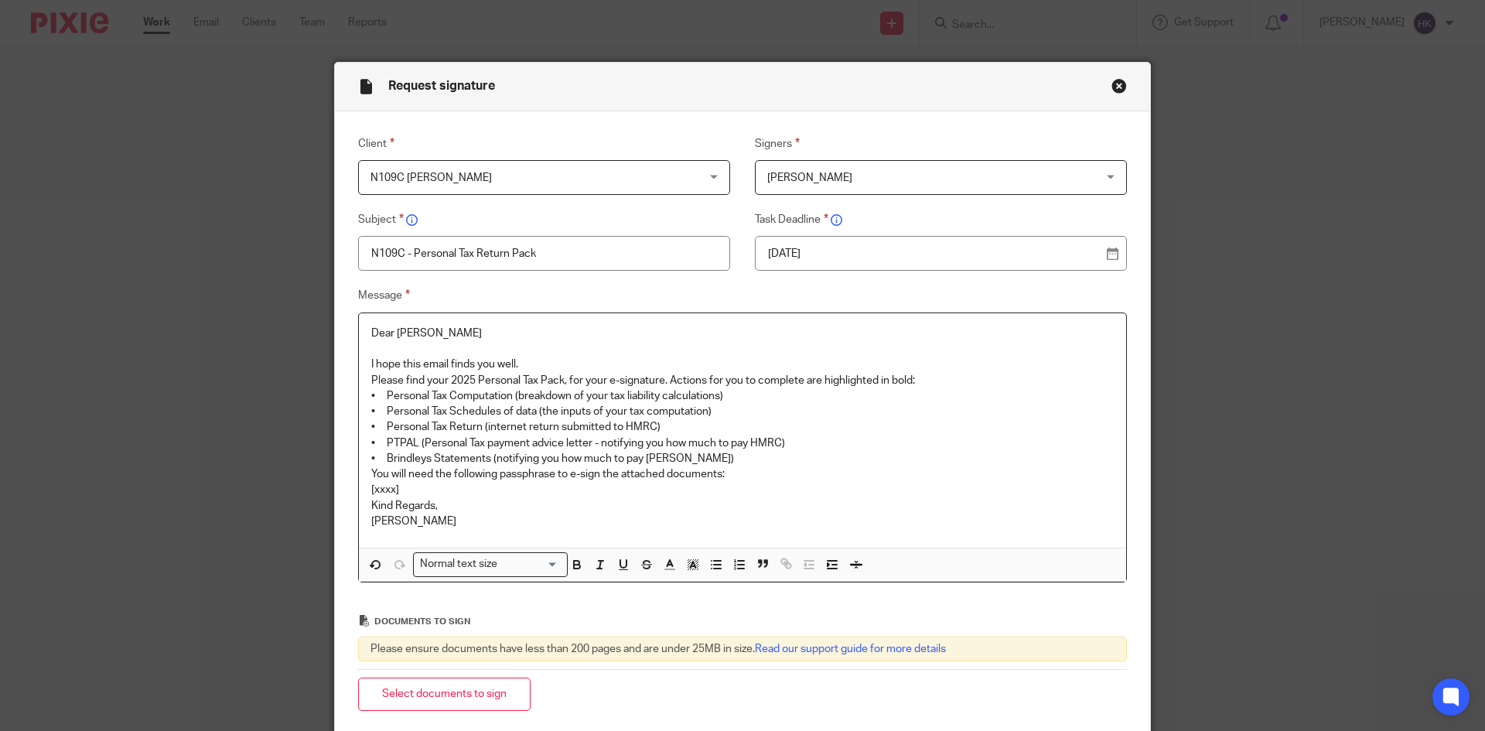
click at [542, 359] on p "I hope this email finds you well." at bounding box center [742, 363] width 742 height 15
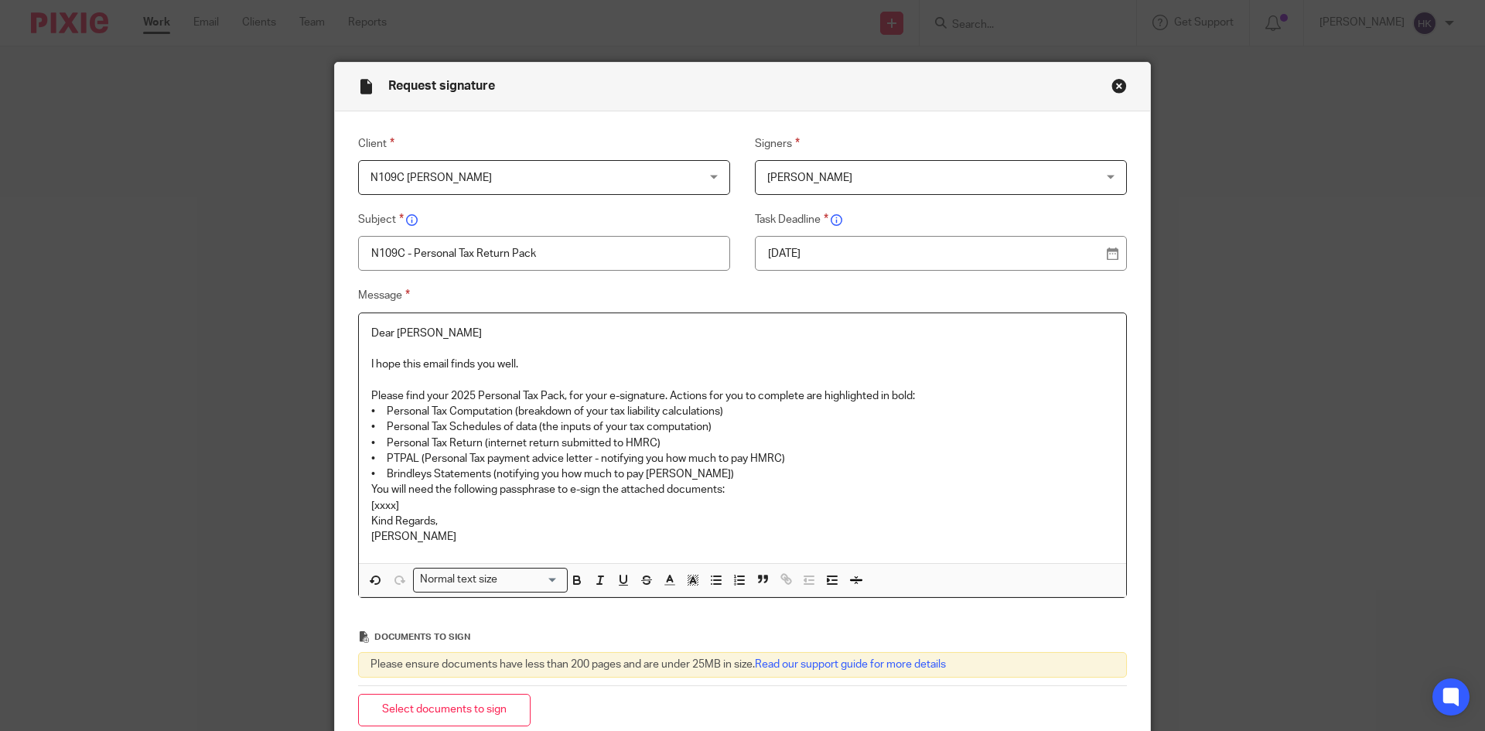
click at [954, 388] on p "Please find your 2025 Personal Tax Pack, for your e-signature. Actions for you …" at bounding box center [742, 395] width 742 height 15
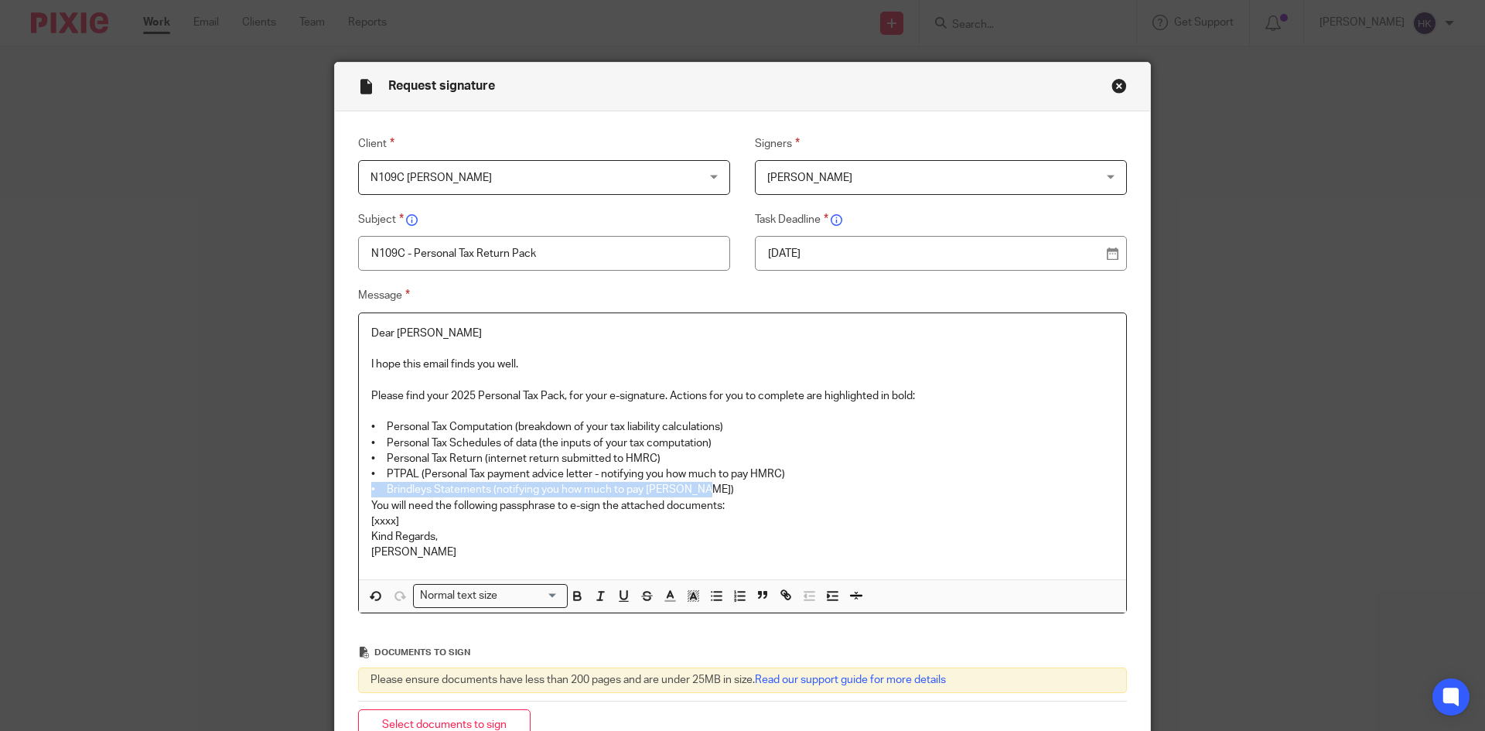
drag, startPoint x: 724, startPoint y: 489, endPoint x: 360, endPoint y: 484, distance: 363.5
click at [360, 484] on div "Dear Mahir I hope this email finds you well. Please find your 2025 Personal Tax…" at bounding box center [742, 446] width 767 height 266
drag, startPoint x: 597, startPoint y: 473, endPoint x: 850, endPoint y: 479, distance: 252.9
click at [850, 479] on p "• PTPAL (Personal Tax payment advice letter - notifying you how much to pay HMR…" at bounding box center [742, 473] width 742 height 15
click at [755, 510] on p "You will need the following passphrase to e-sign the attached documents:" at bounding box center [742, 505] width 742 height 15
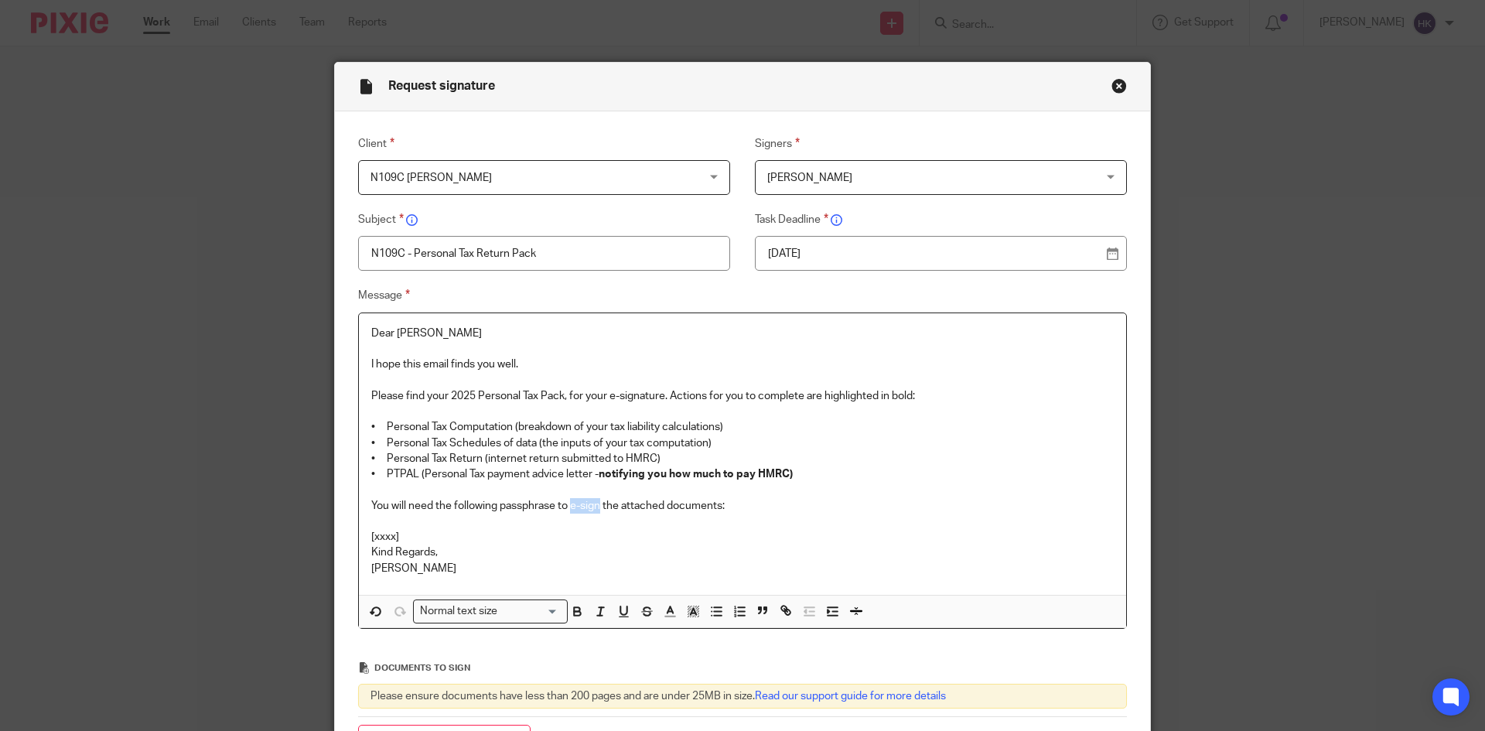
drag, startPoint x: 569, startPoint y: 505, endPoint x: 597, endPoint y: 505, distance: 27.8
click at [597, 505] on p "You will need the following passphrase to e-sign the attached documents:" at bounding box center [742, 505] width 742 height 15
drag, startPoint x: 608, startPoint y: 392, endPoint x: 664, endPoint y: 394, distance: 56.5
click at [664, 394] on p "Please find your 2025 Personal Tax Pack, for your e-signature. Actions for you …" at bounding box center [742, 395] width 742 height 15
click at [398, 534] on p "[xxxx]" at bounding box center [742, 536] width 742 height 15
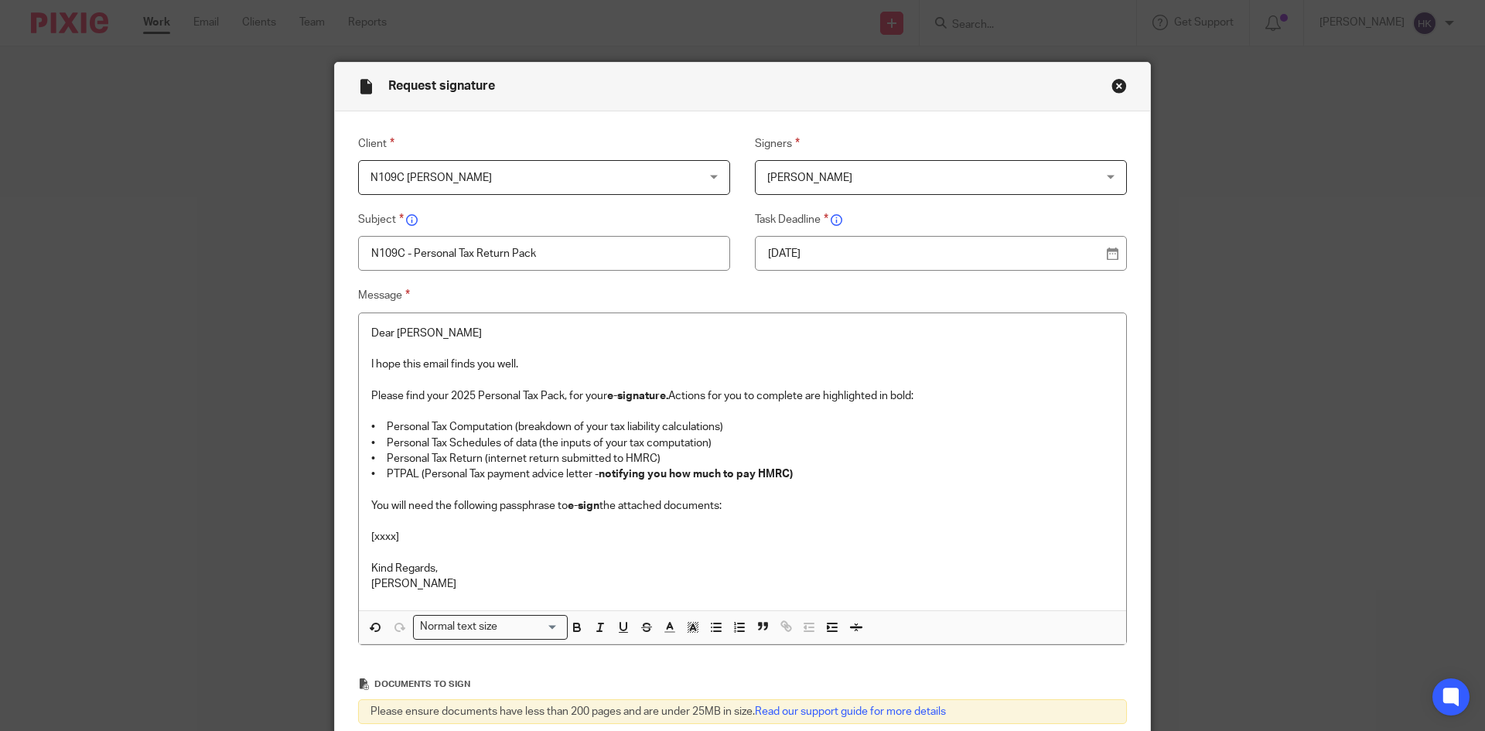
click at [402, 538] on p "[xxxx]" at bounding box center [742, 536] width 742 height 15
drag, startPoint x: 595, startPoint y: 533, endPoint x: 367, endPoint y: 542, distance: 228.3
click at [371, 542] on p "messy-navy-blue-houndstooth-nerf-gun" at bounding box center [742, 536] width 742 height 15
click at [479, 627] on div "Normal text size" at bounding box center [487, 625] width 146 height 19
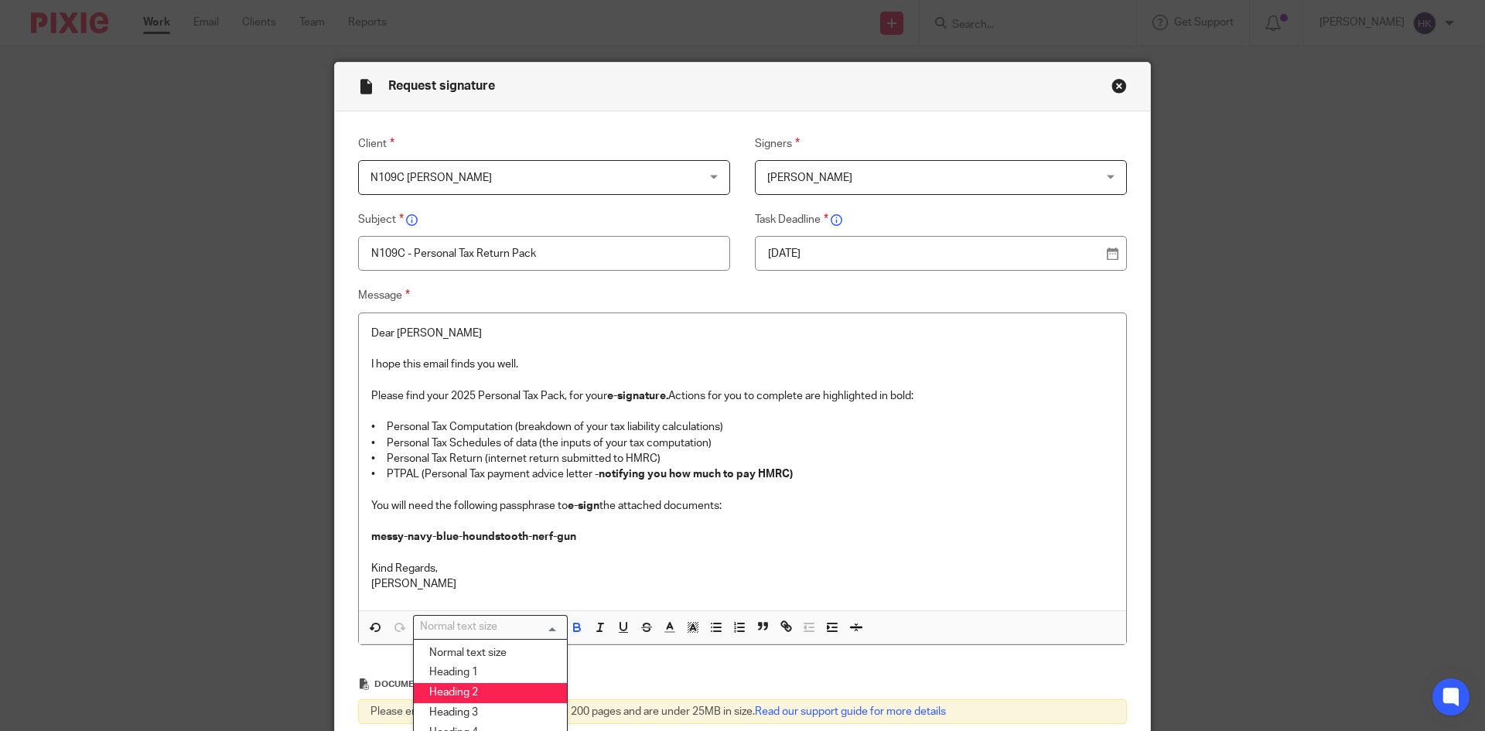
click at [489, 687] on li "Heading 2" at bounding box center [490, 693] width 153 height 20
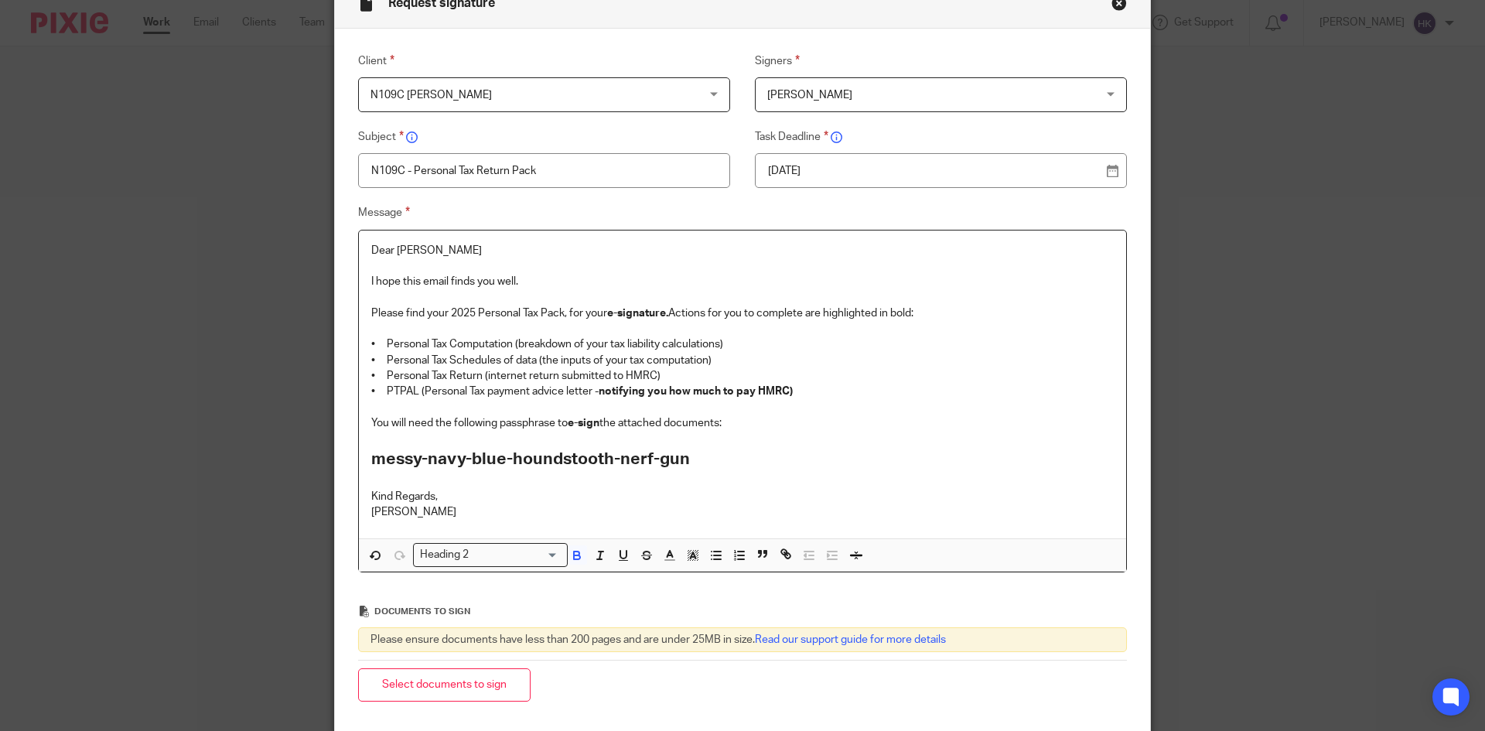
scroll to position [227, 0]
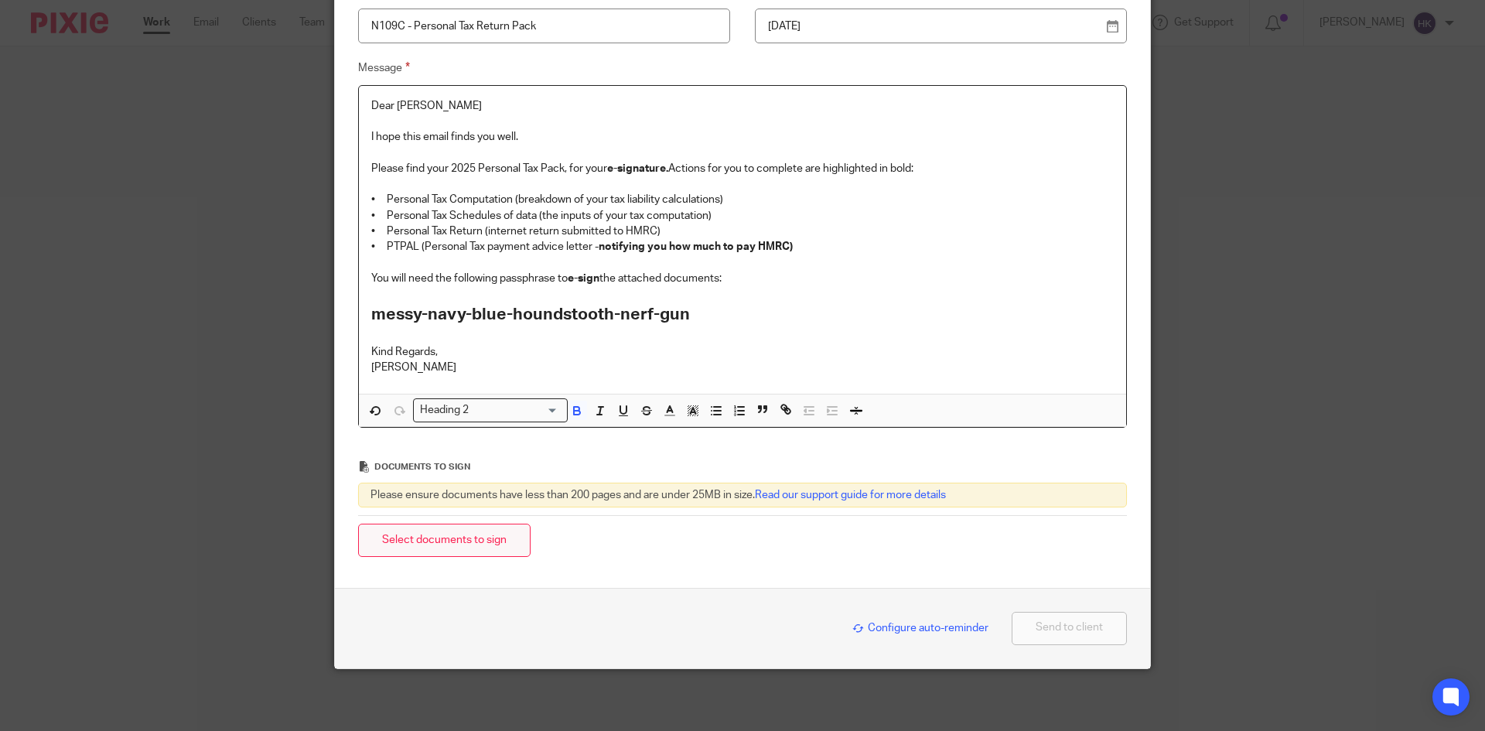
click at [473, 547] on button "Select documents to sign" at bounding box center [444, 540] width 172 height 33
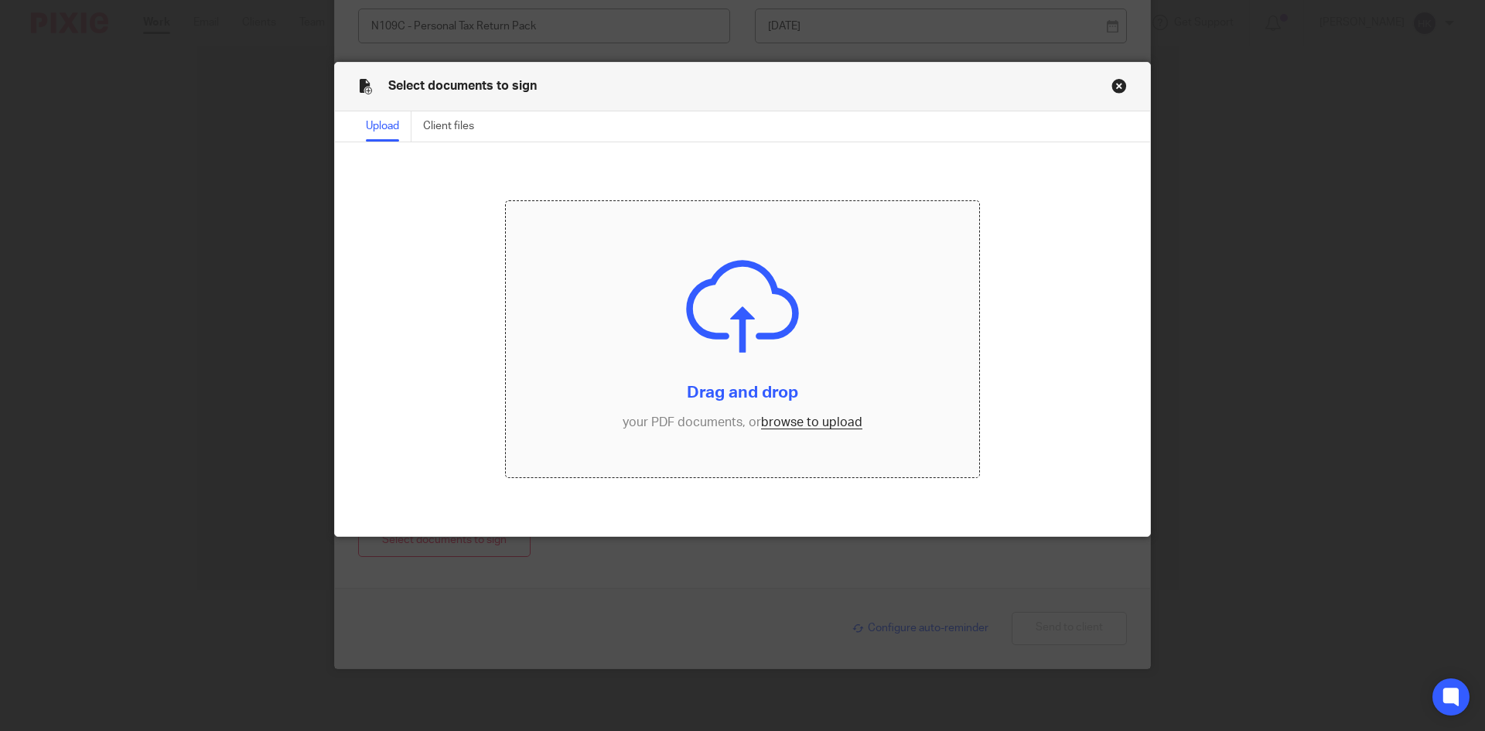
click at [779, 412] on input "file" at bounding box center [743, 339] width 474 height 277
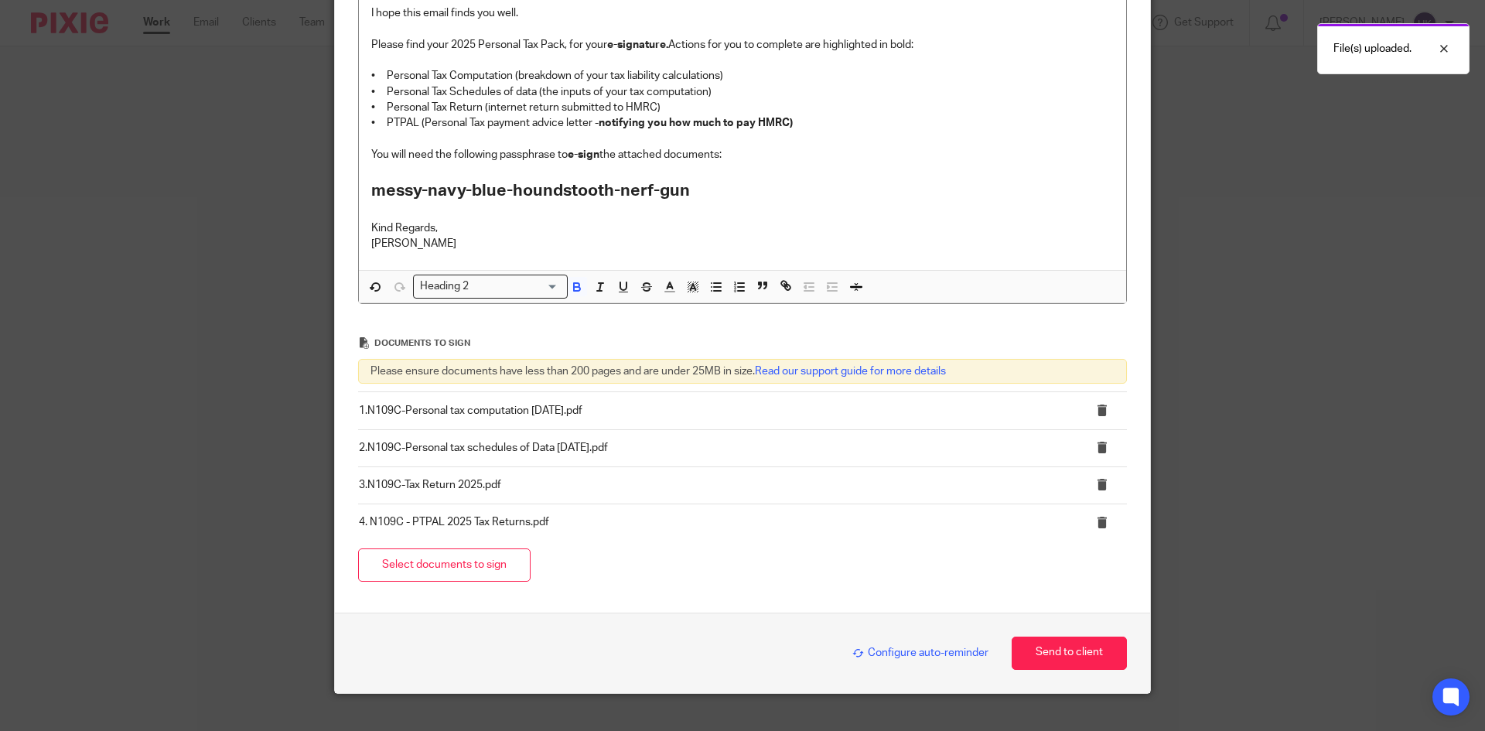
scroll to position [376, 0]
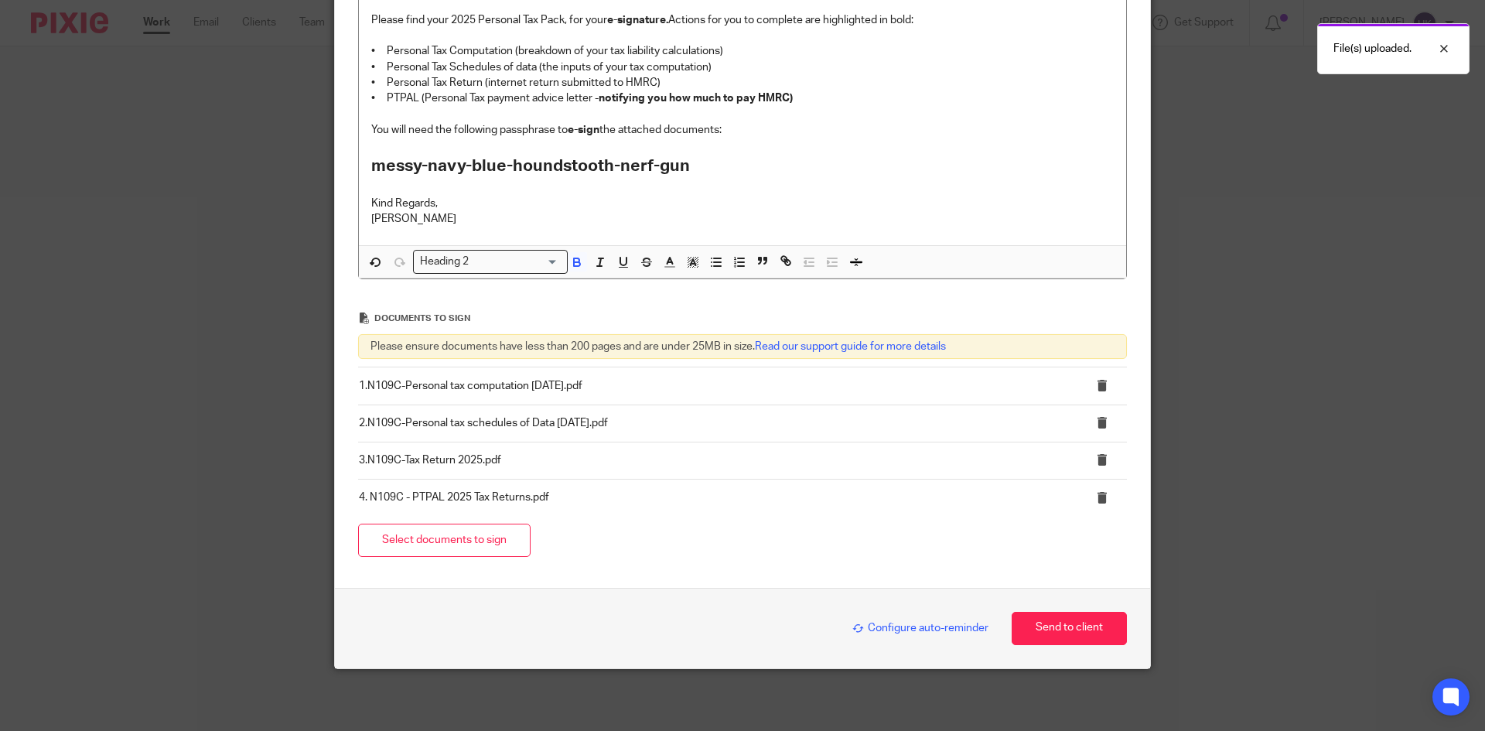
click at [902, 617] on div "Configure auto-reminder Send to client" at bounding box center [742, 628] width 769 height 33
click at [902, 622] on div "Configure auto-reminder" at bounding box center [916, 628] width 144 height 18
click at [897, 625] on span "Configure auto-reminder" at bounding box center [920, 627] width 136 height 11
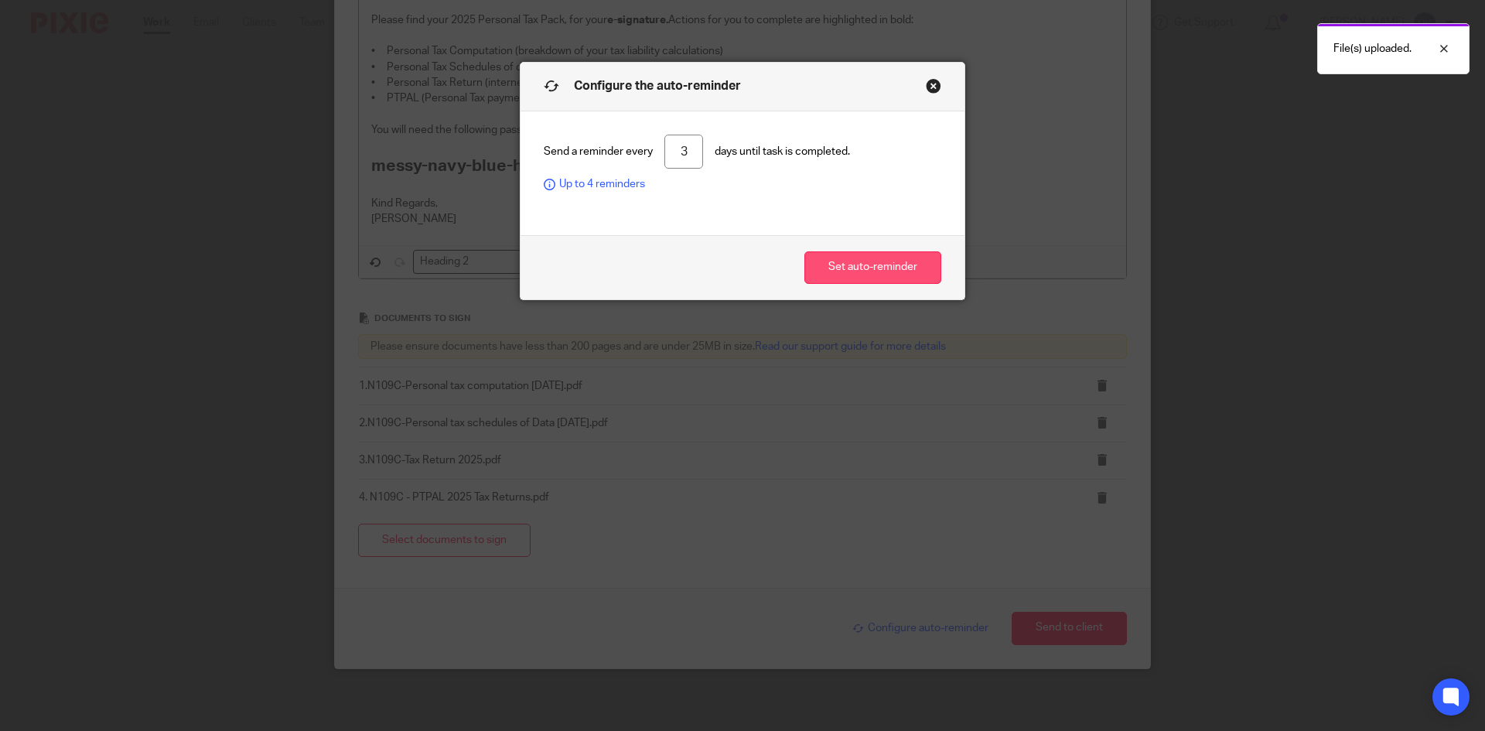
click at [861, 269] on button "Set auto-reminder" at bounding box center [872, 267] width 137 height 33
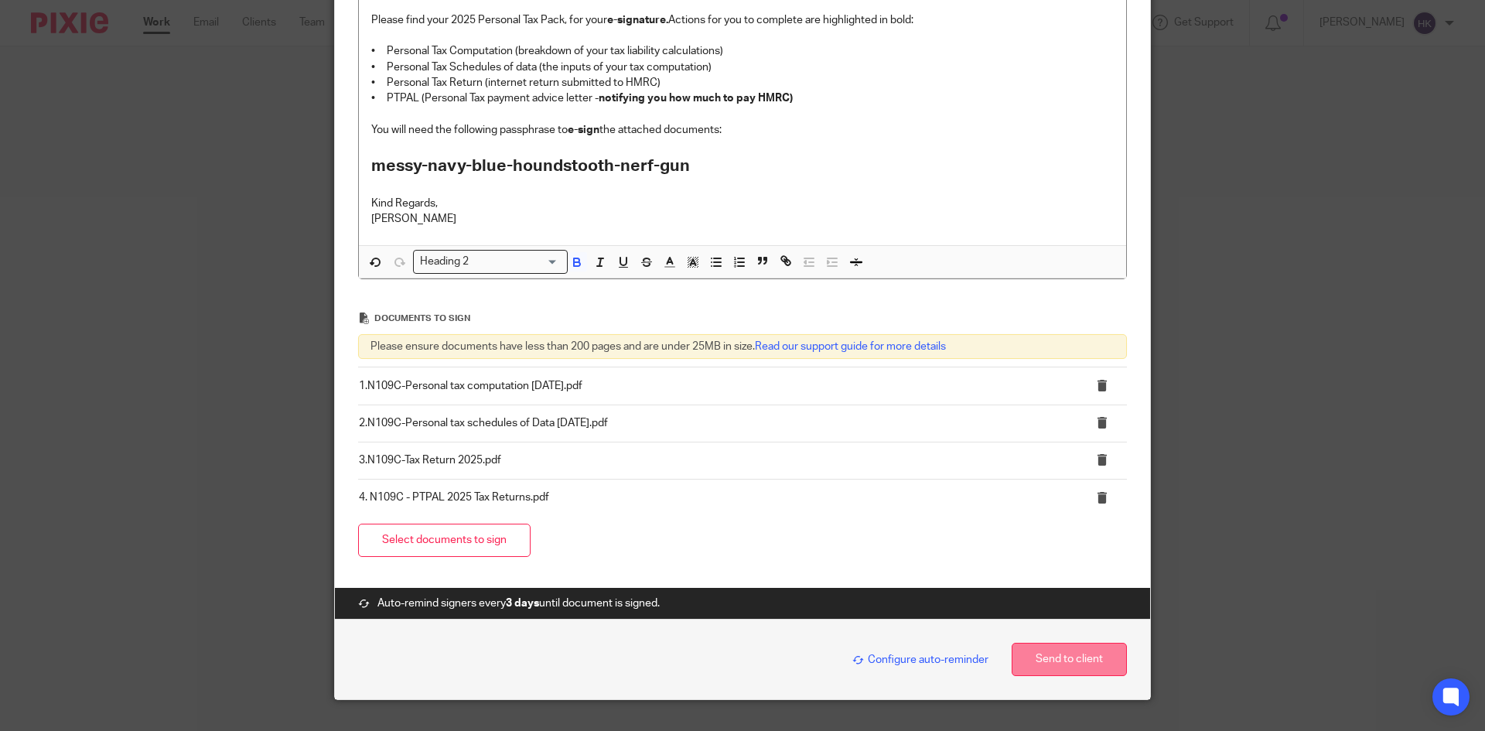
click at [1035, 659] on button "Send to client" at bounding box center [1068, 659] width 115 height 33
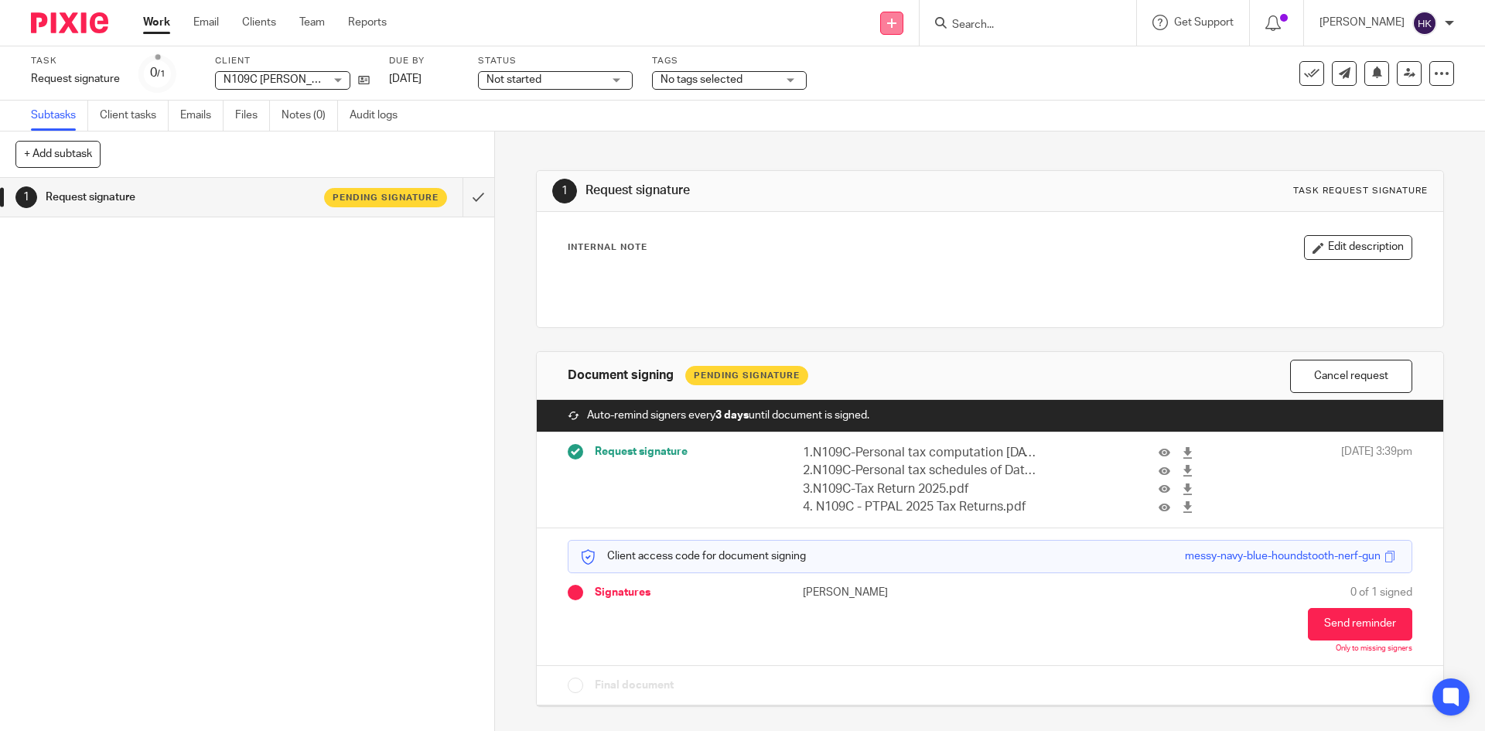
click at [896, 26] on icon at bounding box center [891, 23] width 9 height 9
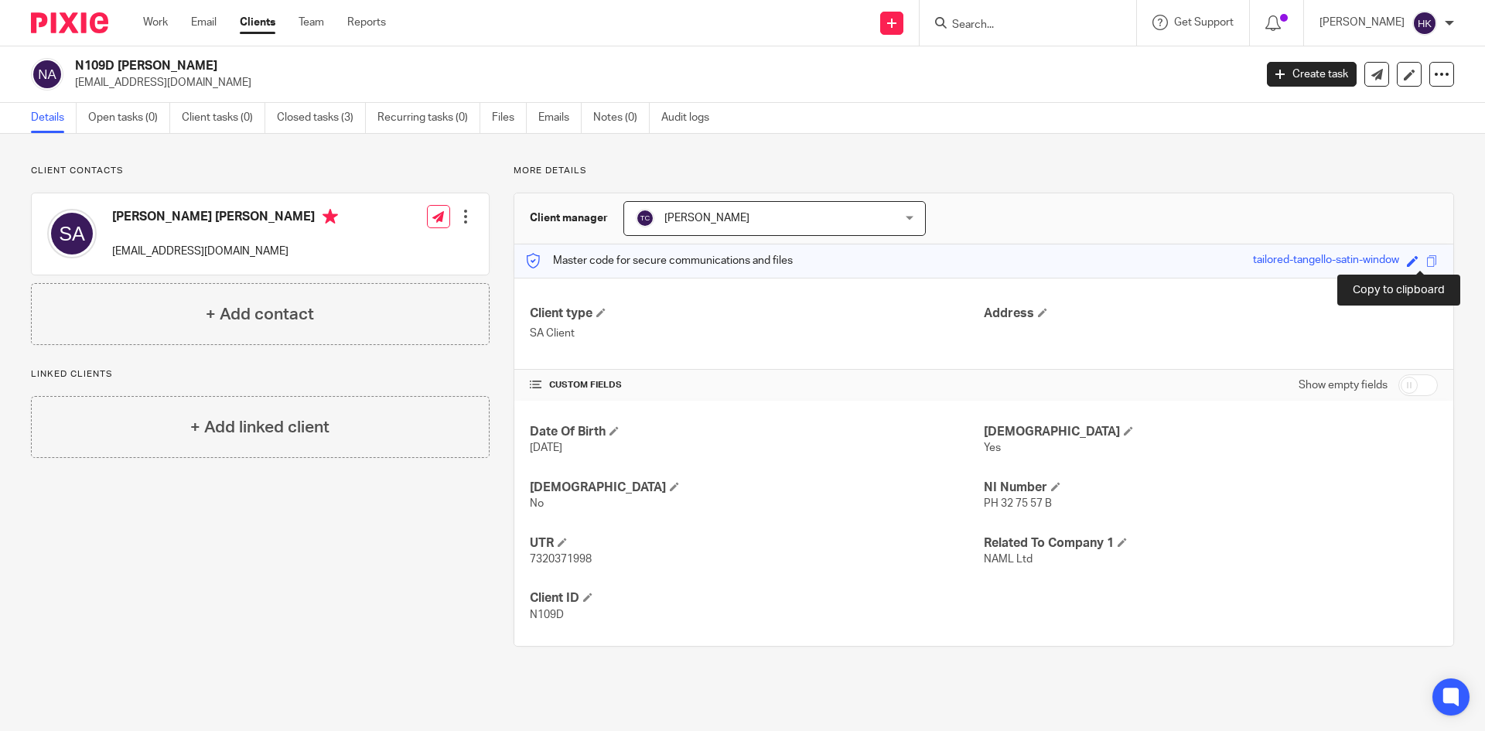
drag, startPoint x: 1419, startPoint y: 263, endPoint x: 1424, endPoint y: 270, distance: 8.4
click at [1426, 263] on span at bounding box center [1432, 261] width 12 height 12
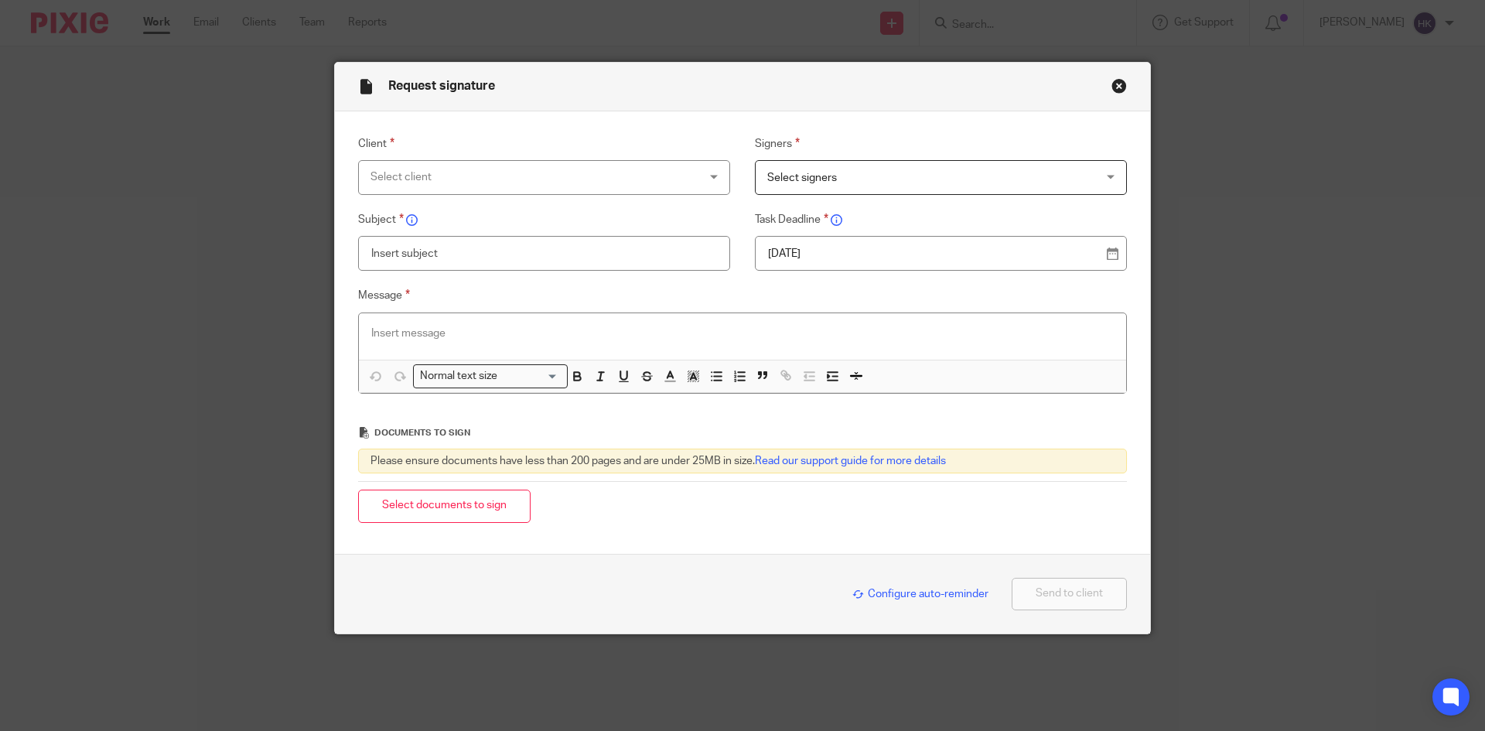
click at [447, 176] on div "Select client" at bounding box center [514, 177] width 288 height 32
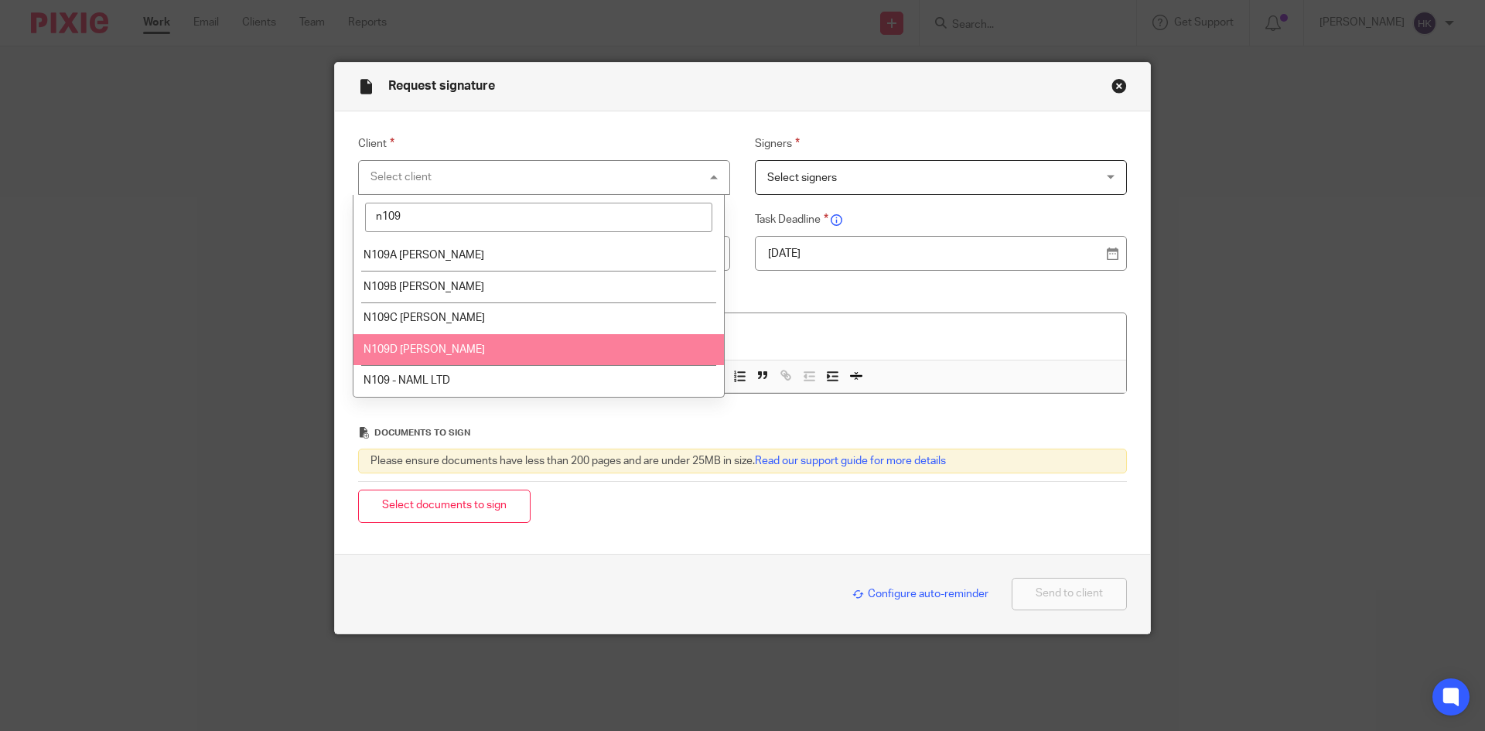
type input "n109"
click at [463, 352] on span "N109D [PERSON_NAME]" at bounding box center [423, 349] width 121 height 11
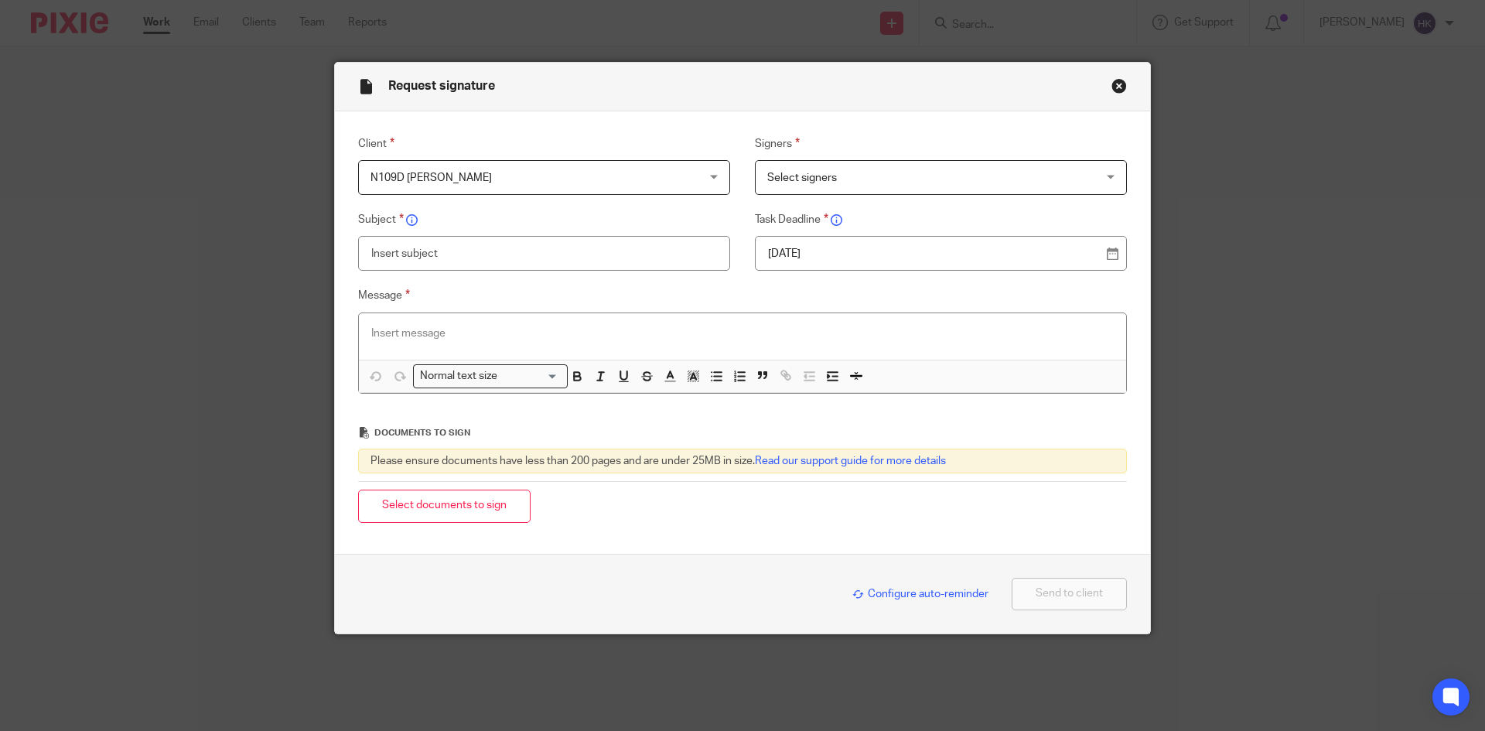
click at [811, 183] on span "Select signers" at bounding box center [911, 177] width 288 height 32
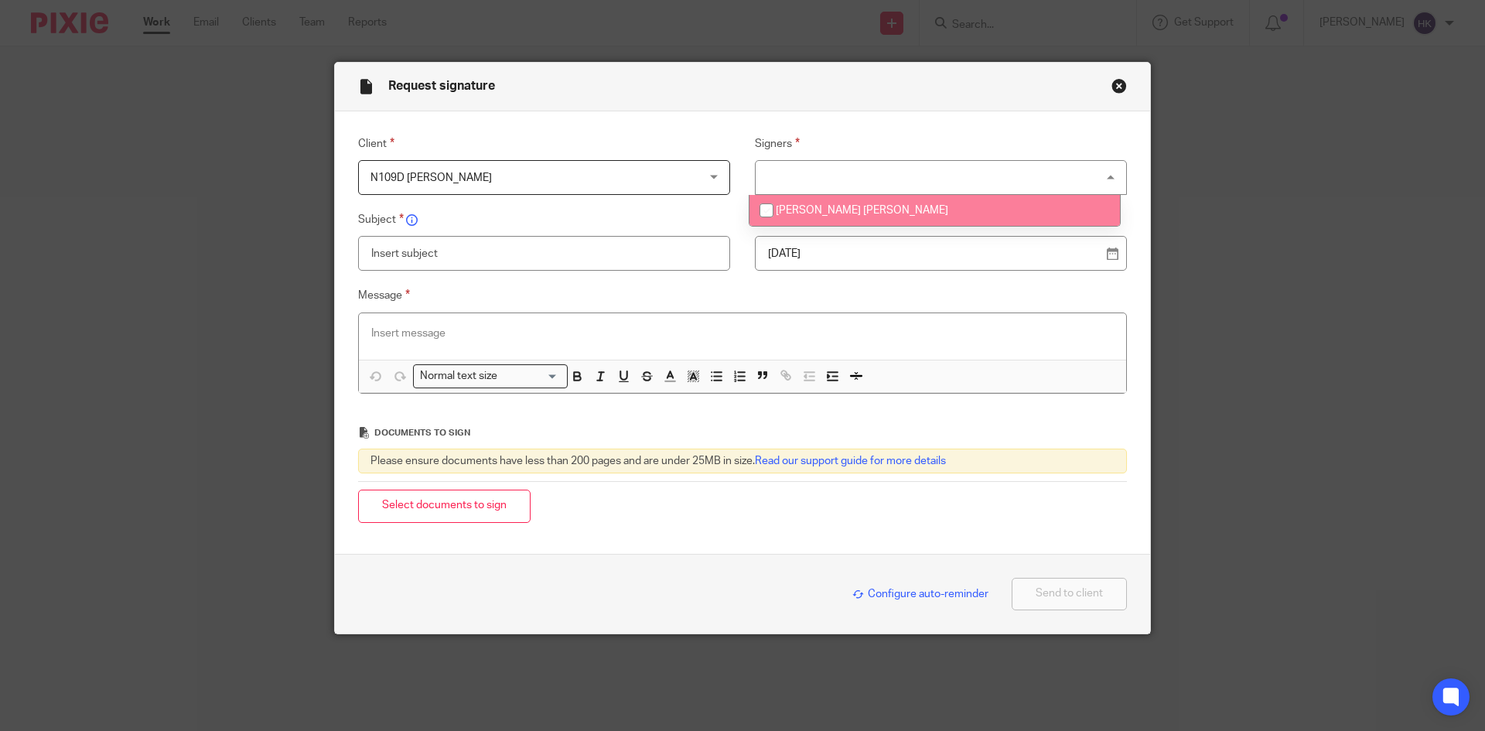
click at [817, 209] on span "[PERSON_NAME] [PERSON_NAME]" at bounding box center [862, 210] width 172 height 11
checkbox input "true"
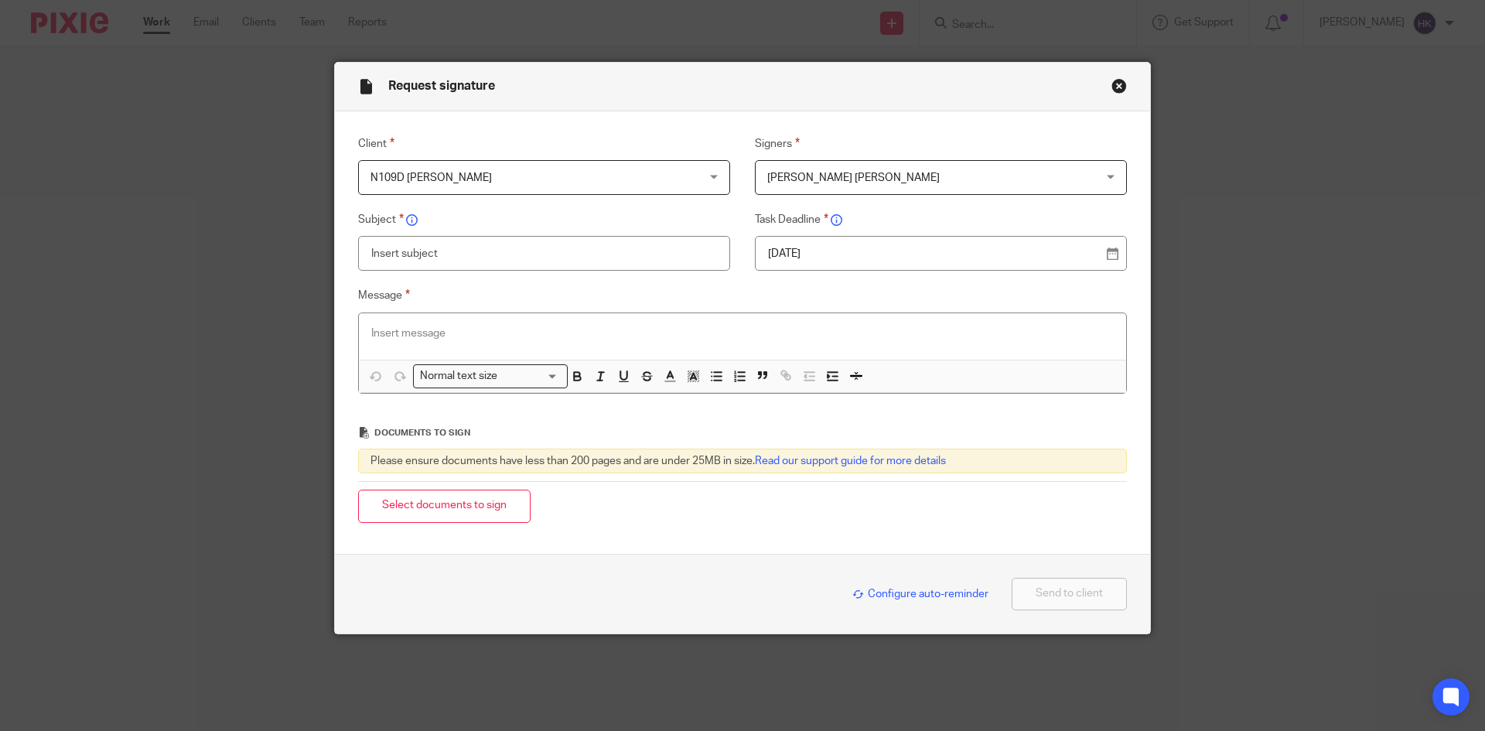
click at [834, 247] on p "[DATE]" at bounding box center [934, 253] width 333 height 15
click at [511, 249] on input "text" at bounding box center [544, 253] width 372 height 35
type input "N109D - Personal Tax Return Pack"
click at [398, 339] on p at bounding box center [742, 333] width 742 height 15
click at [421, 332] on p at bounding box center [742, 333] width 742 height 15
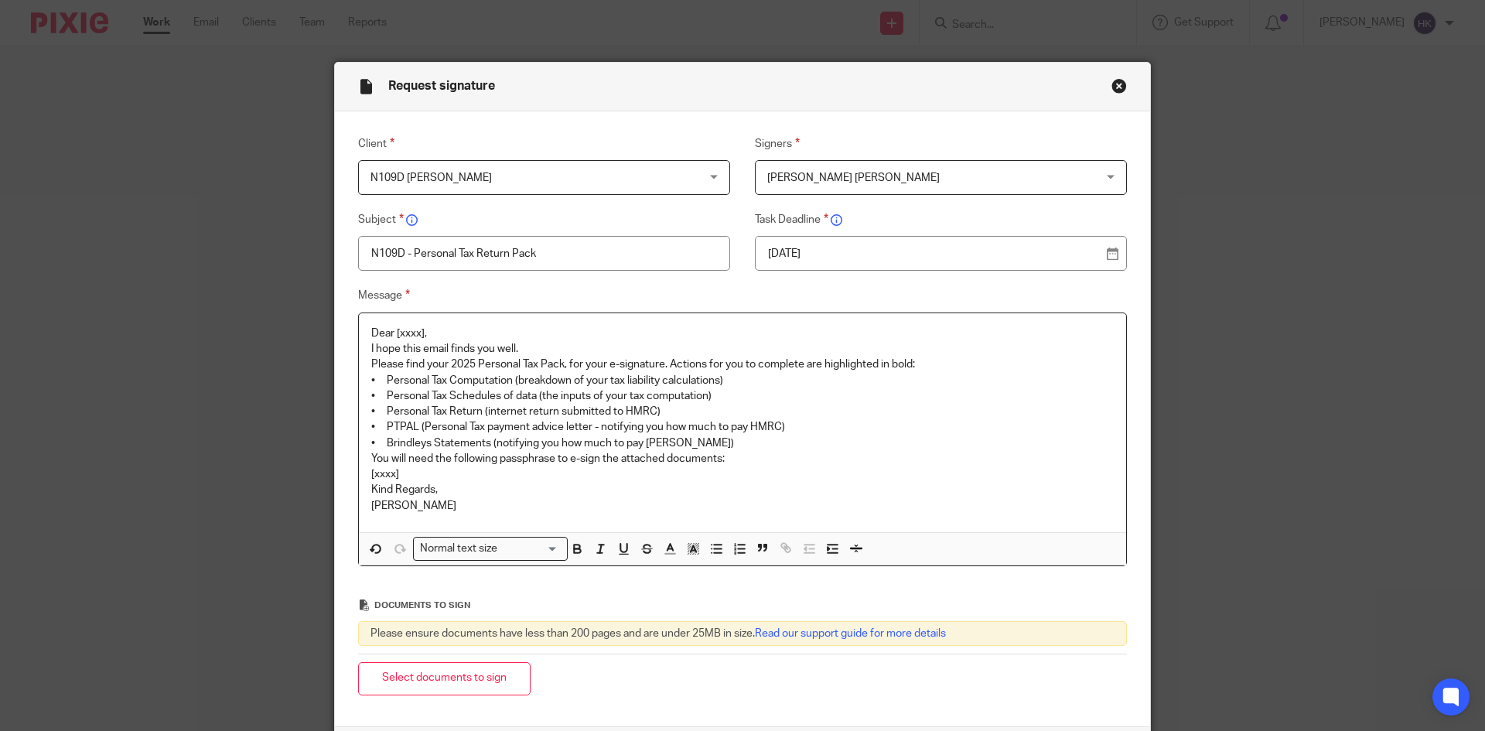
click at [438, 327] on p "Dear [xxxx]," at bounding box center [742, 333] width 742 height 15
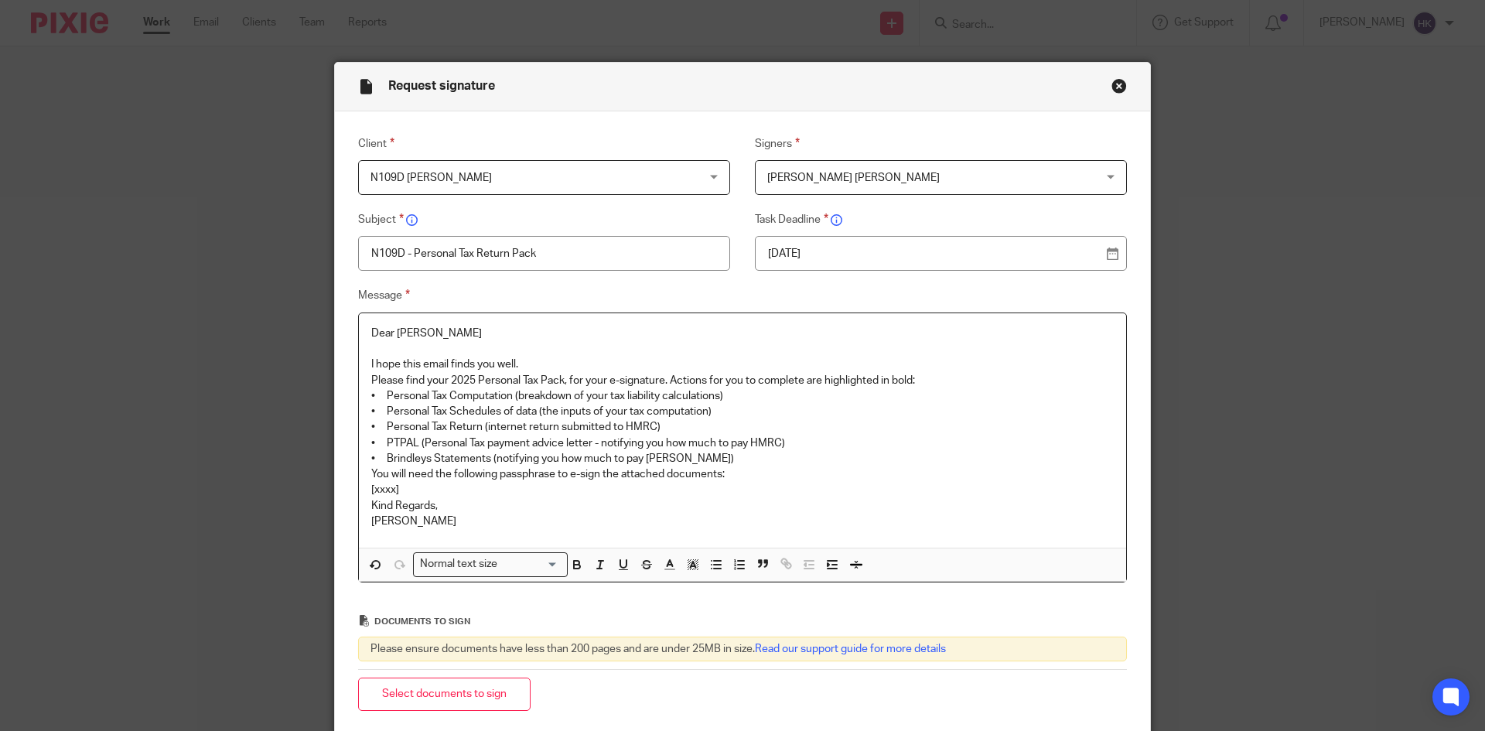
click at [540, 354] on p at bounding box center [742, 348] width 742 height 15
click at [540, 362] on p "I hope this email finds you well." at bounding box center [742, 363] width 742 height 15
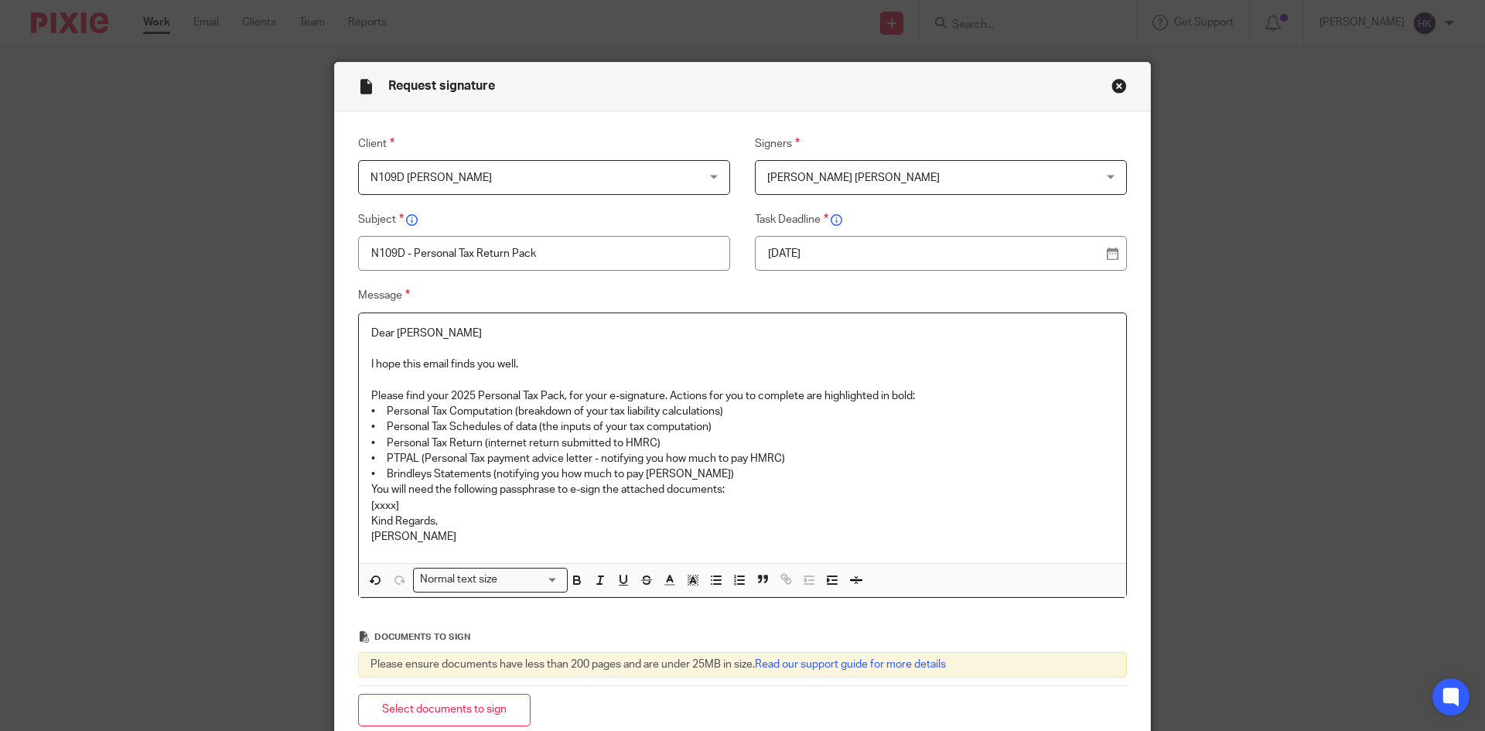
click at [916, 396] on p "Please find your 2025 Personal Tax Pack, for your e-signature. Actions for you …" at bounding box center [742, 395] width 742 height 15
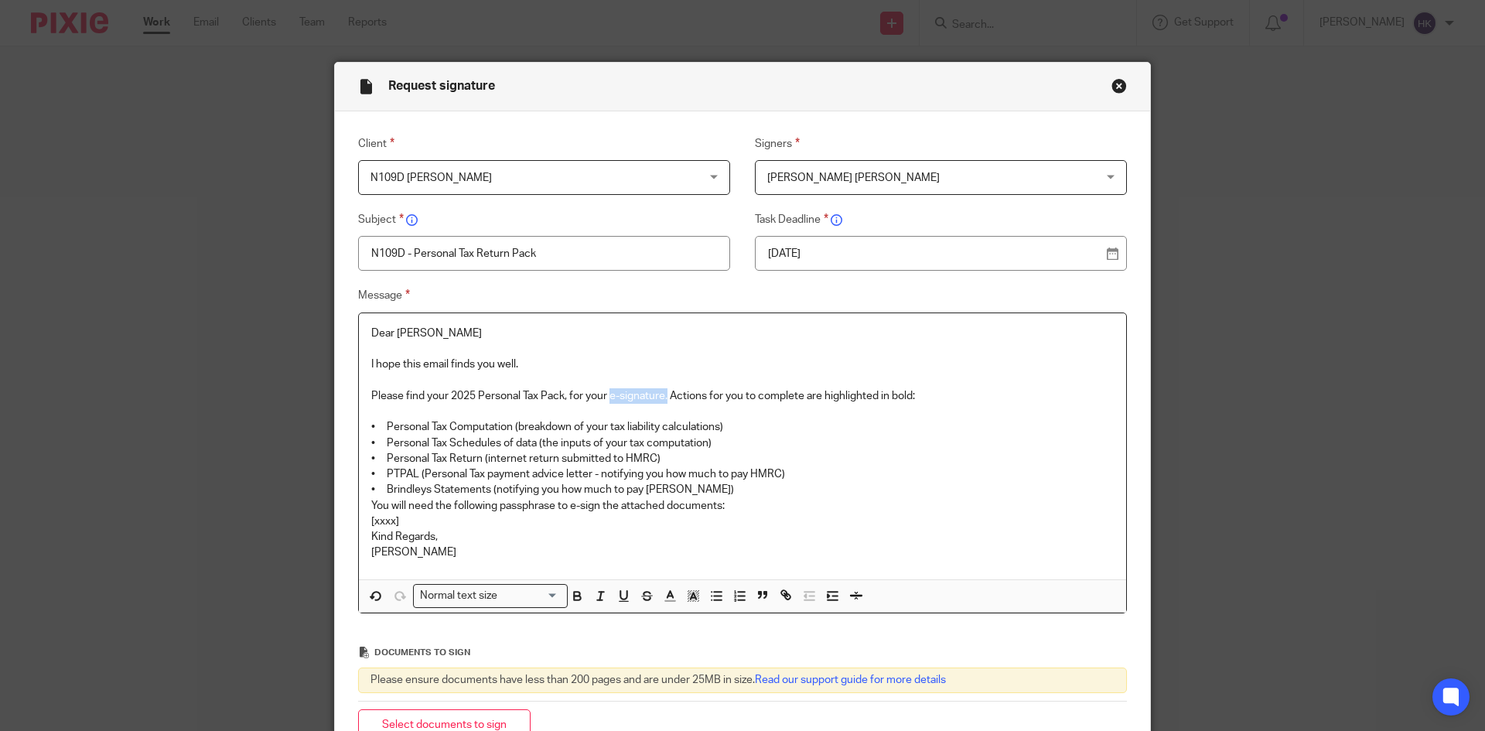
drag, startPoint x: 605, startPoint y: 389, endPoint x: 663, endPoint y: 394, distance: 58.2
click at [663, 394] on p "Please find your 2025 Personal Tax Pack, for your e-signature. Actions for you …" at bounding box center [742, 395] width 742 height 15
drag, startPoint x: 367, startPoint y: 487, endPoint x: 726, endPoint y: 491, distance: 358.8
click at [726, 491] on p "• Brindleys Statements (notifying you how much to pay Brindleys)" at bounding box center [742, 489] width 742 height 15
drag, startPoint x: 599, startPoint y: 472, endPoint x: 802, endPoint y: 474, distance: 203.4
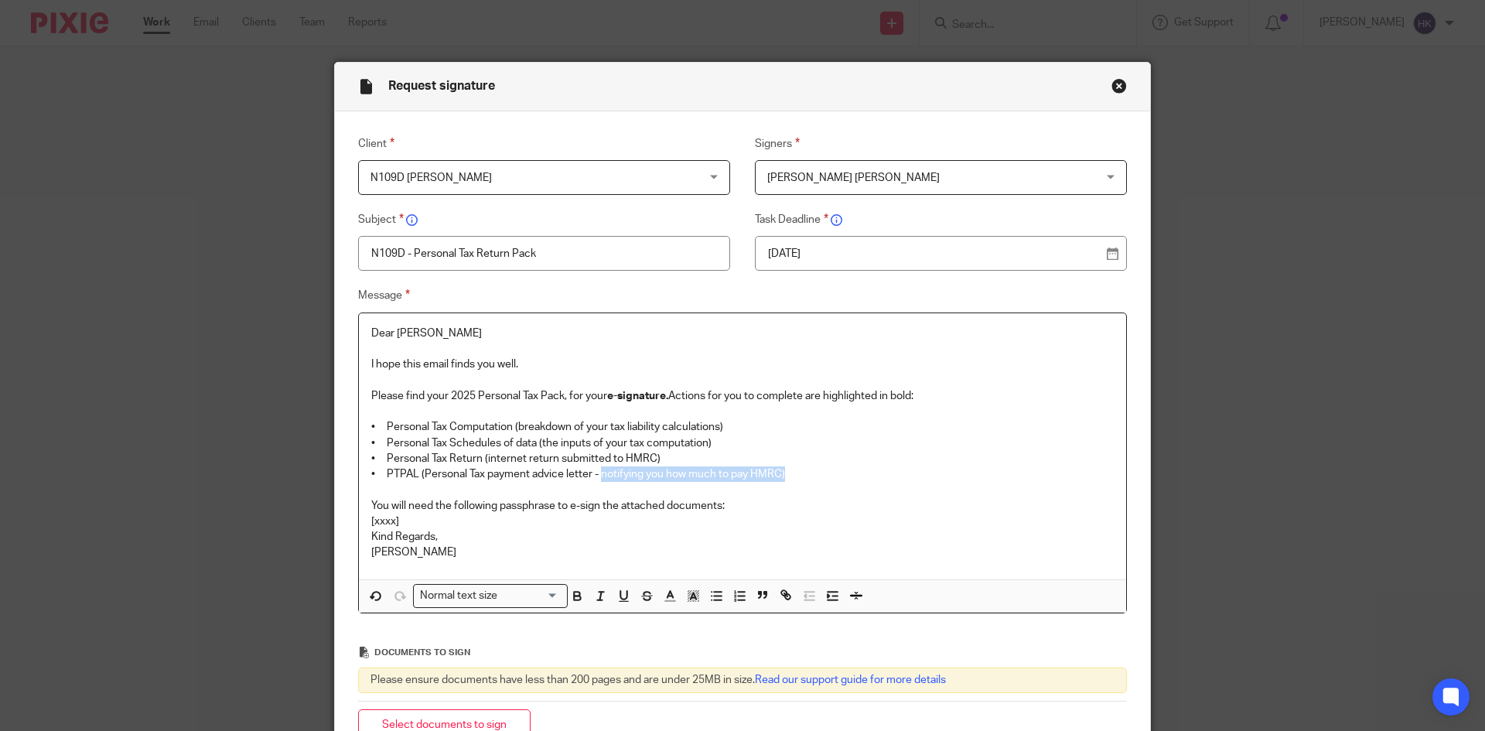
click at [802, 474] on p "• PTPAL (Personal Tax payment advice letter - notifying you how much to pay HMR…" at bounding box center [742, 473] width 742 height 15
click at [735, 500] on p "You will need the following passphrase to e-sign the attached documents:" at bounding box center [742, 505] width 742 height 15
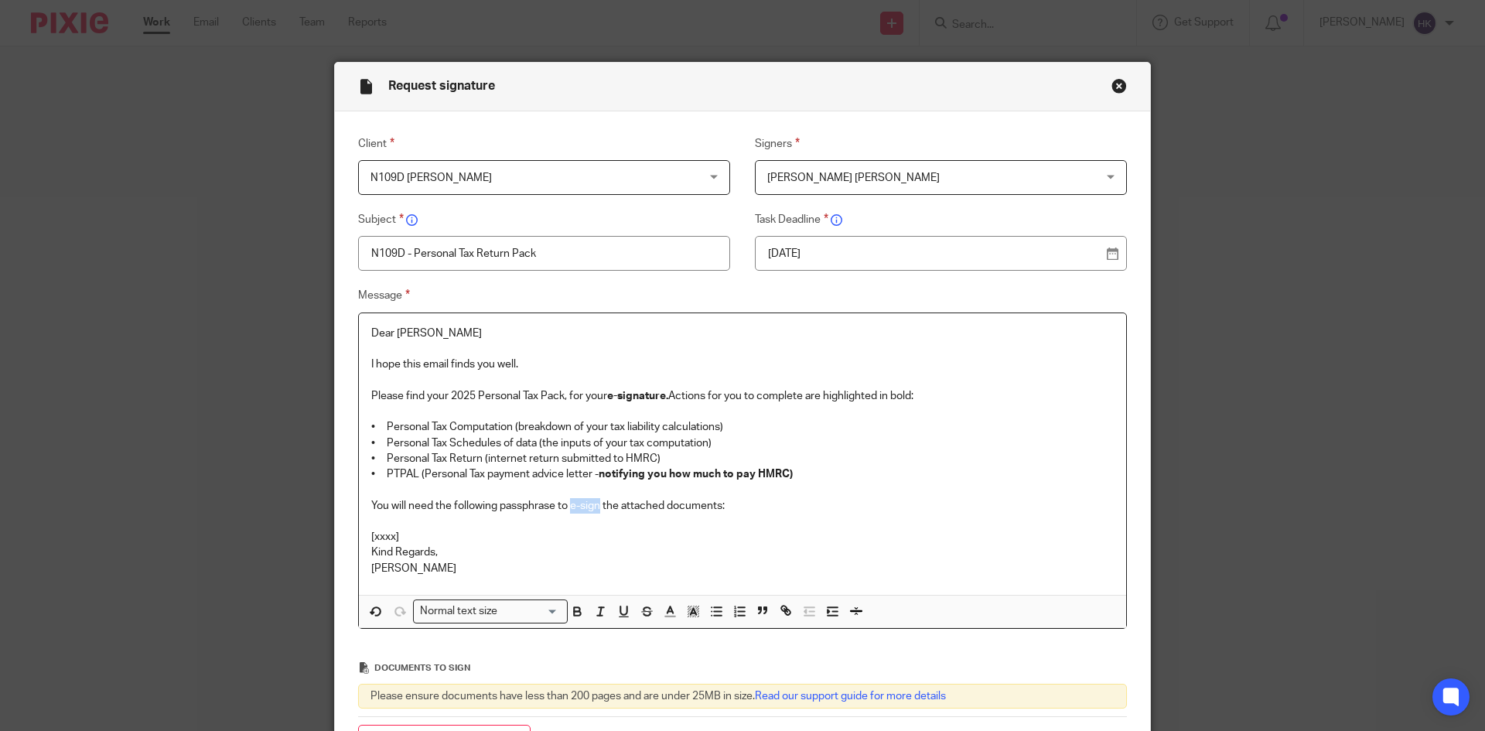
drag, startPoint x: 569, startPoint y: 503, endPoint x: 598, endPoint y: 509, distance: 29.1
click at [598, 509] on p "You will need the following passphrase to e-sign the attached documents:" at bounding box center [742, 505] width 742 height 15
click at [423, 530] on p "[xxxx]" at bounding box center [742, 536] width 742 height 15
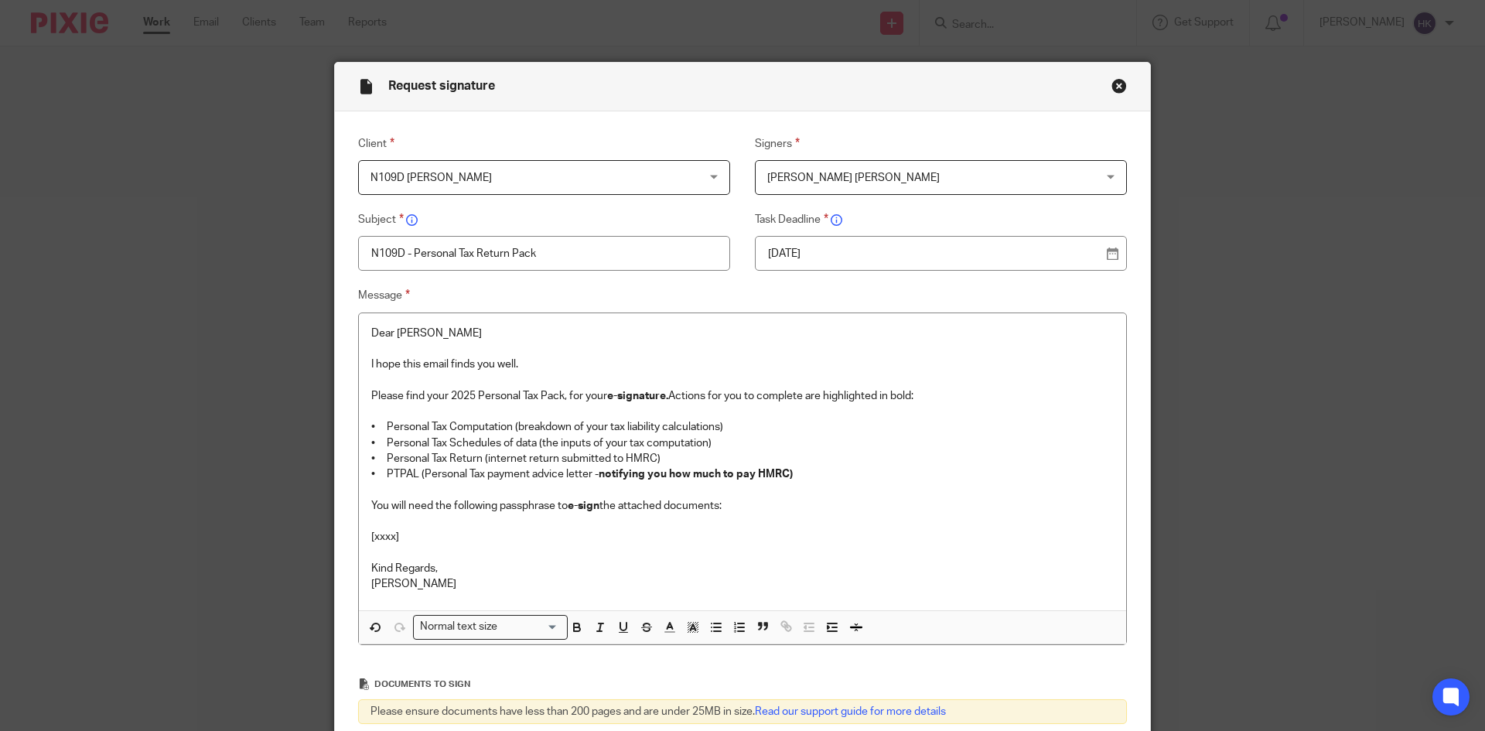
click at [425, 537] on p "[xxxx]" at bounding box center [742, 536] width 742 height 15
drag, startPoint x: 536, startPoint y: 540, endPoint x: 367, endPoint y: 541, distance: 169.4
click at [371, 541] on p "tailored-tangello-satin-window" at bounding box center [742, 536] width 742 height 15
click at [440, 628] on div "Normal text size" at bounding box center [487, 625] width 146 height 19
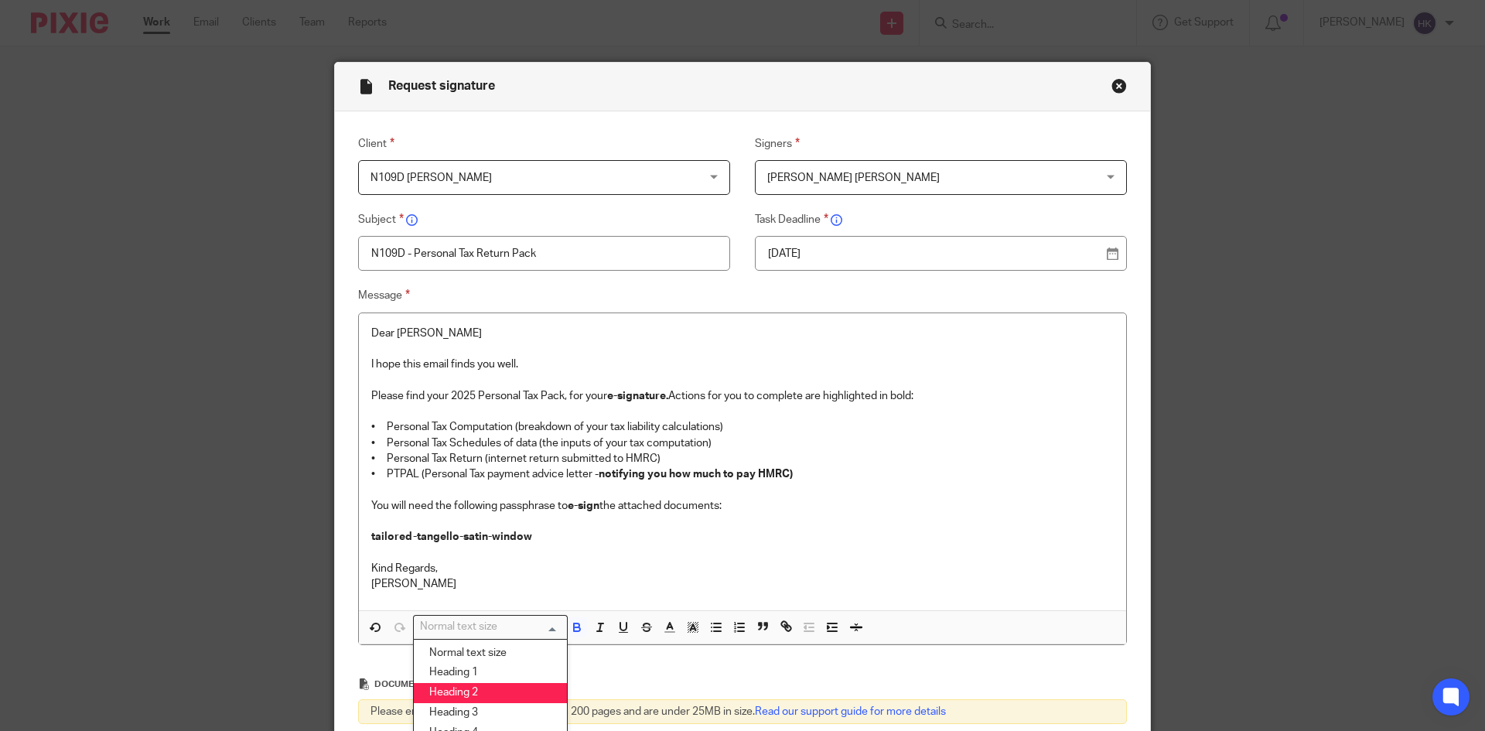
click at [449, 687] on li "Heading 2" at bounding box center [490, 693] width 153 height 20
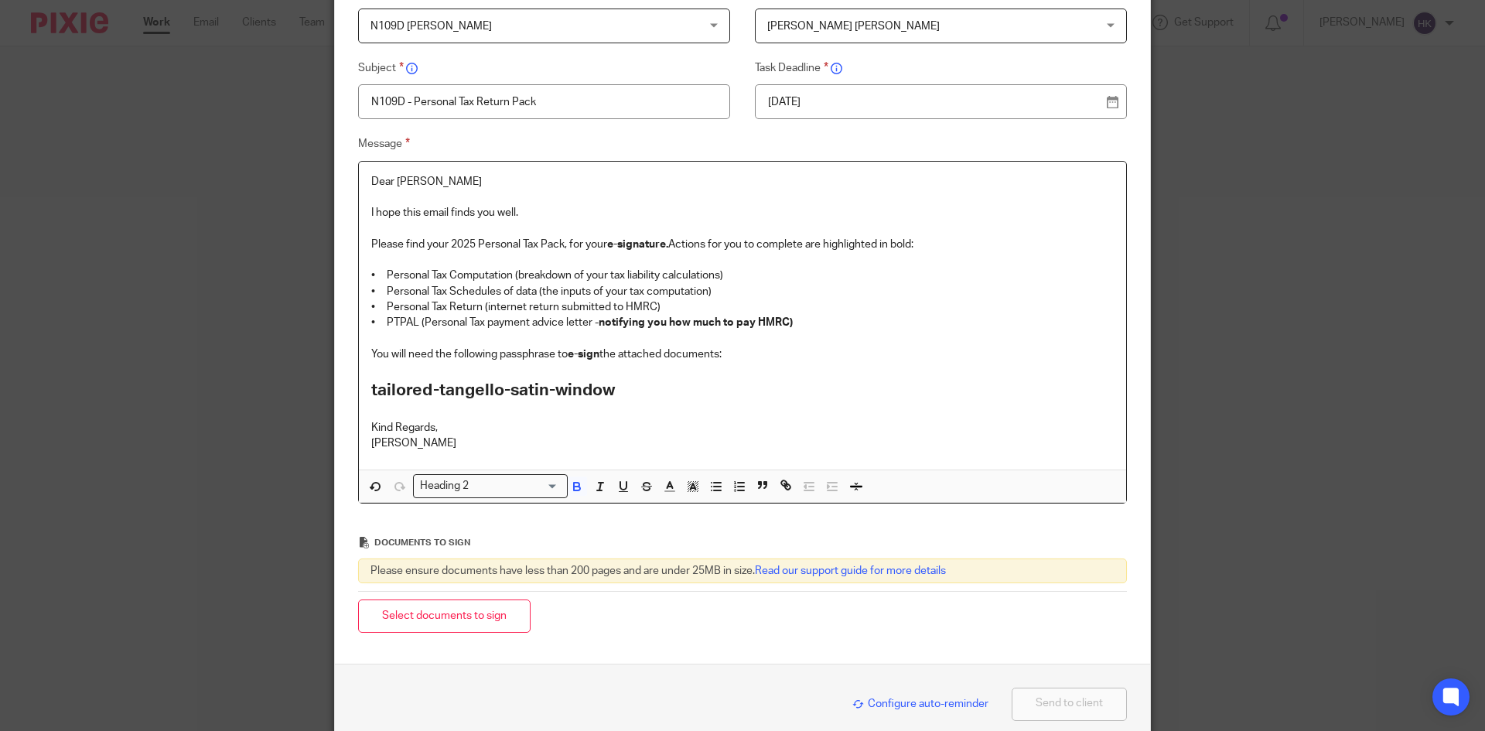
scroll to position [155, 0]
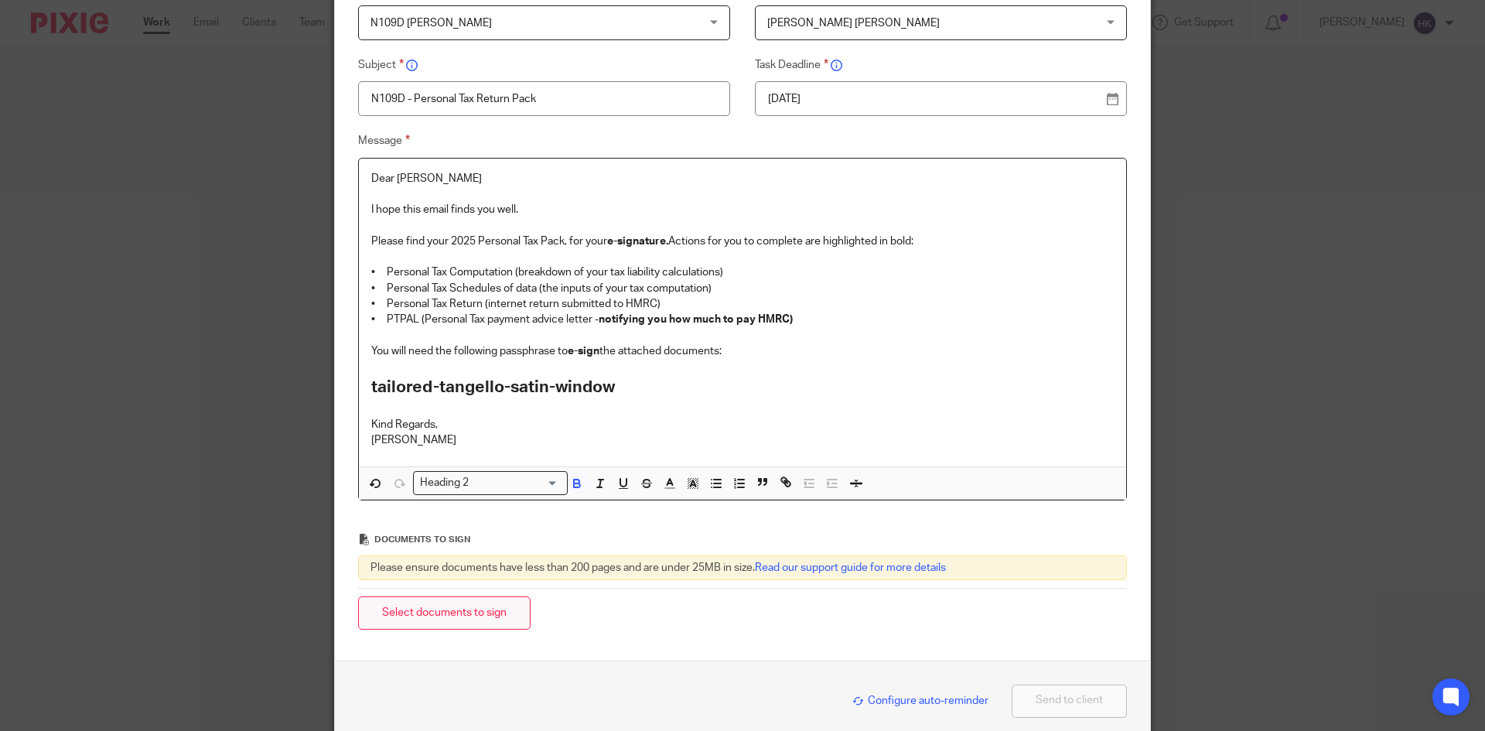
click at [476, 607] on button "Select documents to sign" at bounding box center [444, 612] width 172 height 33
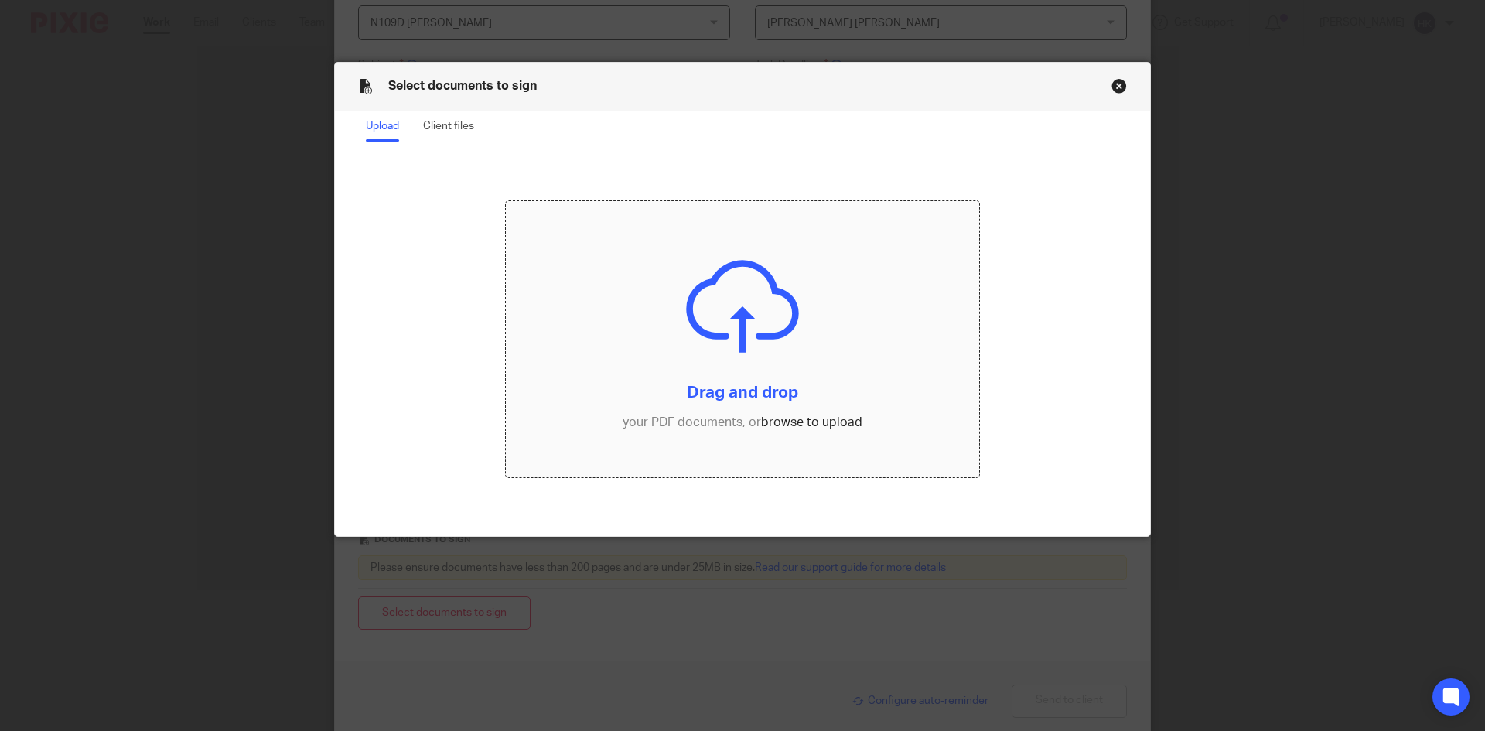
click at [761, 416] on input "file" at bounding box center [743, 339] width 474 height 277
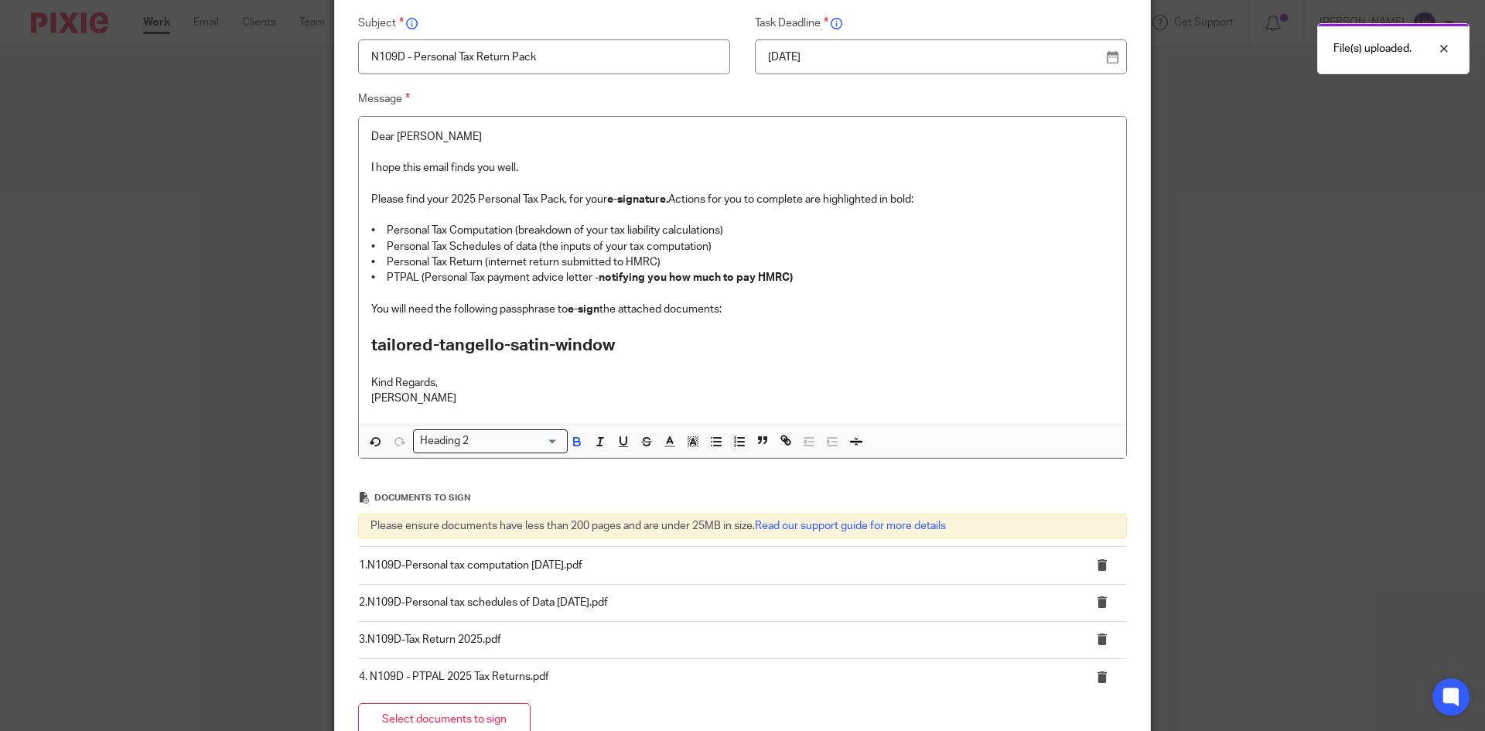
scroll to position [376, 0]
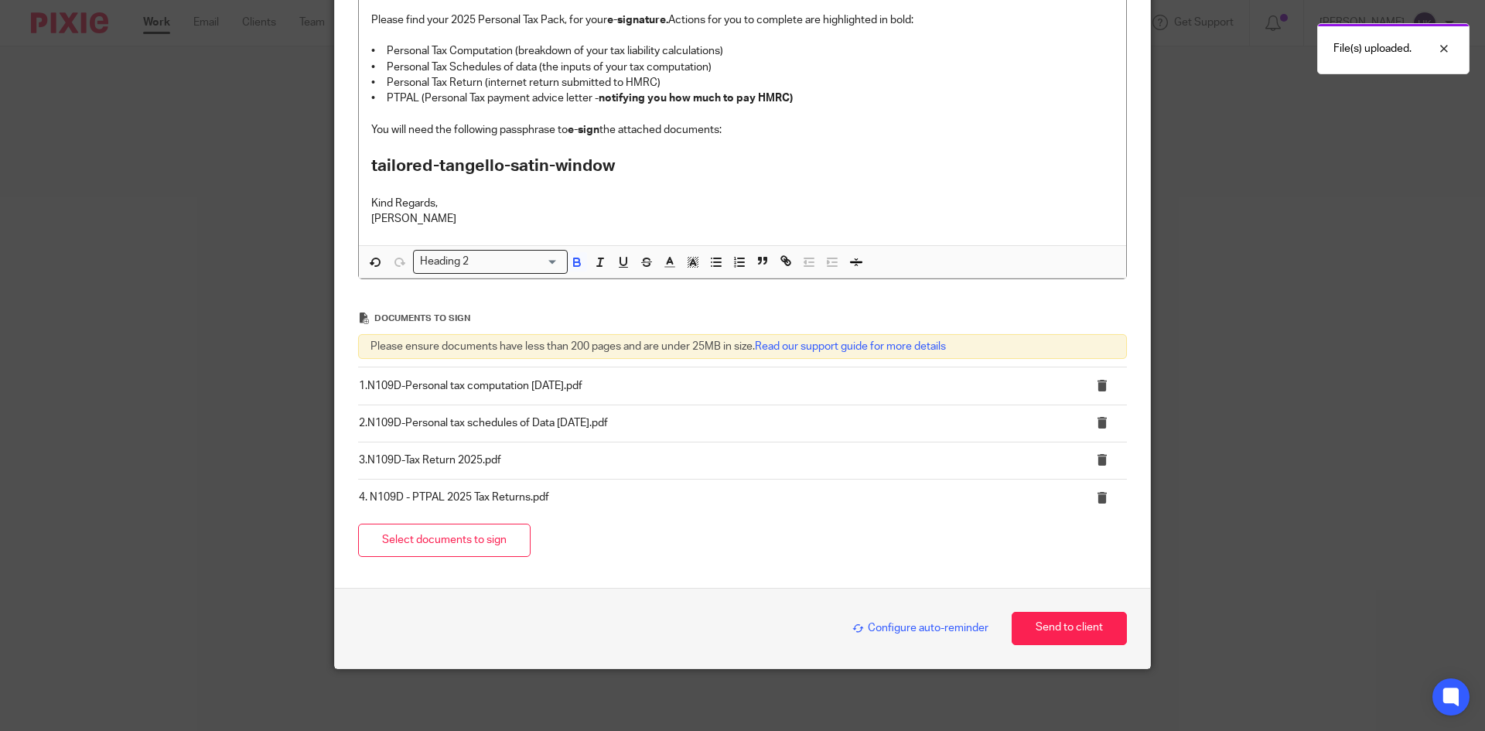
drag, startPoint x: 880, startPoint y: 627, endPoint x: 878, endPoint y: 616, distance: 10.9
click at [880, 628] on span "Configure auto-reminder" at bounding box center [920, 627] width 136 height 11
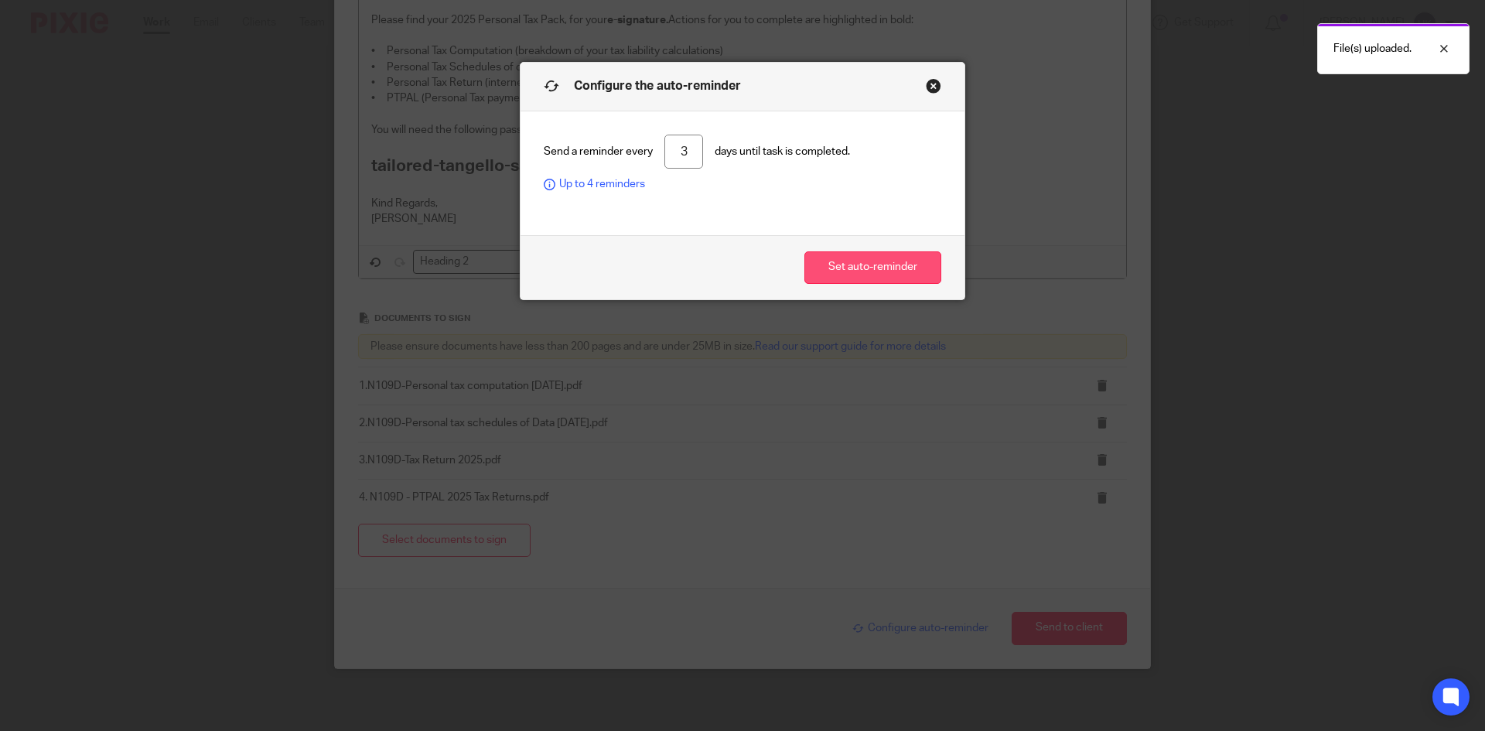
click at [851, 258] on button "Set auto-reminder" at bounding box center [872, 267] width 137 height 33
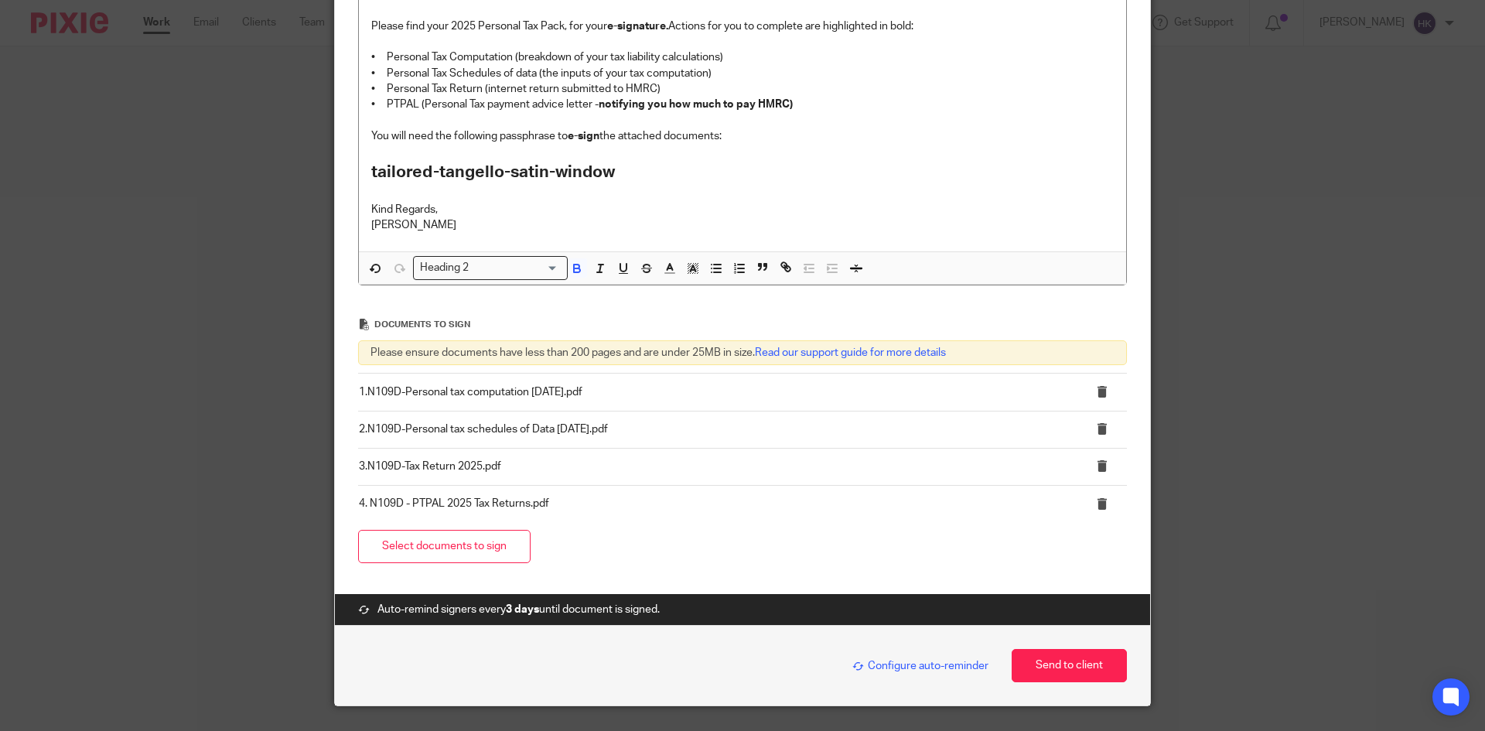
scroll to position [407, 0]
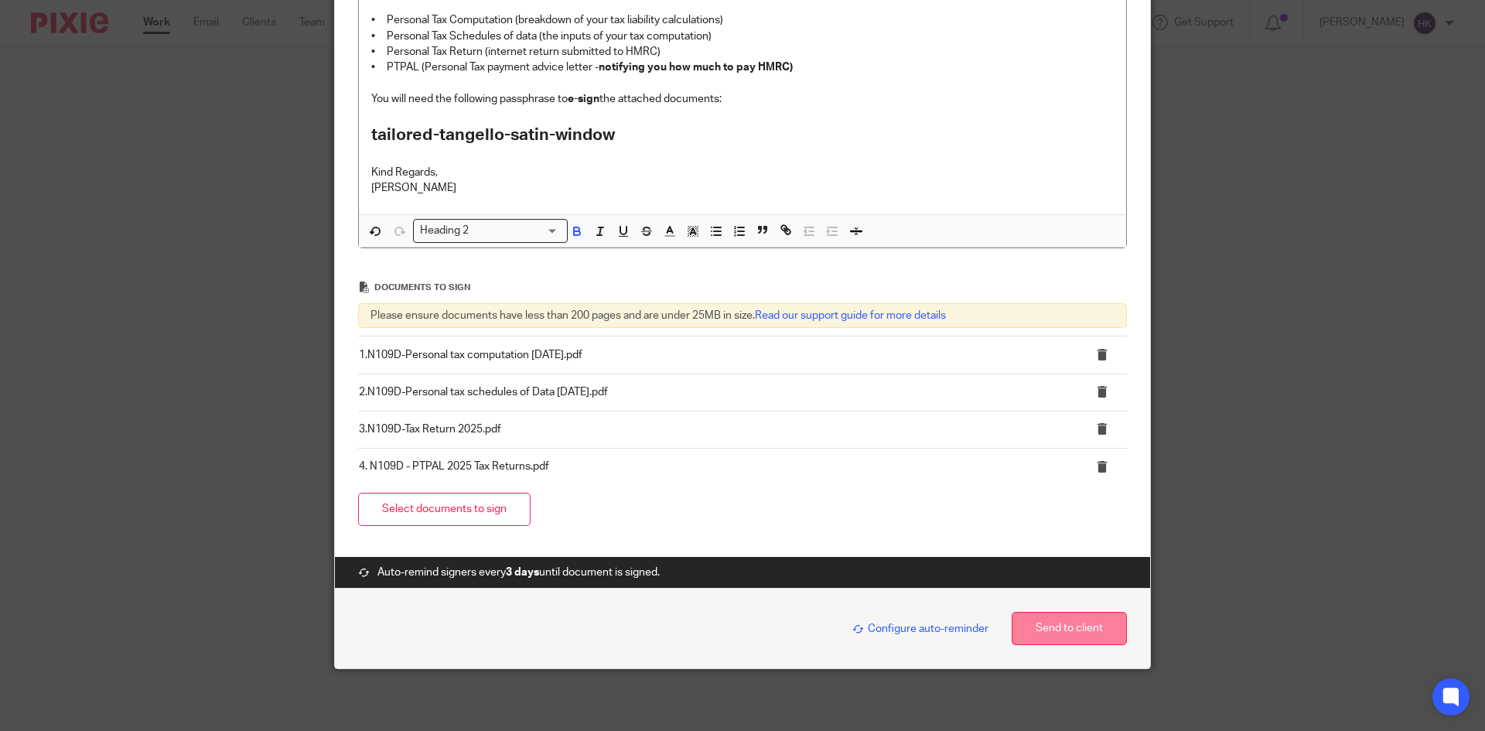
click at [1108, 633] on button "Send to client" at bounding box center [1068, 628] width 115 height 33
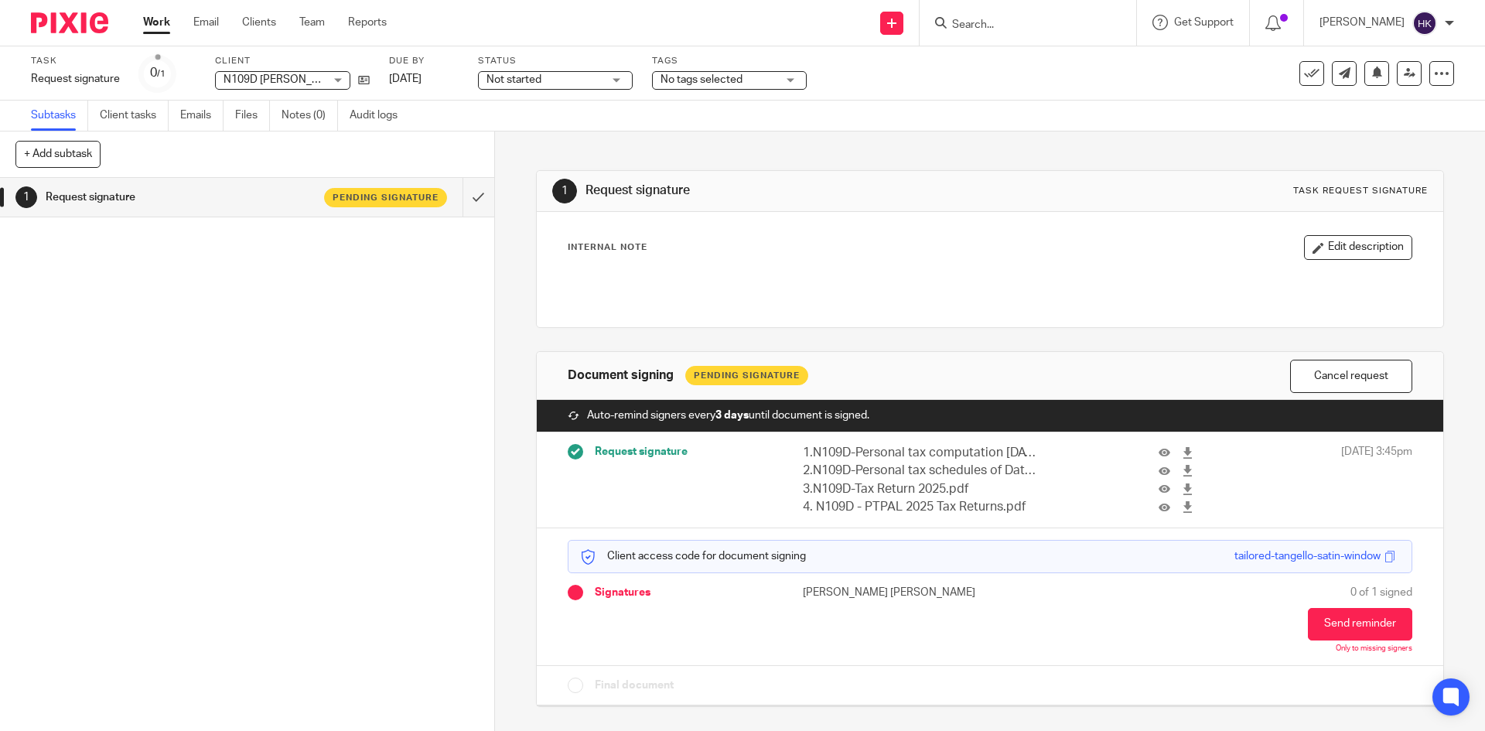
click at [56, 21] on img at bounding box center [69, 22] width 77 height 21
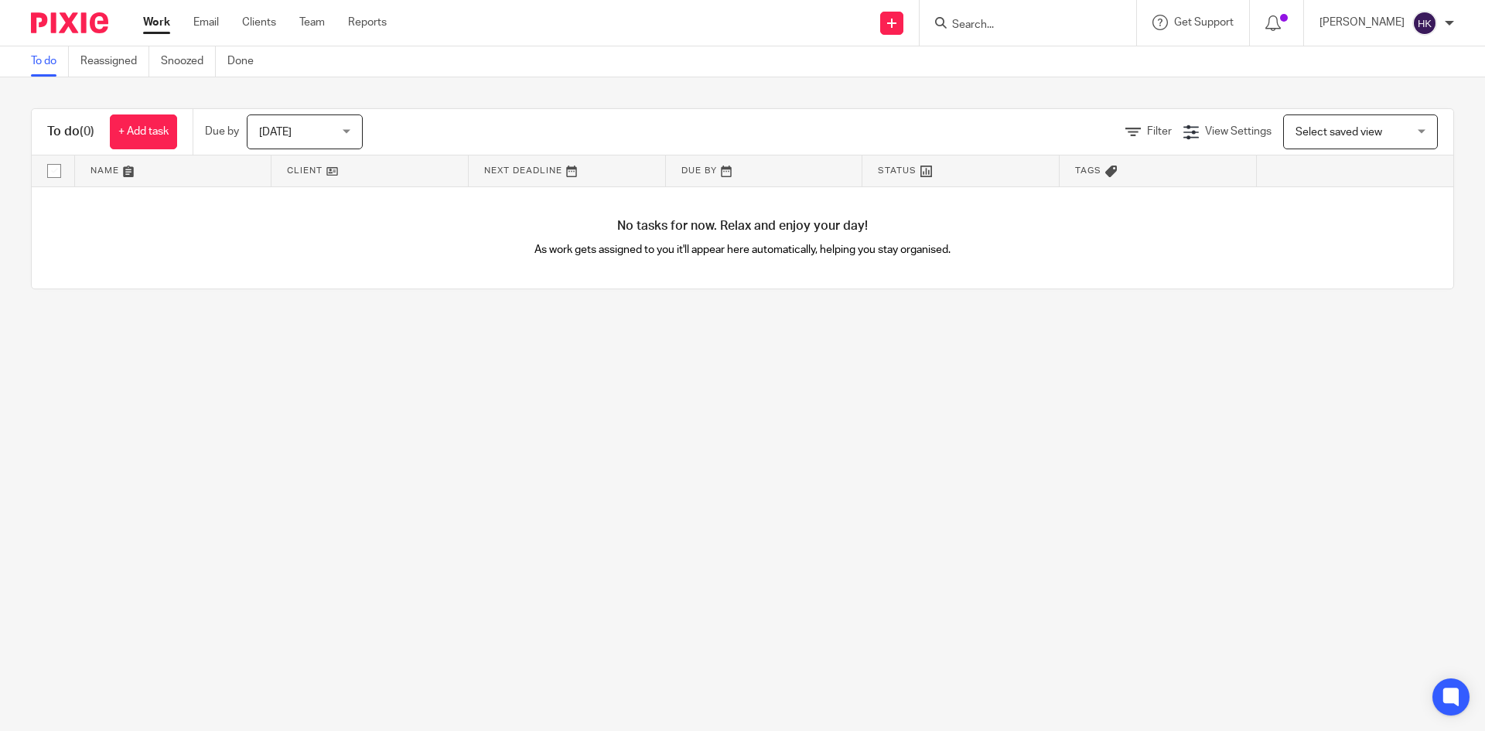
click at [1020, 24] on input "Search" at bounding box center [1019, 26] width 139 height 14
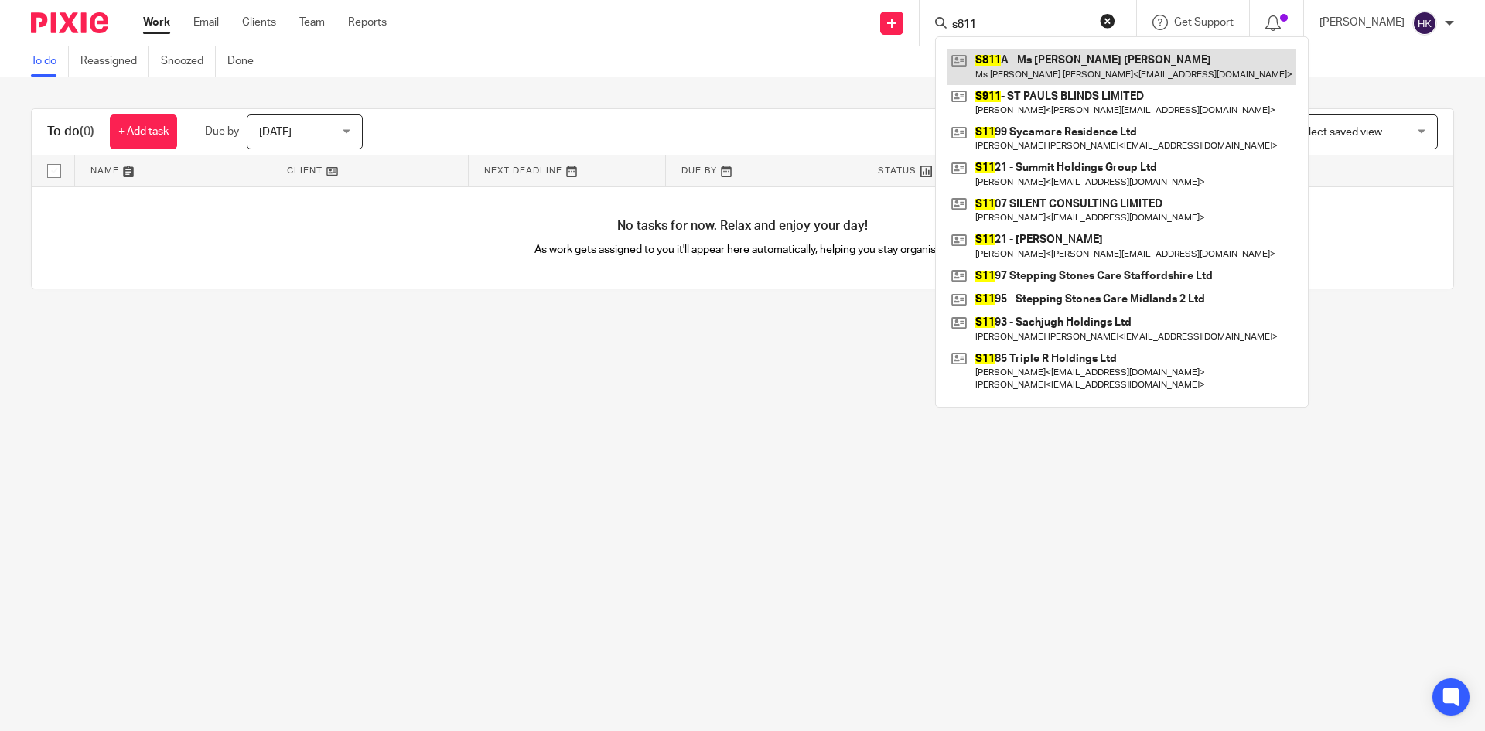
type input "s811"
drag, startPoint x: 1120, startPoint y: 73, endPoint x: 1109, endPoint y: 67, distance: 12.5
click at [1120, 73] on link at bounding box center [1121, 67] width 349 height 36
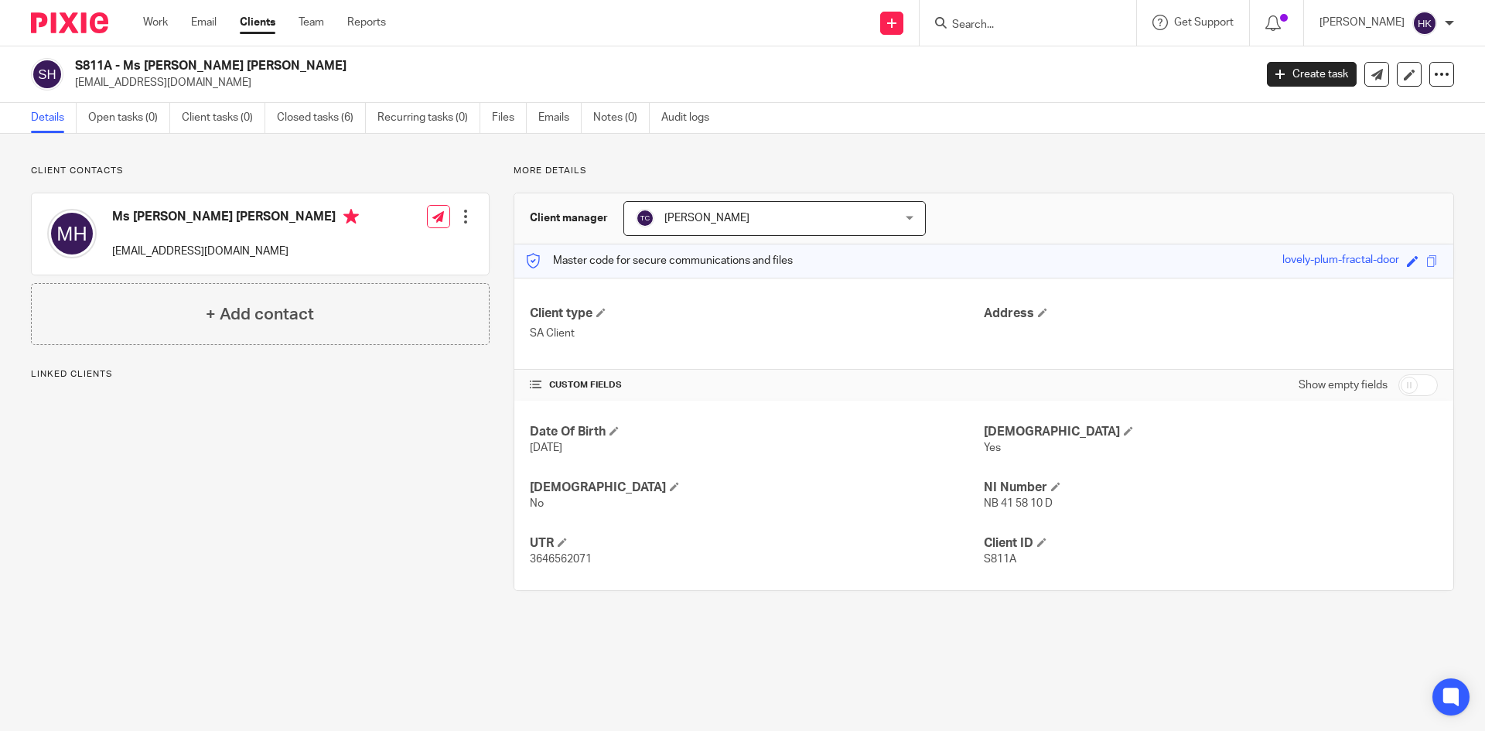
drag, startPoint x: 72, startPoint y: 90, endPoint x: 188, endPoint y: 90, distance: 116.0
click at [188, 90] on div "S811A - Ms [PERSON_NAME] [PERSON_NAME] [EMAIL_ADDRESS][DOMAIN_NAME]" at bounding box center [637, 74] width 1213 height 32
copy p "[EMAIL_ADDRESS][DOMAIN_NAME]"
click at [991, 13] on form at bounding box center [1032, 22] width 165 height 19
click at [982, 23] on input "Search" at bounding box center [1019, 26] width 139 height 14
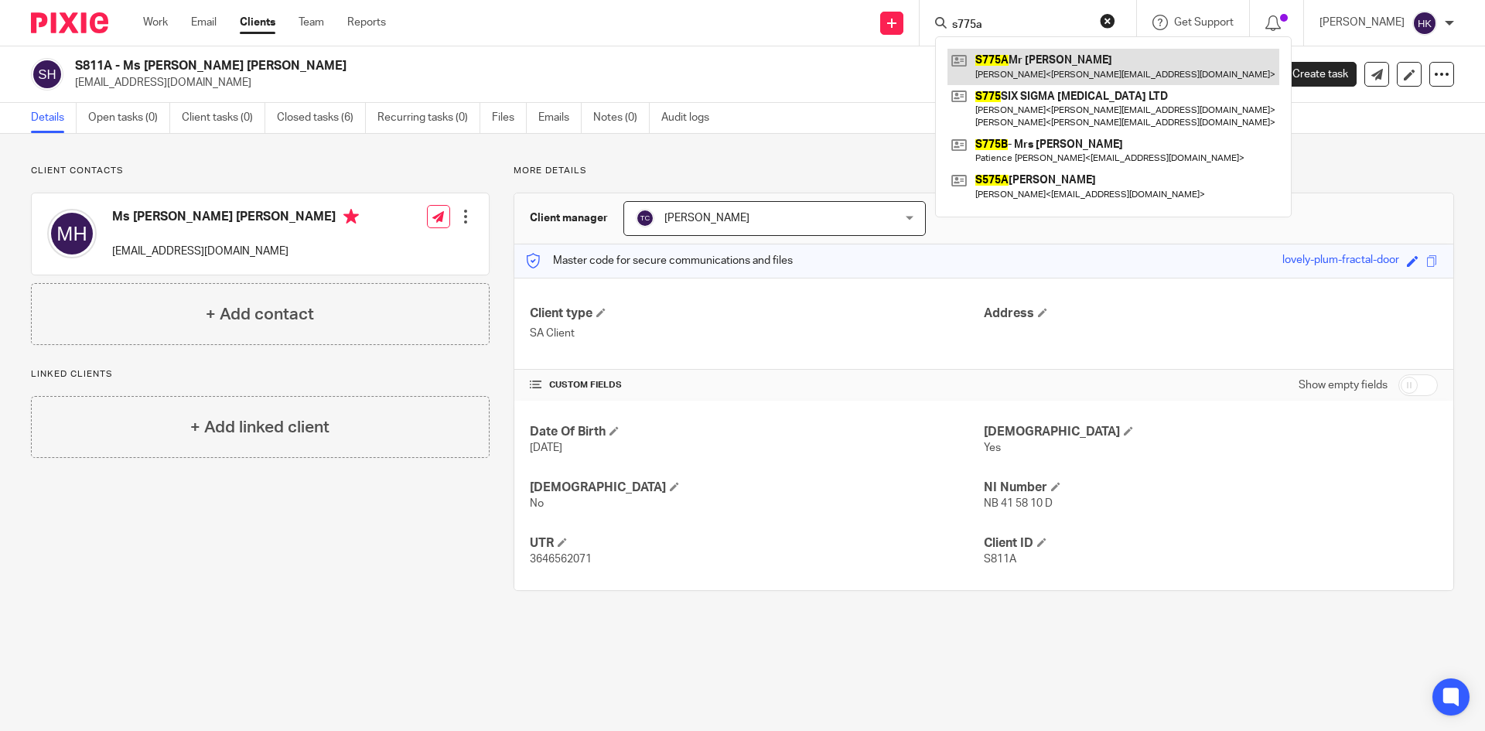
type input "s775a"
click at [1018, 67] on link at bounding box center [1113, 67] width 332 height 36
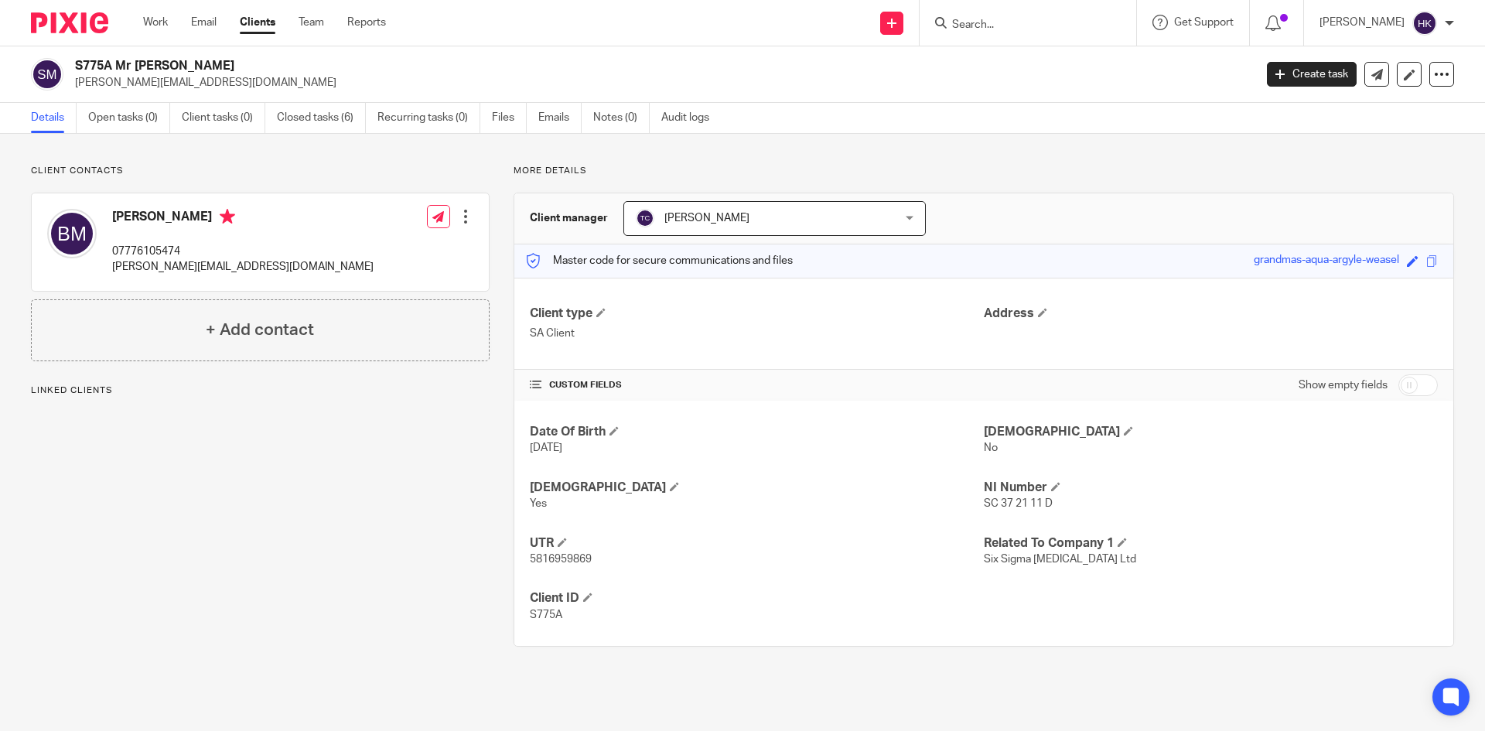
drag, startPoint x: 73, startPoint y: 90, endPoint x: 249, endPoint y: 98, distance: 175.7
click at [249, 98] on div "S775A Mr Brian Makuzva brian.makuzva@gehealthcare.com Create task Update from C…" at bounding box center [742, 74] width 1485 height 56
copy p "brian.makuzva@gehealthcare.com"
click at [1012, 28] on input "Search" at bounding box center [1019, 26] width 139 height 14
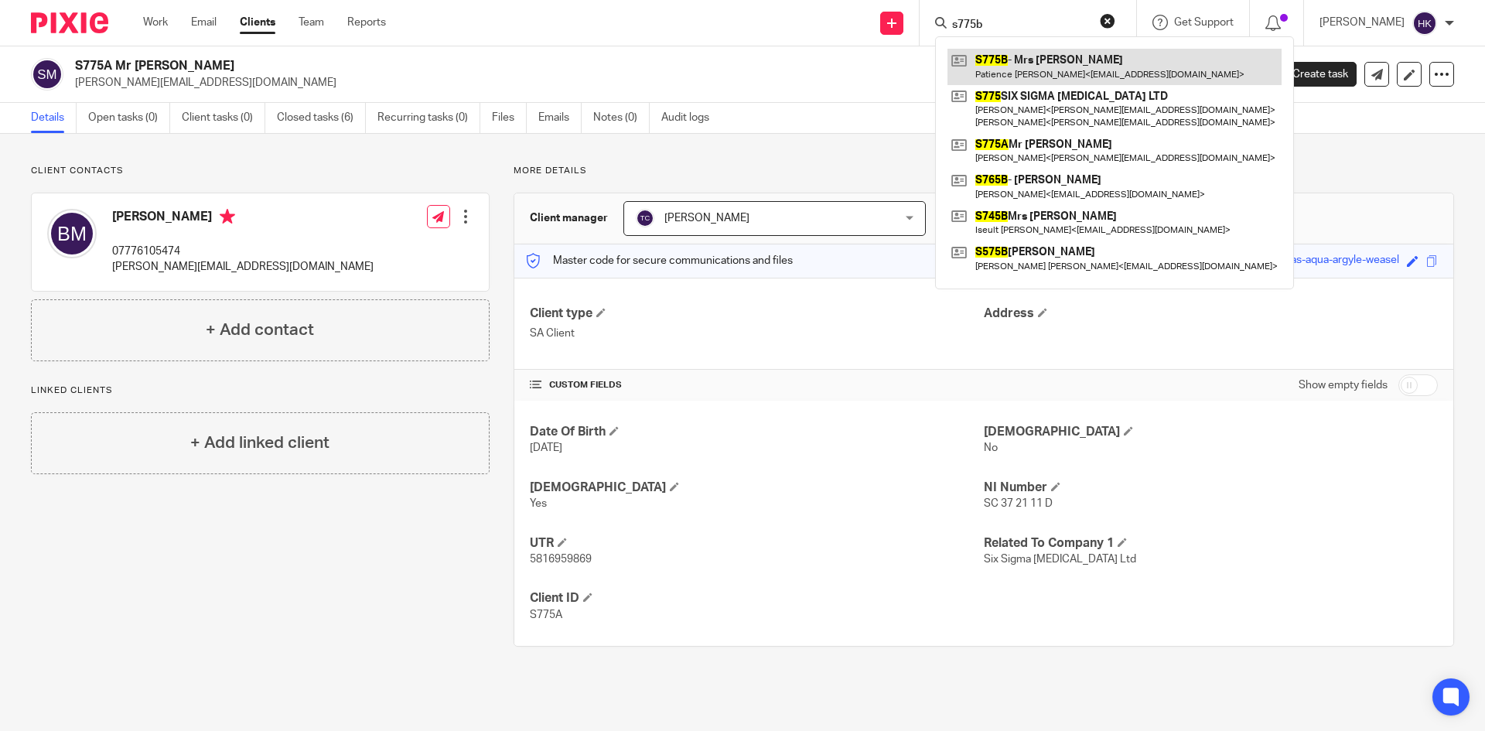
type input "s775b"
click at [1086, 73] on link at bounding box center [1114, 67] width 334 height 36
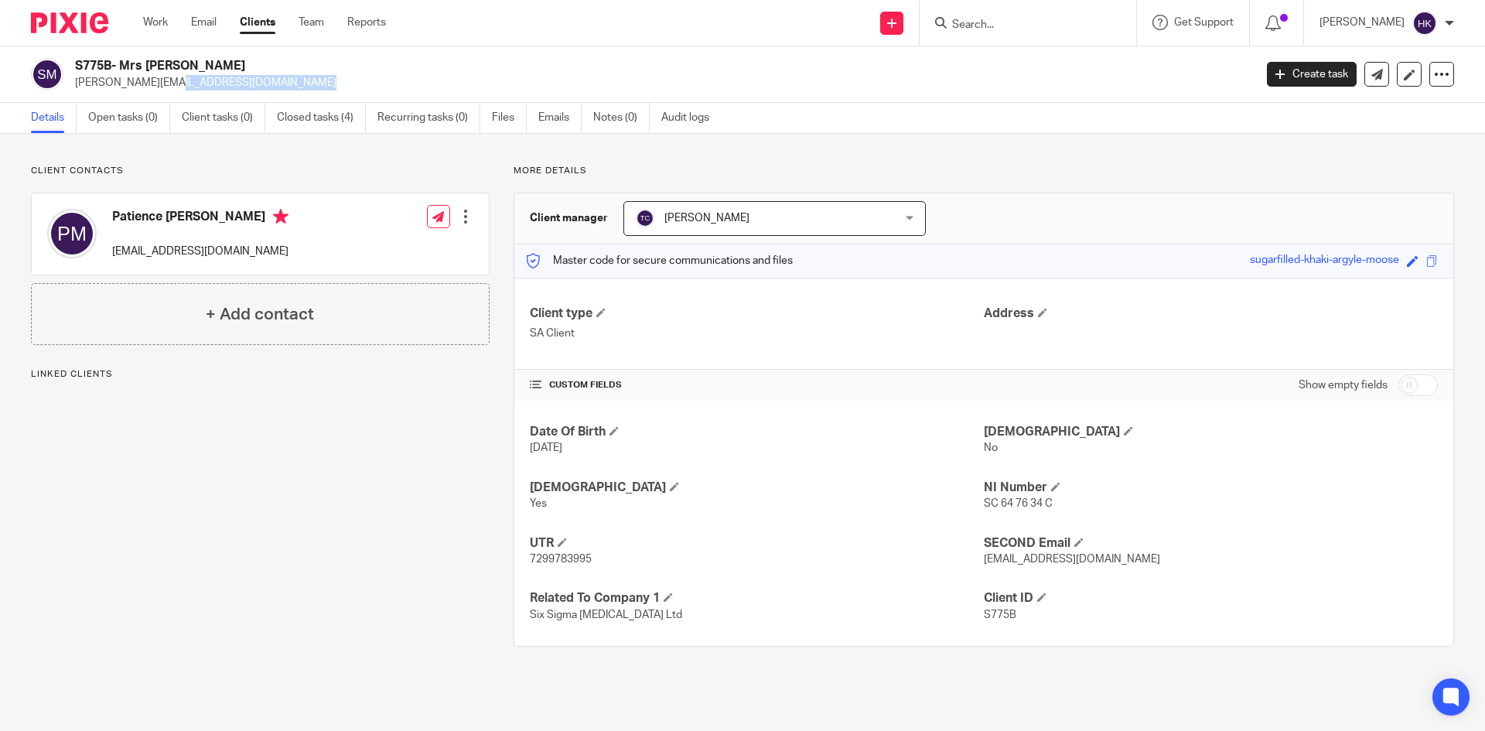
drag, startPoint x: 77, startPoint y: 89, endPoint x: 216, endPoint y: 96, distance: 139.4
click at [216, 96] on div "S775B- Mrs Patience Ranganayi Makuzva brian.makuzva@med.ge.com Create task Upda…" at bounding box center [742, 74] width 1485 height 56
copy p "brian.makuzva@med.ge.com"
drag, startPoint x: 114, startPoint y: 258, endPoint x: 239, endPoint y: 265, distance: 124.7
click at [239, 265] on div "Patience Ranganayi Makuzva patiencerma@yahoo.com" at bounding box center [167, 234] width 241 height 66
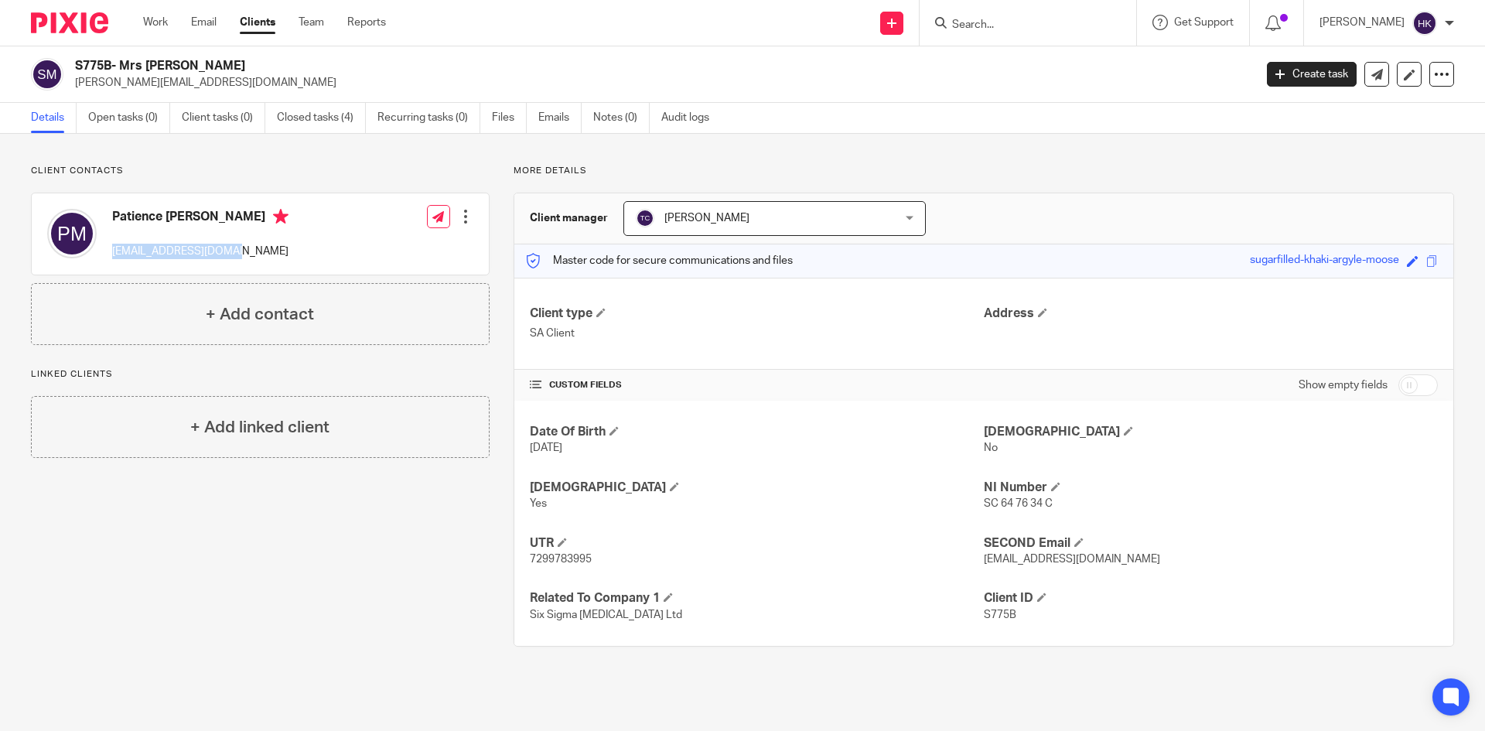
copy p "[EMAIL_ADDRESS][DOMAIN_NAME]"
click at [990, 20] on input "Search" at bounding box center [1019, 26] width 139 height 14
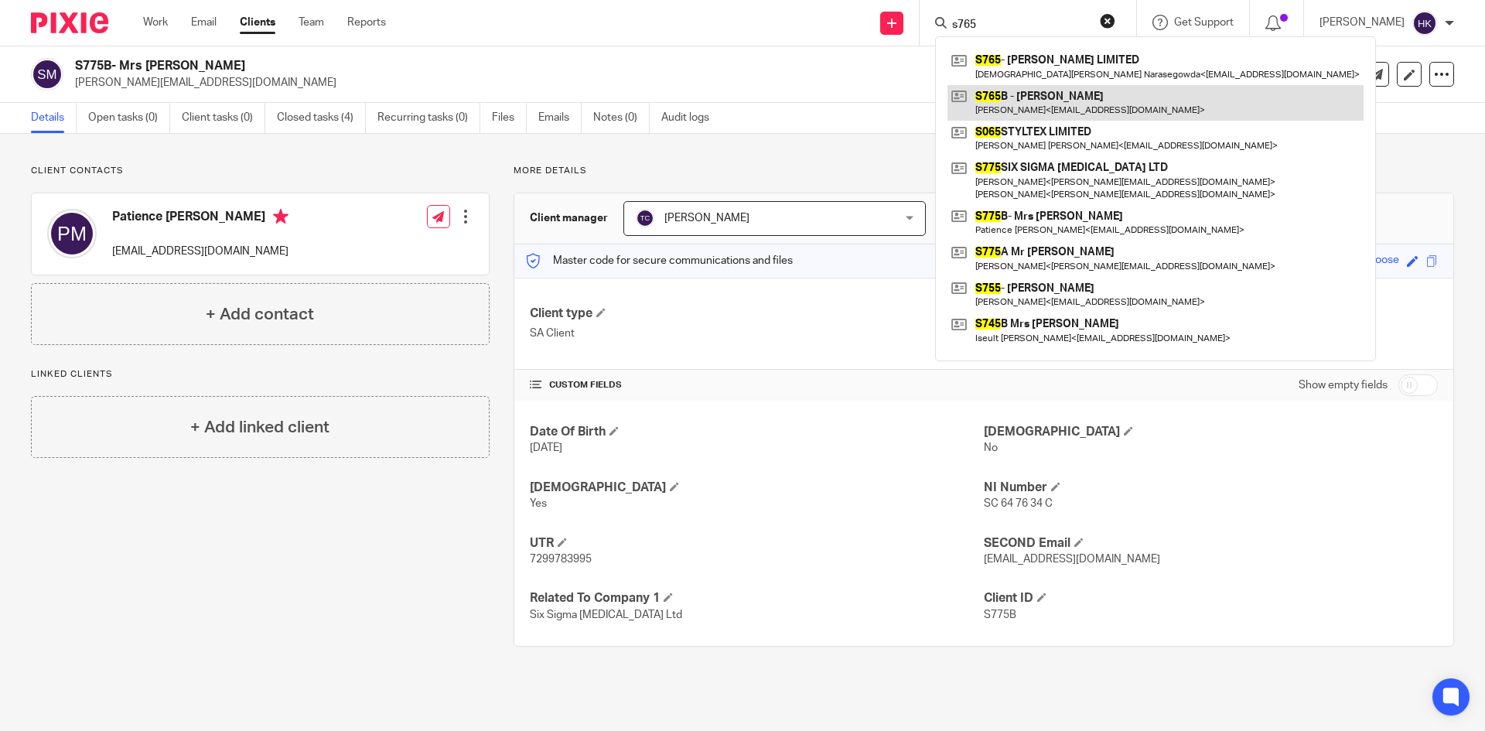
type input "s765"
click at [1030, 101] on link at bounding box center [1155, 103] width 416 height 36
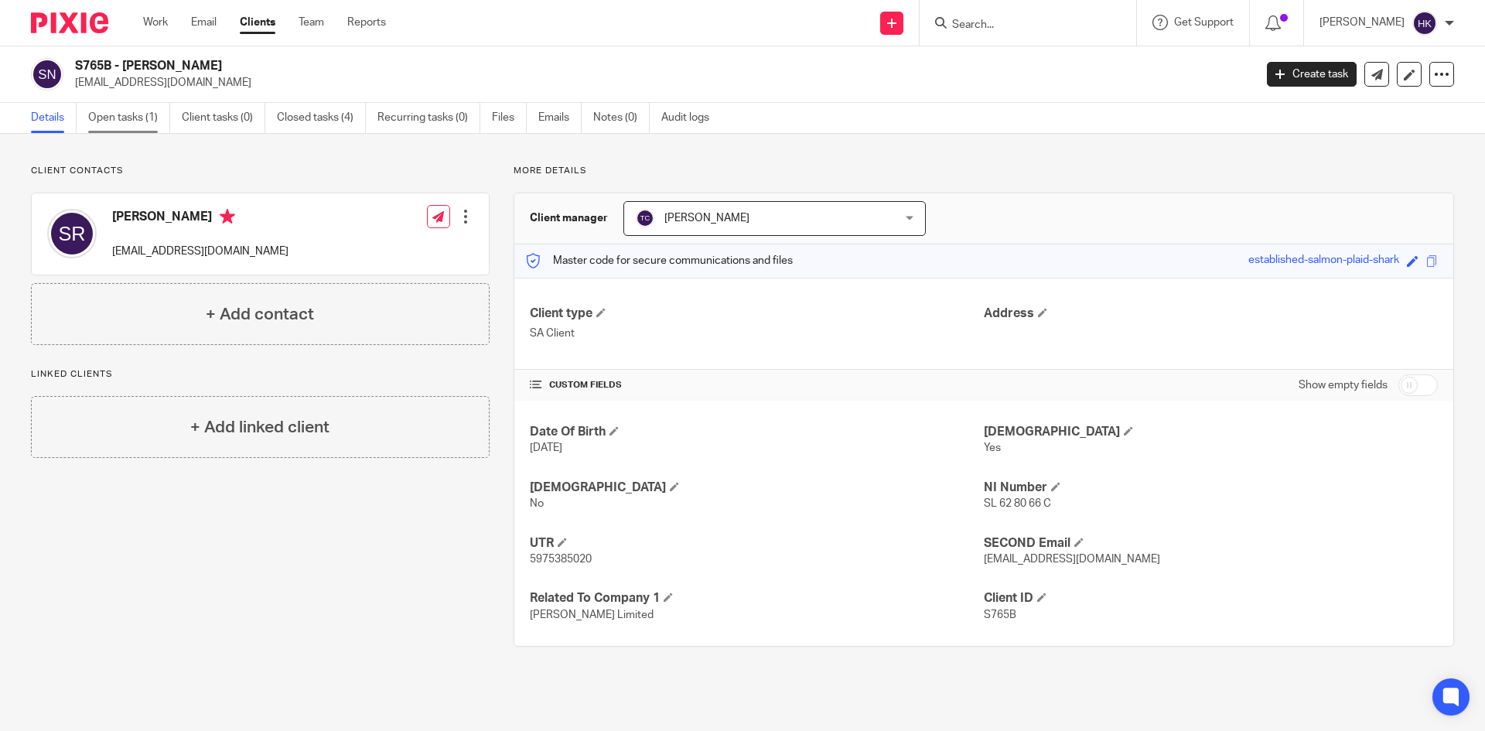
click at [131, 114] on link "Open tasks (1)" at bounding box center [129, 118] width 82 height 30
drag, startPoint x: 101, startPoint y: 92, endPoint x: 194, endPoint y: 96, distance: 92.9
click at [194, 96] on div "S765B - [PERSON_NAME] [EMAIL_ADDRESS][DOMAIN_NAME] Create task Update from Comp…" at bounding box center [742, 74] width 1485 height 56
click at [998, 19] on input "Search" at bounding box center [1019, 26] width 139 height 14
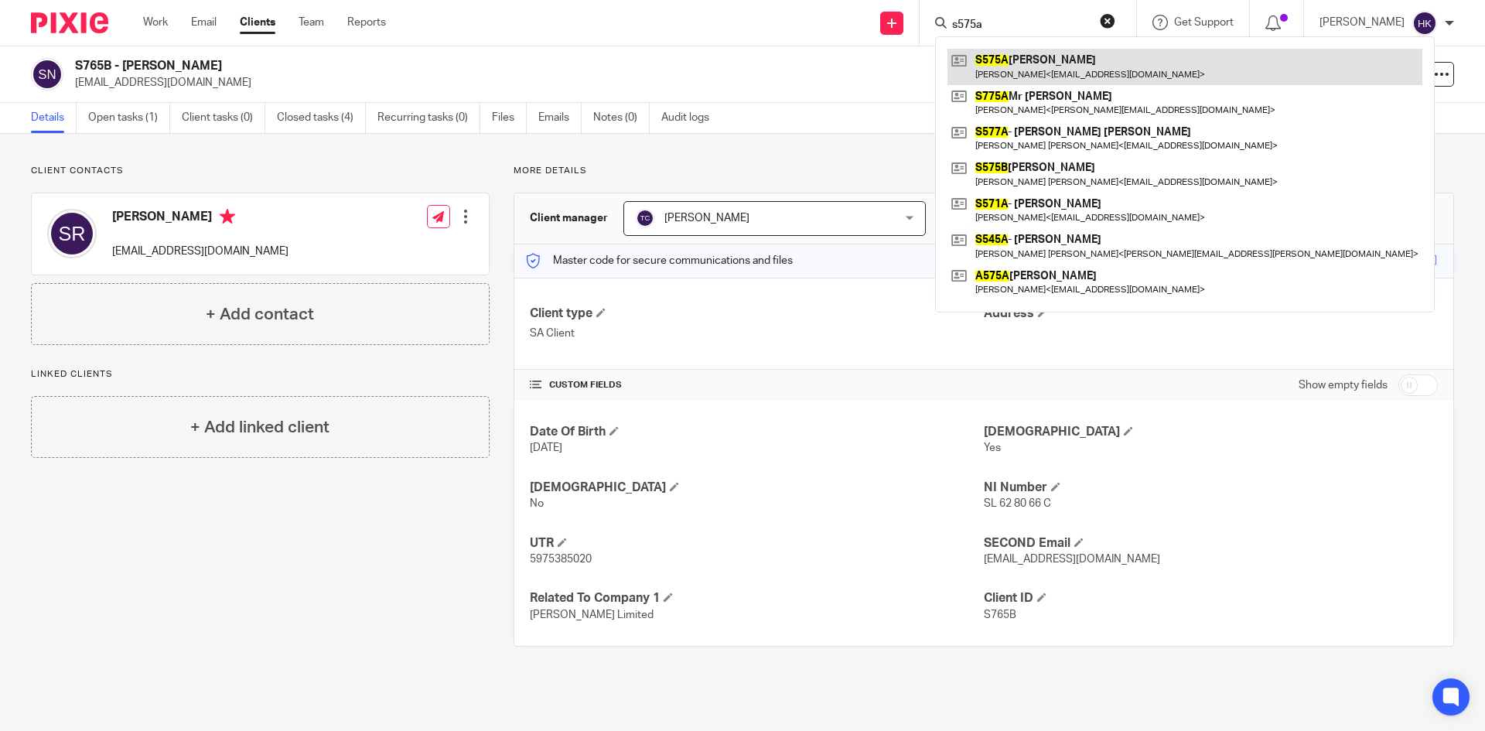
type input "s575a"
click at [1050, 77] on link at bounding box center [1184, 67] width 475 height 36
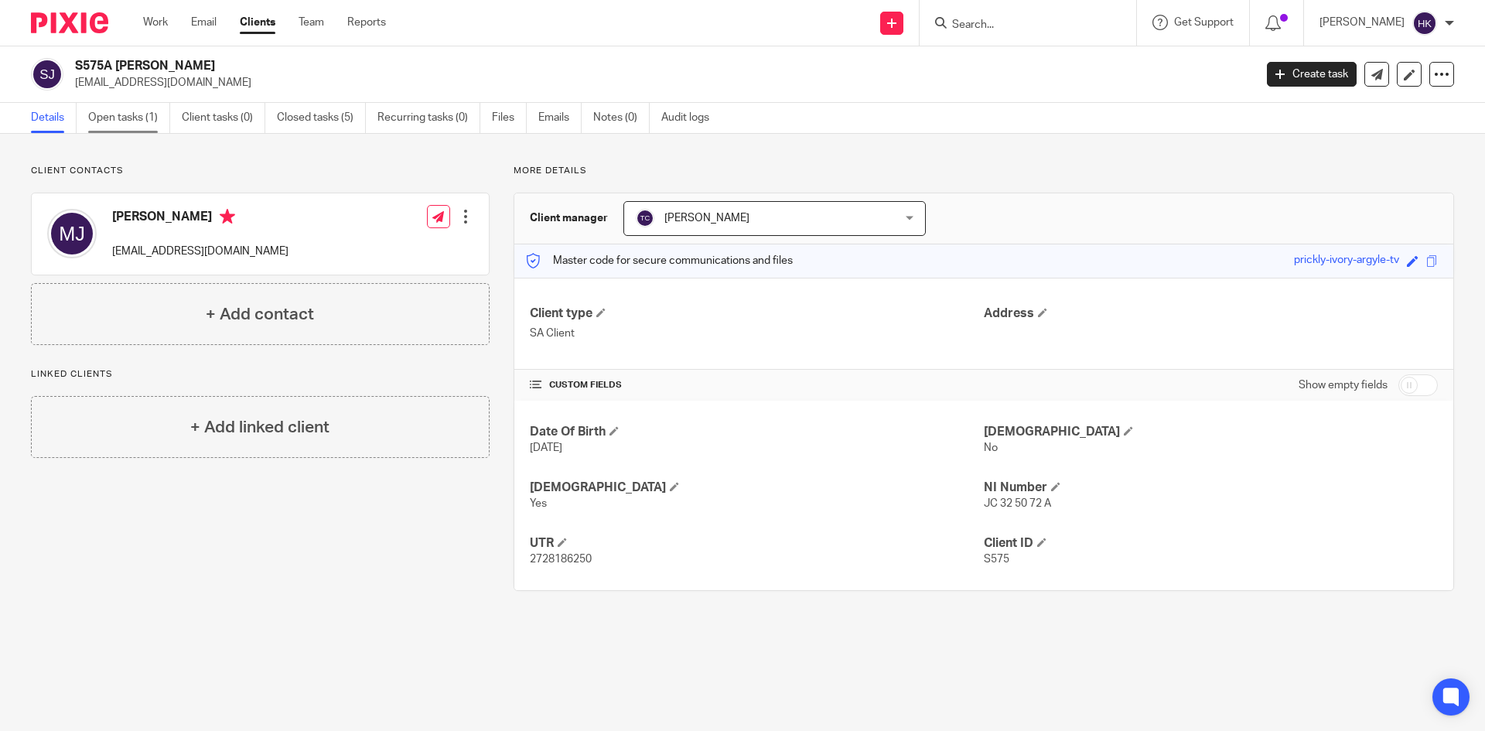
click at [100, 118] on link "Open tasks (1)" at bounding box center [129, 118] width 82 height 30
drag, startPoint x: 75, startPoint y: 86, endPoint x: 189, endPoint y: 89, distance: 114.5
click at [189, 89] on p "[EMAIL_ADDRESS][DOMAIN_NAME]" at bounding box center [659, 82] width 1168 height 15
copy p "[EMAIL_ADDRESS][DOMAIN_NAME]"
click at [1013, 19] on input "Search" at bounding box center [1019, 26] width 139 height 14
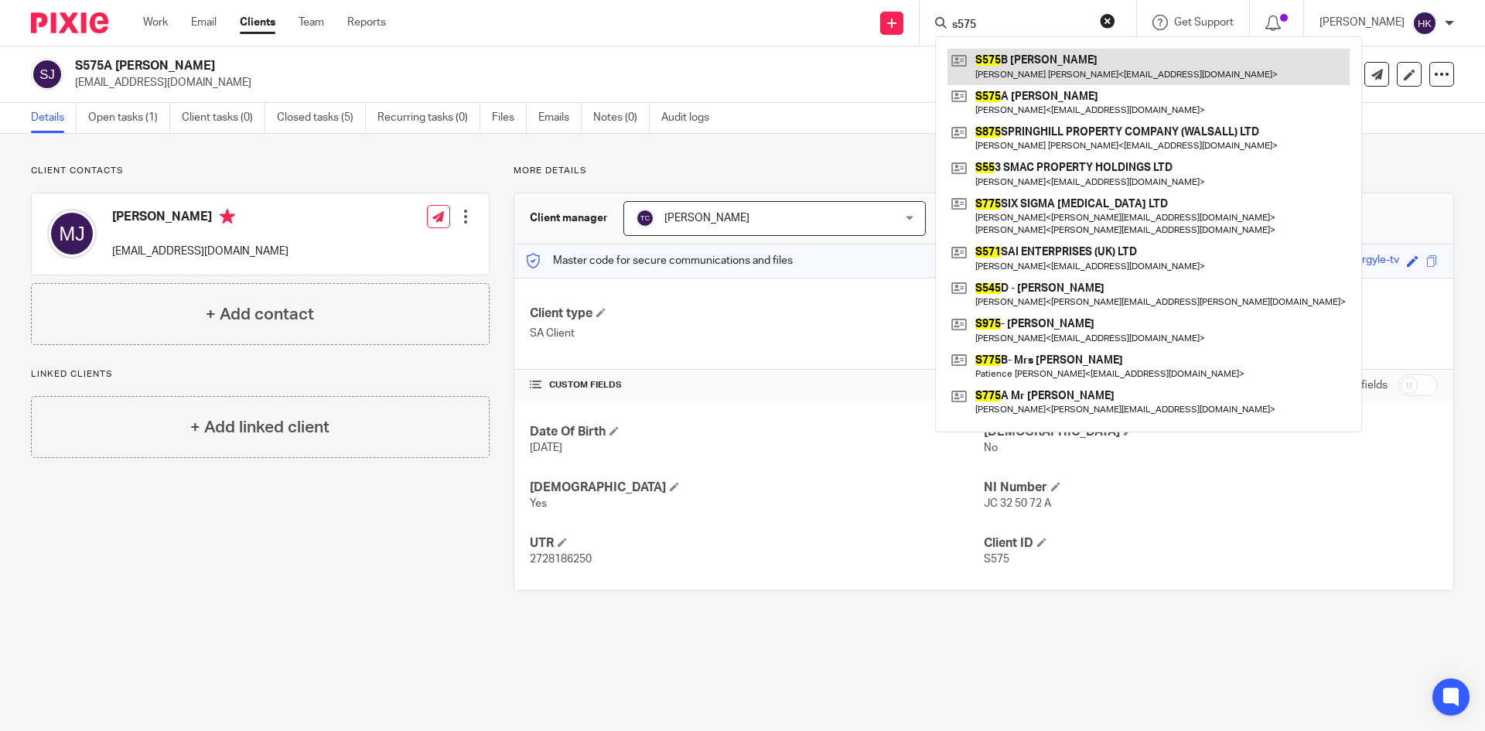
type input "s575"
click at [1050, 70] on link at bounding box center [1148, 67] width 402 height 36
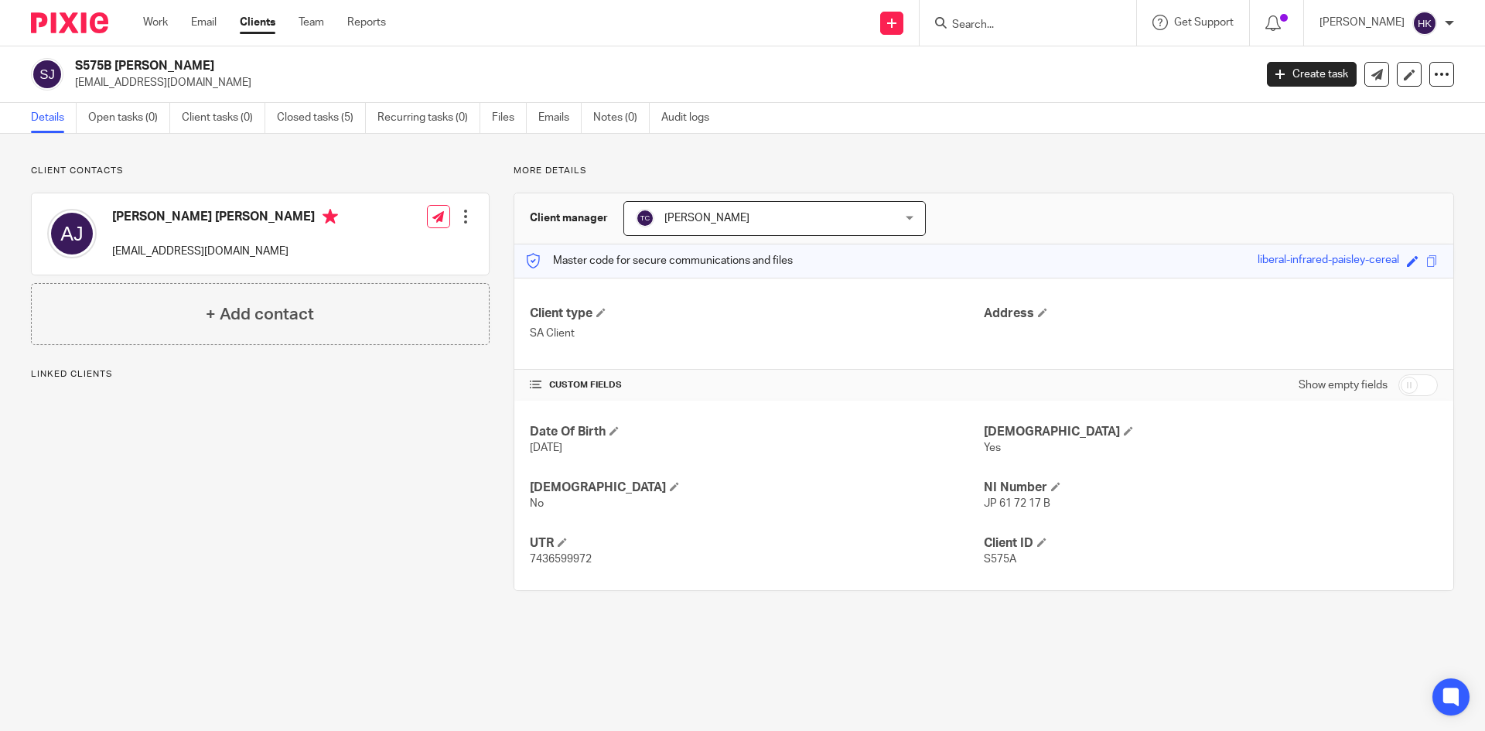
drag, startPoint x: 74, startPoint y: 90, endPoint x: 184, endPoint y: 97, distance: 110.0
click at [184, 97] on div "S575B Mrs Alison Gayle Julka alilloyd@hotmail.co.uk Create task Update from Com…" at bounding box center [742, 74] width 1485 height 56
copy p "alilloyd@hotmail.co.uk"
click at [983, 22] on input "Search" at bounding box center [1019, 26] width 139 height 14
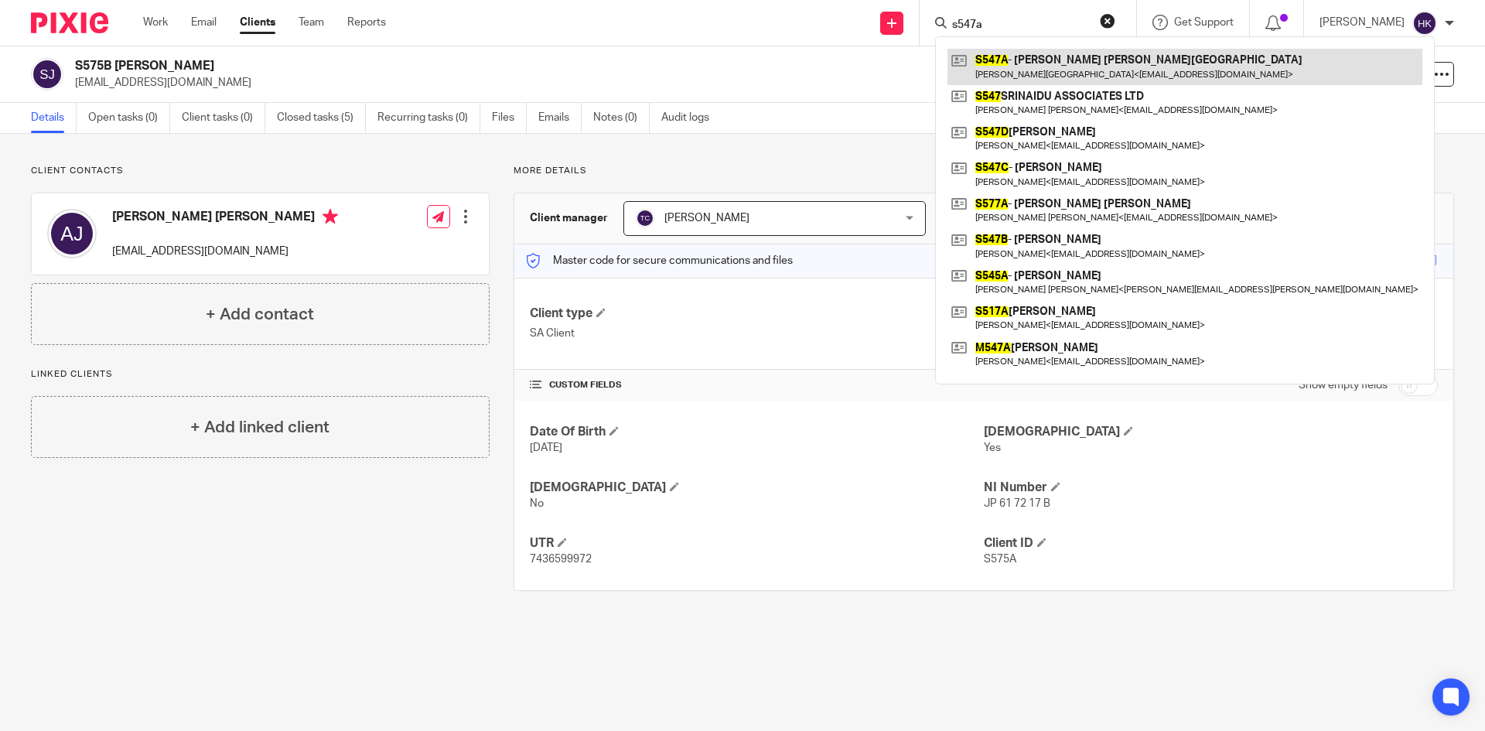
type input "s547a"
click at [1059, 70] on link at bounding box center [1184, 67] width 475 height 36
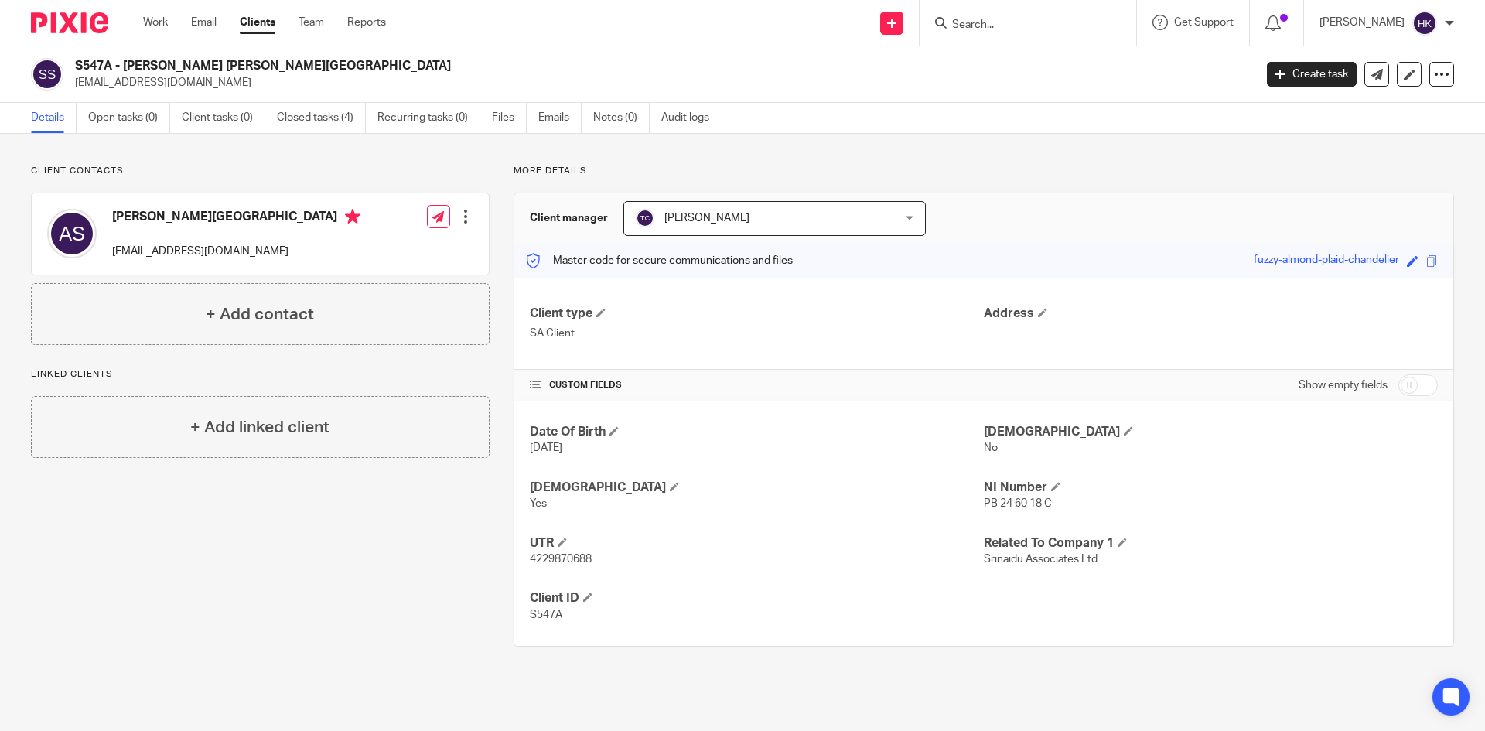
drag, startPoint x: 119, startPoint y: 88, endPoint x: 184, endPoint y: 91, distance: 65.0
click at [184, 91] on div "S547A - [PERSON_NAME] [PERSON_NAME][GEOGRAPHIC_DATA] [EMAIL_ADDRESS][DOMAIN_NAM…" at bounding box center [742, 74] width 1485 height 56
copy p "[EMAIL_ADDRESS][DOMAIN_NAME]"
click at [995, 24] on input "Search" at bounding box center [1019, 26] width 139 height 14
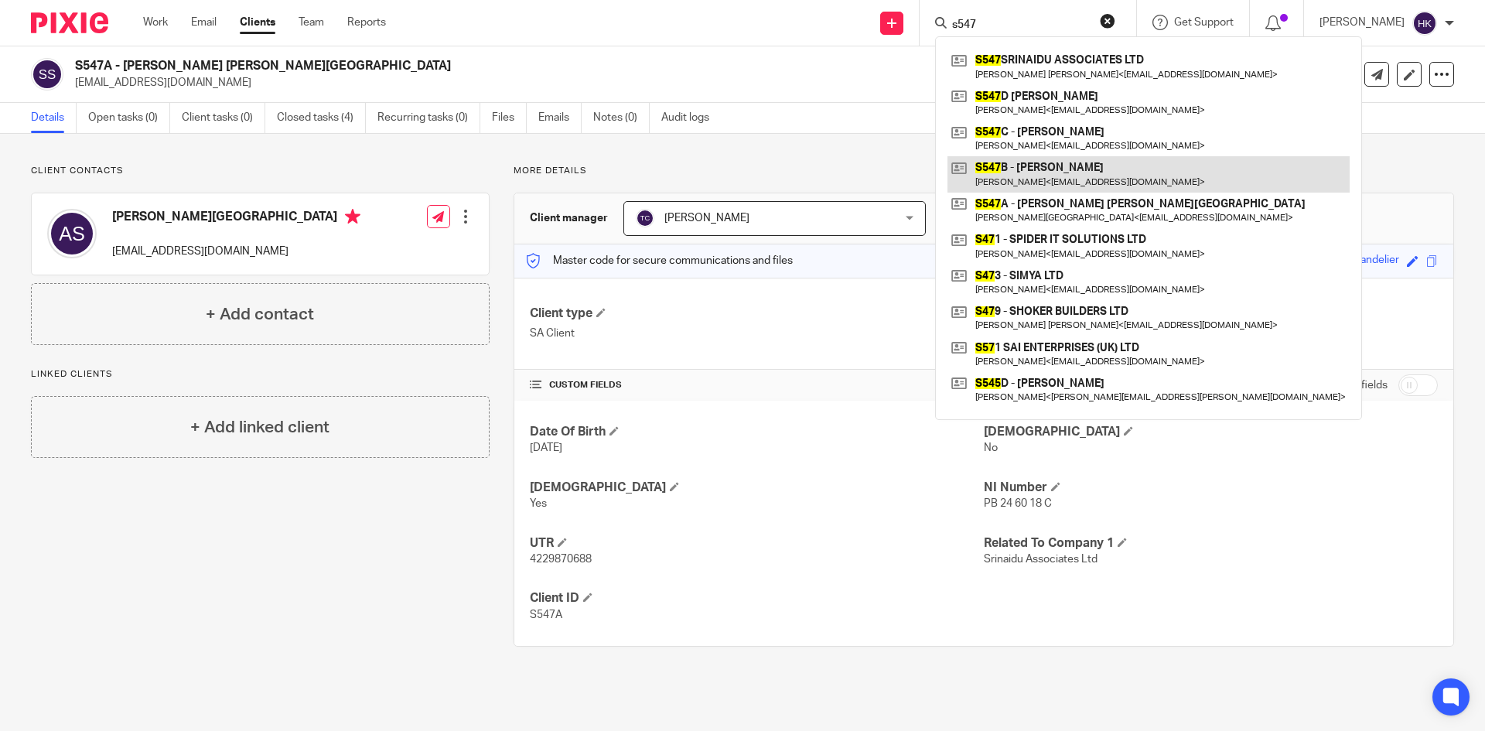
type input "s547"
click at [1029, 176] on link at bounding box center [1148, 174] width 402 height 36
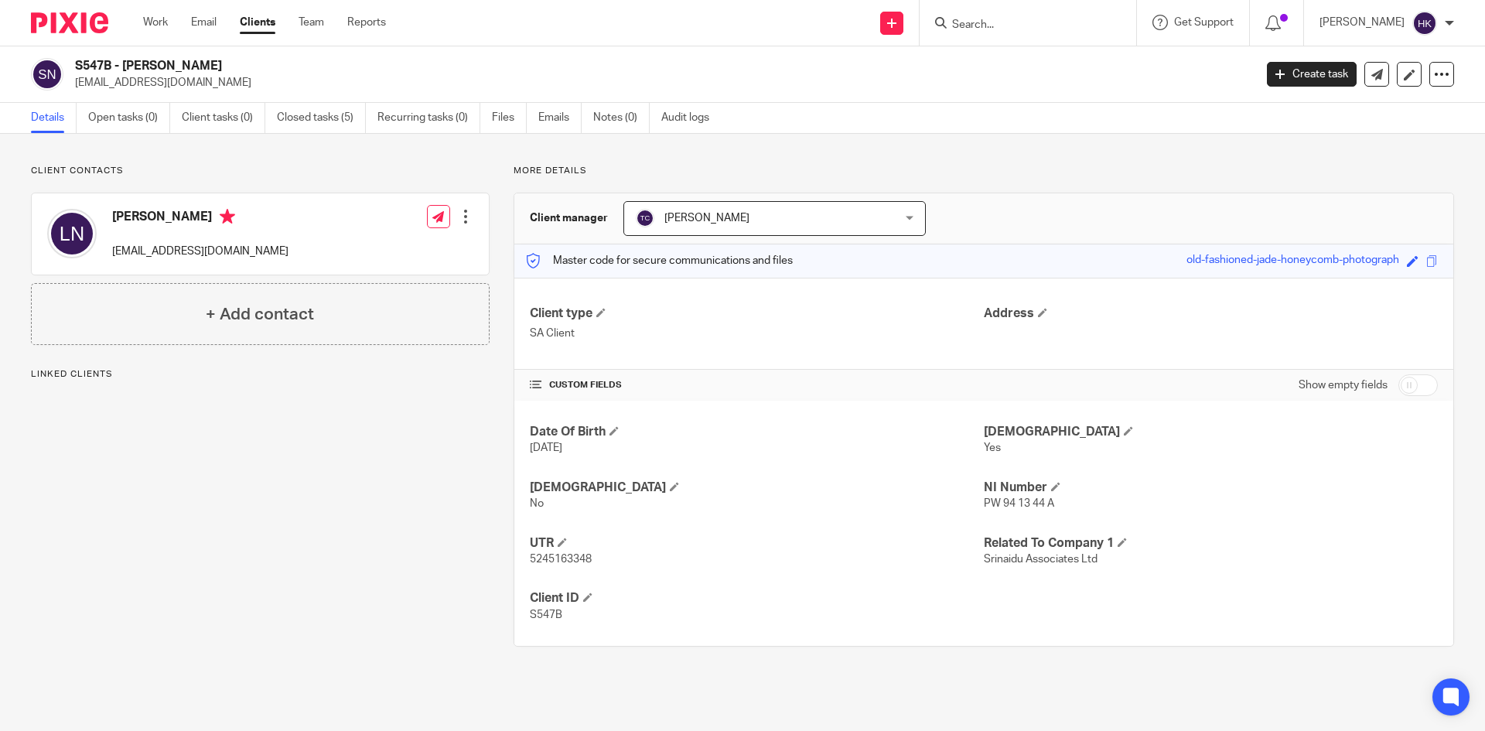
drag, startPoint x: 0, startPoint y: 0, endPoint x: 204, endPoint y: 96, distance: 225.5
click at [204, 96] on div "S547B - [PERSON_NAME] [EMAIL_ADDRESS][DOMAIN_NAME] Create task Update from Comp…" at bounding box center [742, 74] width 1485 height 56
copy p "[EMAIL_ADDRESS][DOMAIN_NAME]"
